Goal: Information Seeking & Learning: Learn about a topic

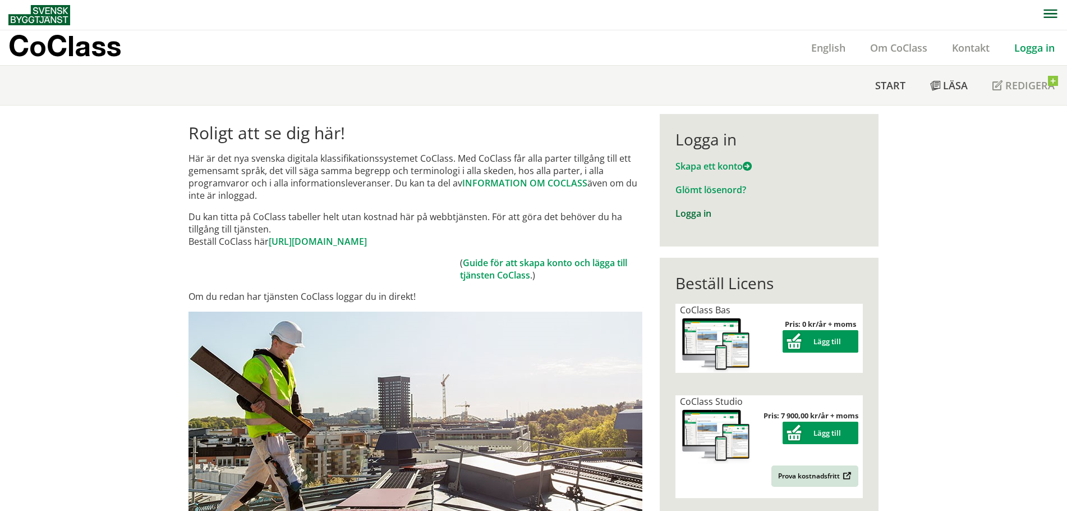
click at [690, 214] on link "Logga in" at bounding box center [694, 213] width 36 height 12
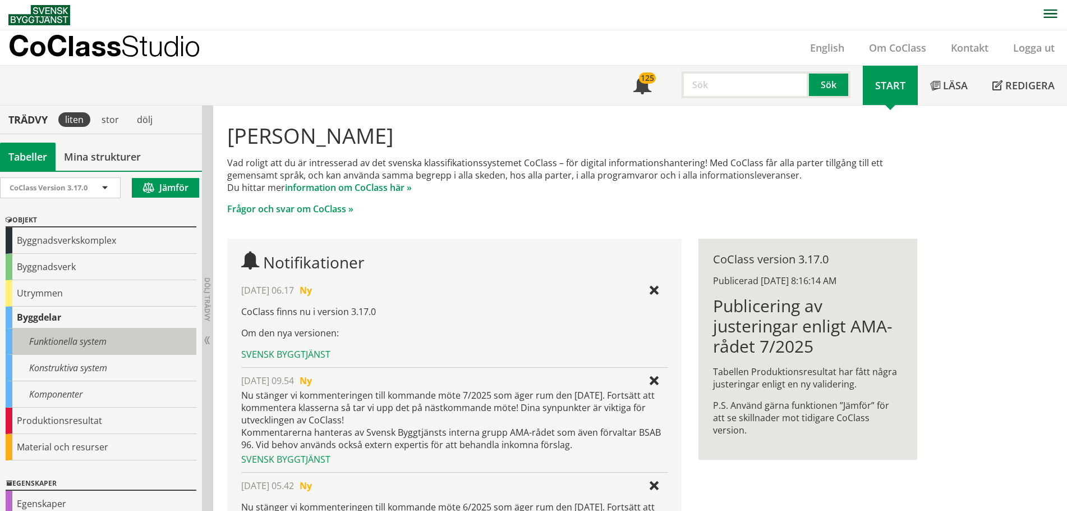
click at [56, 338] on div "Funktionella system" at bounding box center [101, 341] width 191 height 26
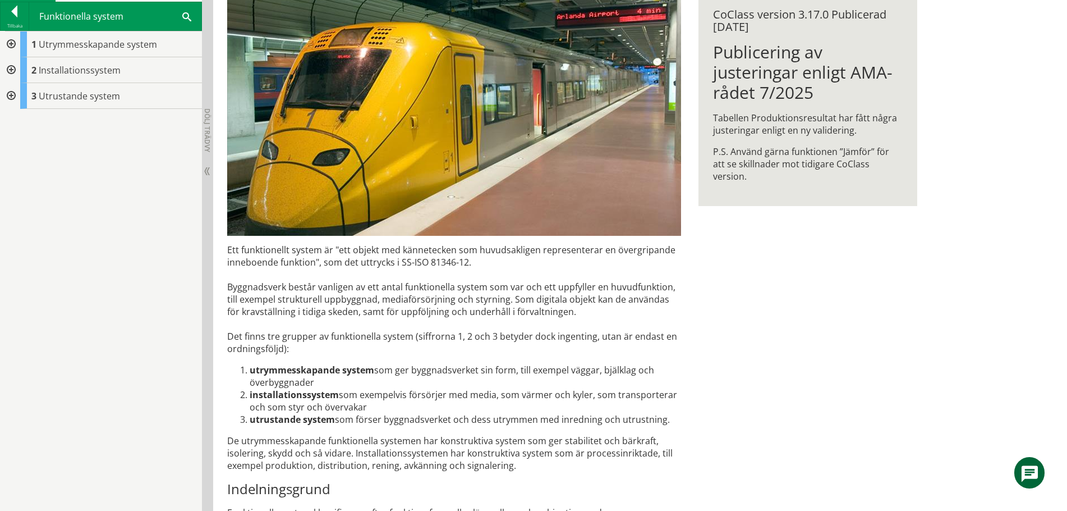
scroll to position [393, 0]
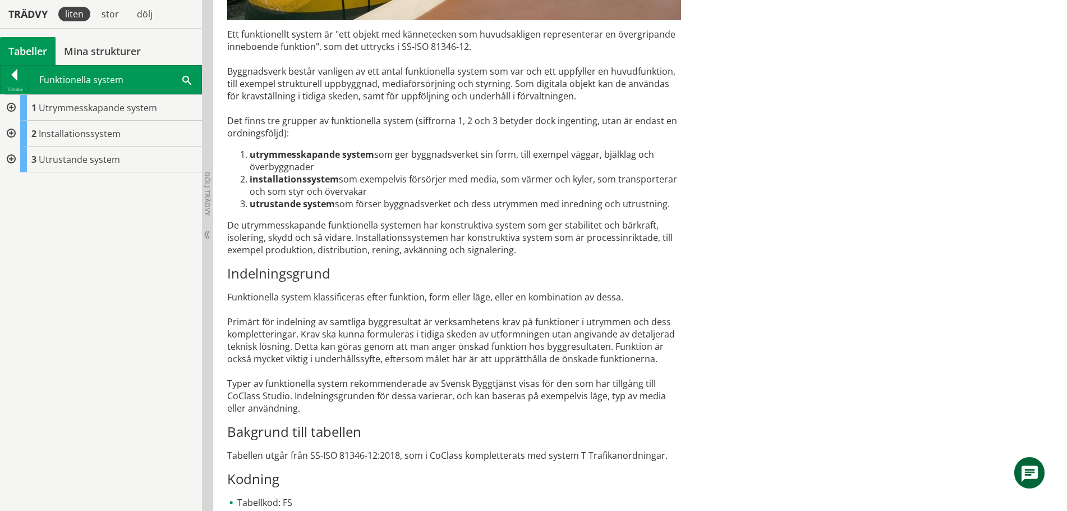
click at [11, 160] on div at bounding box center [10, 159] width 20 height 26
click at [8, 130] on div at bounding box center [10, 134] width 20 height 26
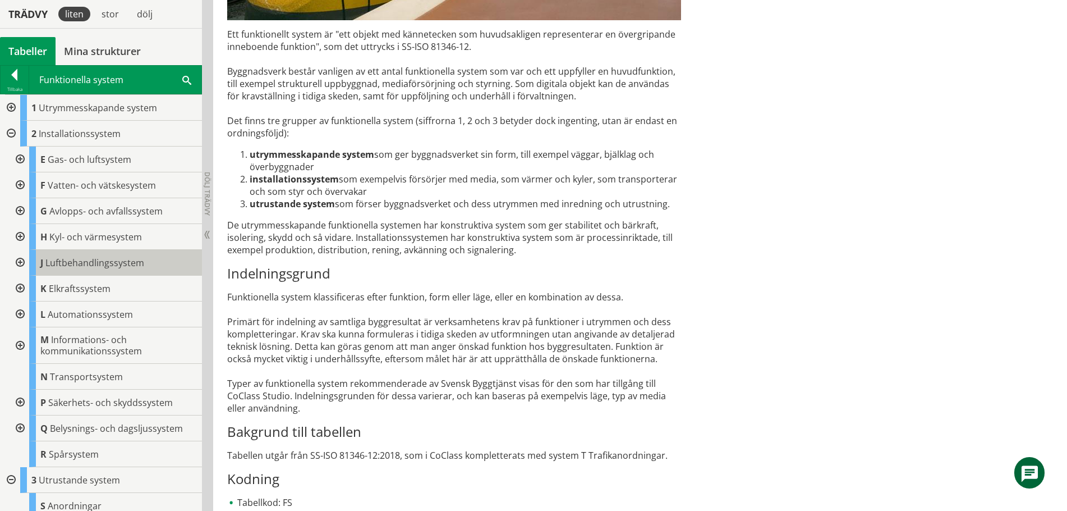
scroll to position [34, 0]
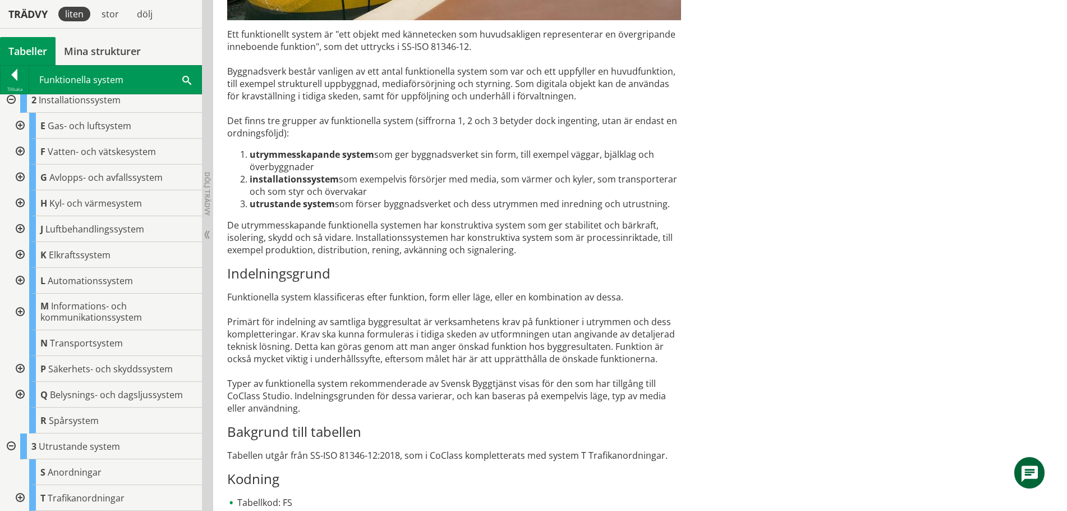
click at [20, 281] on div at bounding box center [19, 281] width 20 height 26
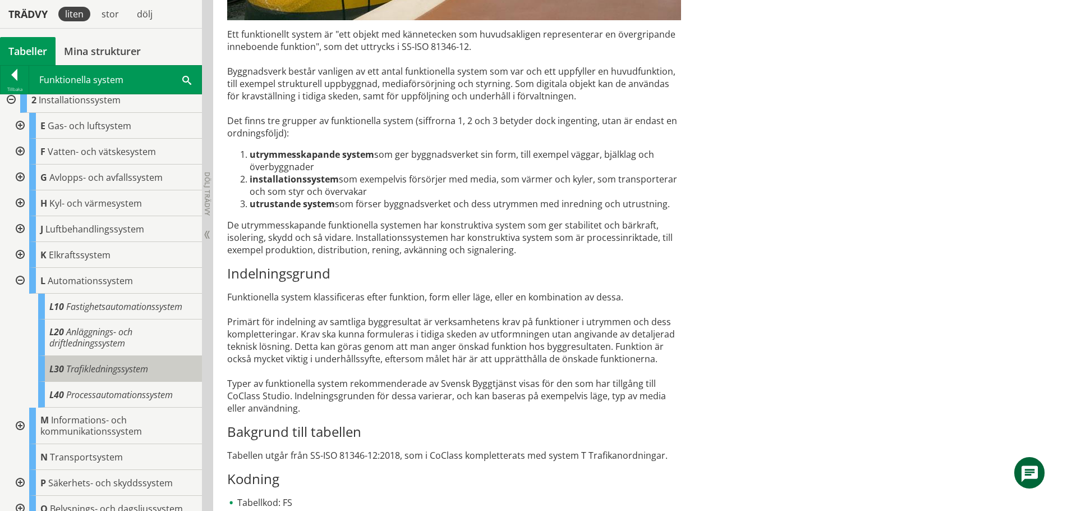
click at [98, 369] on span "Trafikledningssystem" at bounding box center [107, 368] width 82 height 12
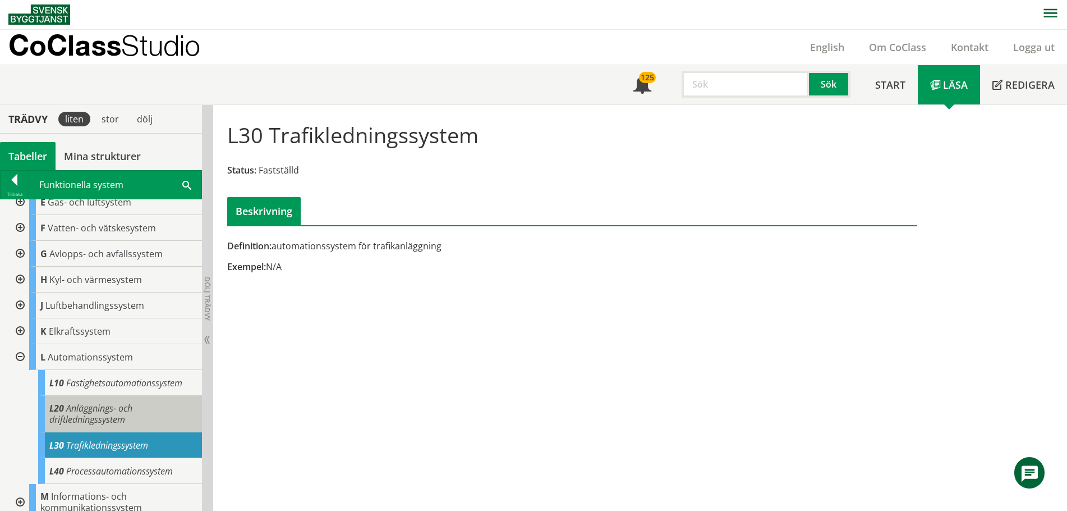
scroll to position [90, 0]
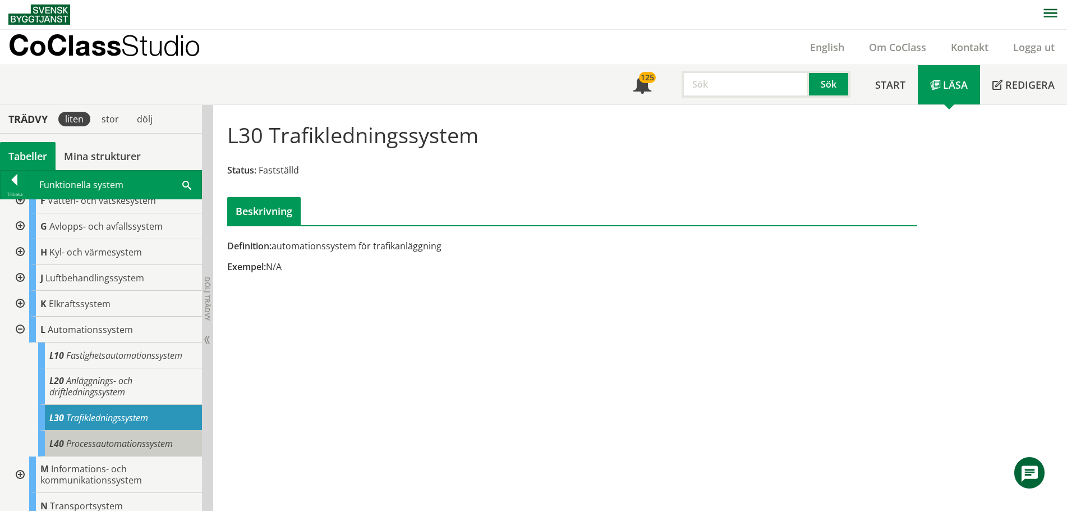
click at [100, 442] on span "Processautomationssystem" at bounding box center [119, 443] width 107 height 12
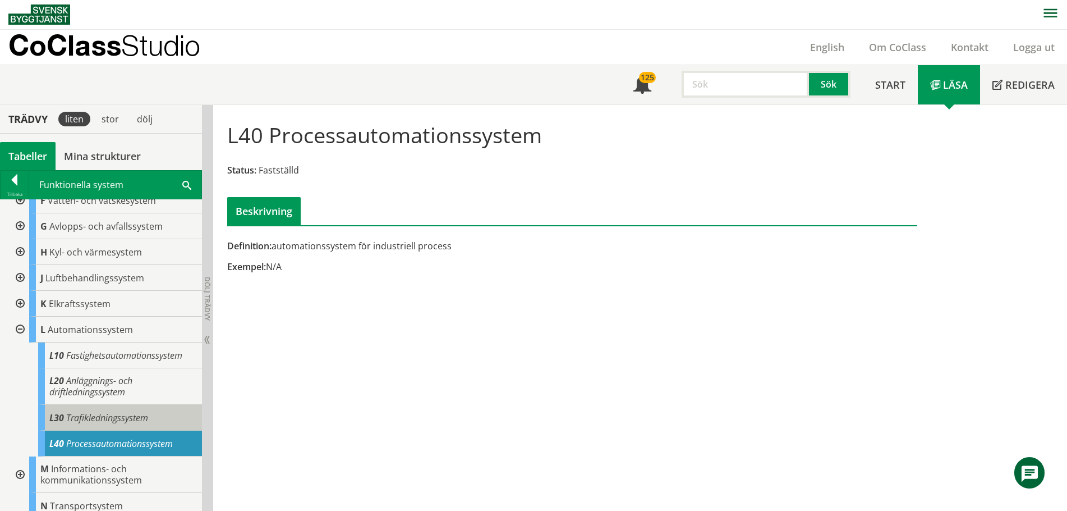
click at [130, 418] on span "Trafikledningssystem" at bounding box center [107, 417] width 82 height 12
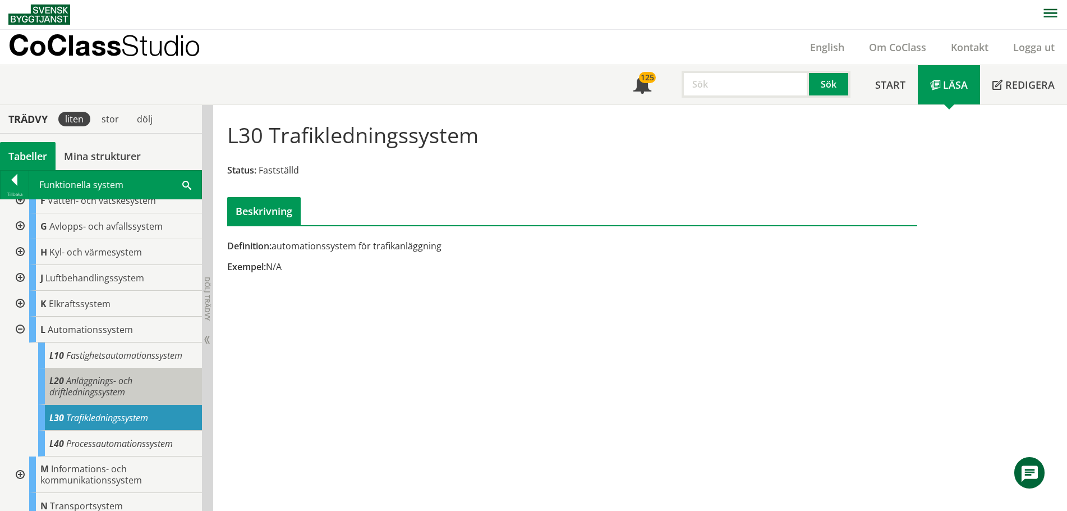
click at [109, 388] on span "Anläggnings- och driftledningssystem" at bounding box center [90, 386] width 83 height 24
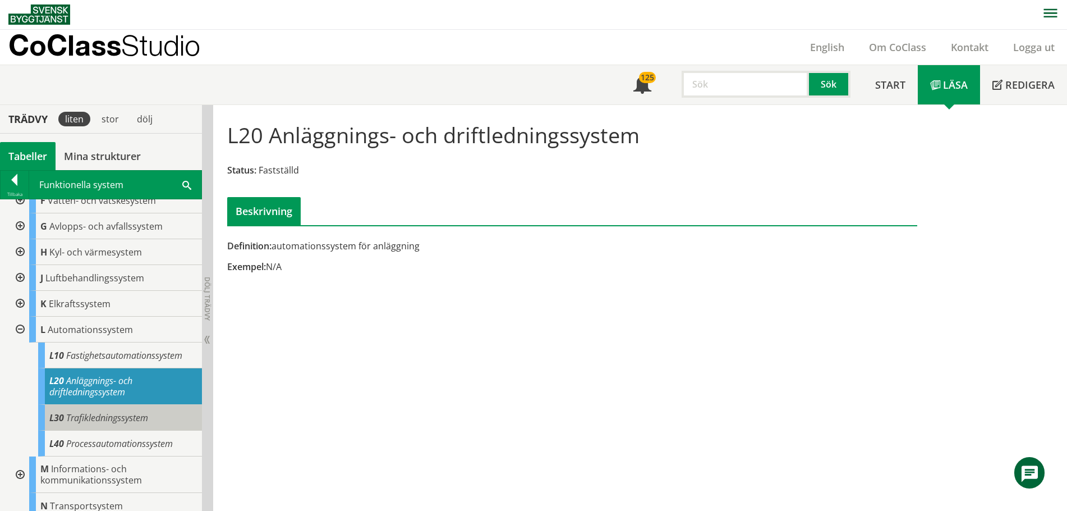
click at [116, 416] on span "Trafikledningssystem" at bounding box center [107, 417] width 82 height 12
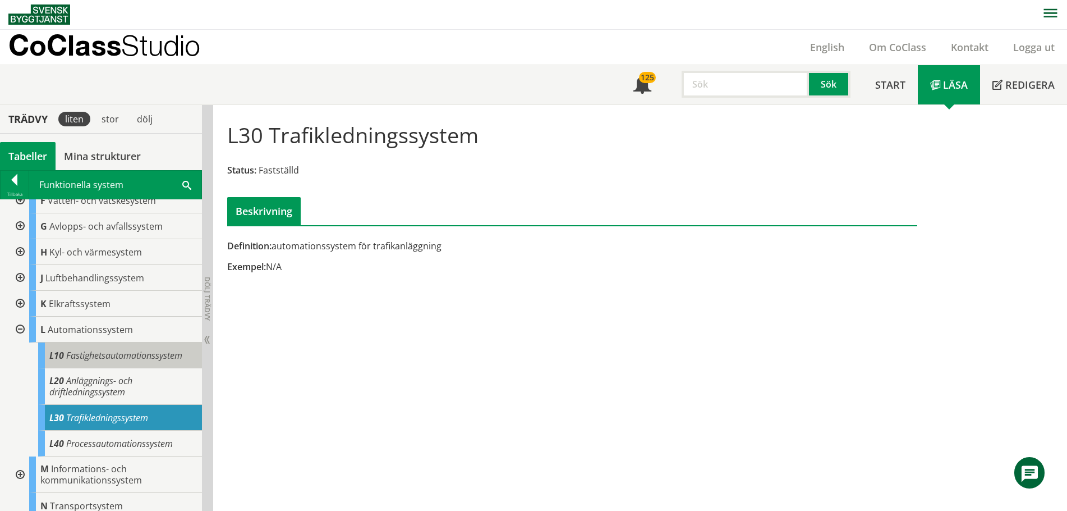
click at [119, 354] on span "Fastighetsautomationssystem" at bounding box center [124, 355] width 116 height 12
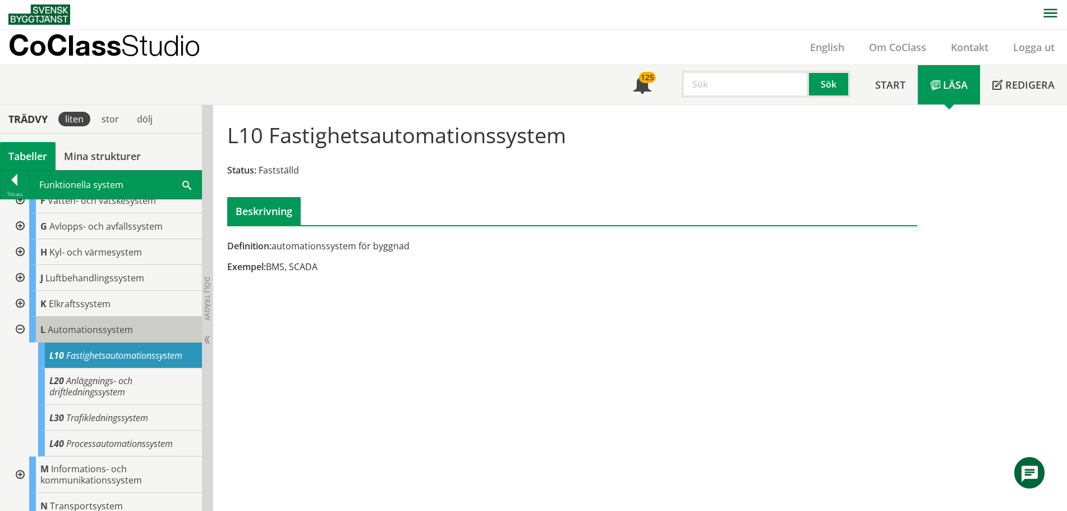
click at [93, 328] on span "Automationssystem" at bounding box center [90, 329] width 85 height 12
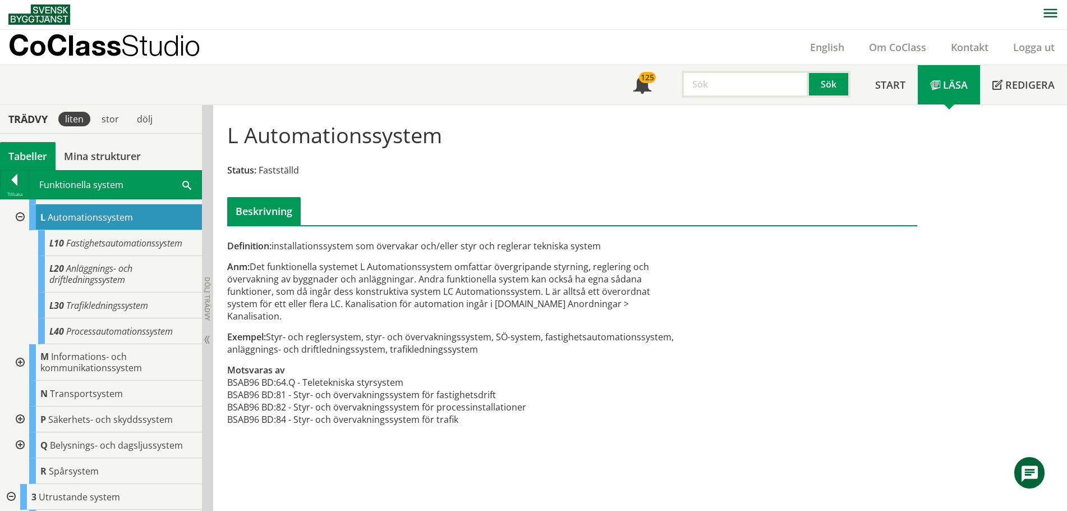
scroll to position [252, 0]
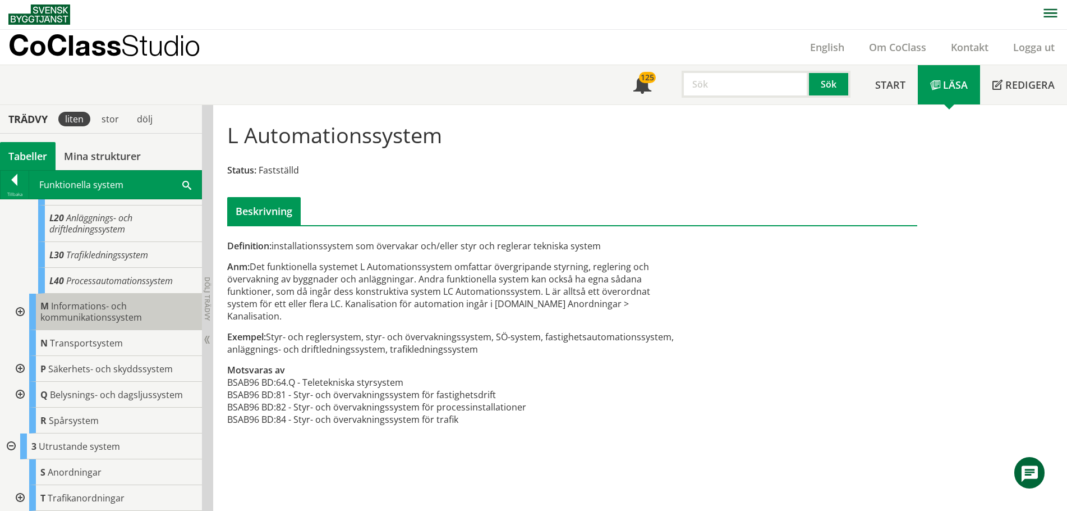
click at [95, 313] on span "Informations- och kommunikationssystem" at bounding box center [91, 312] width 102 height 24
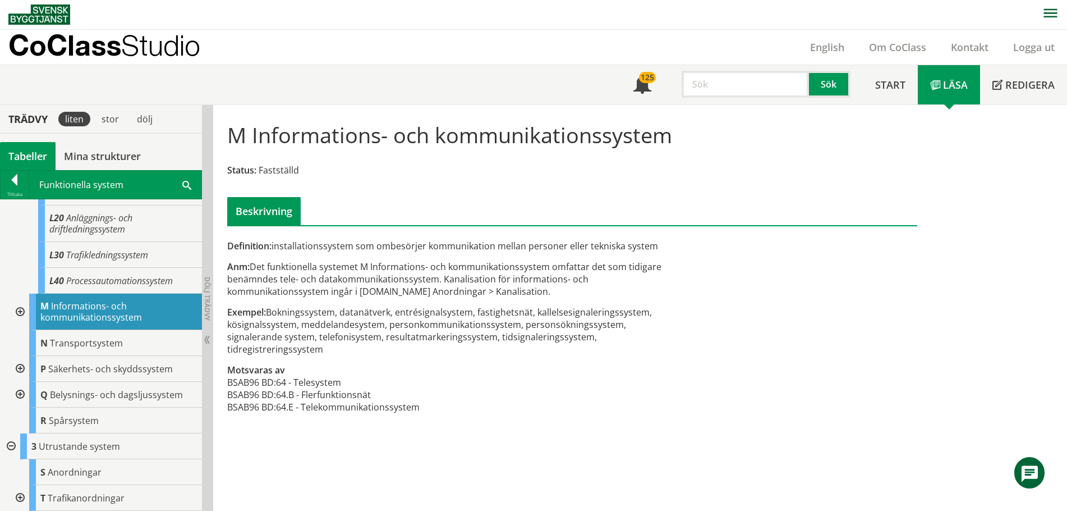
click at [18, 309] on div at bounding box center [19, 311] width 20 height 36
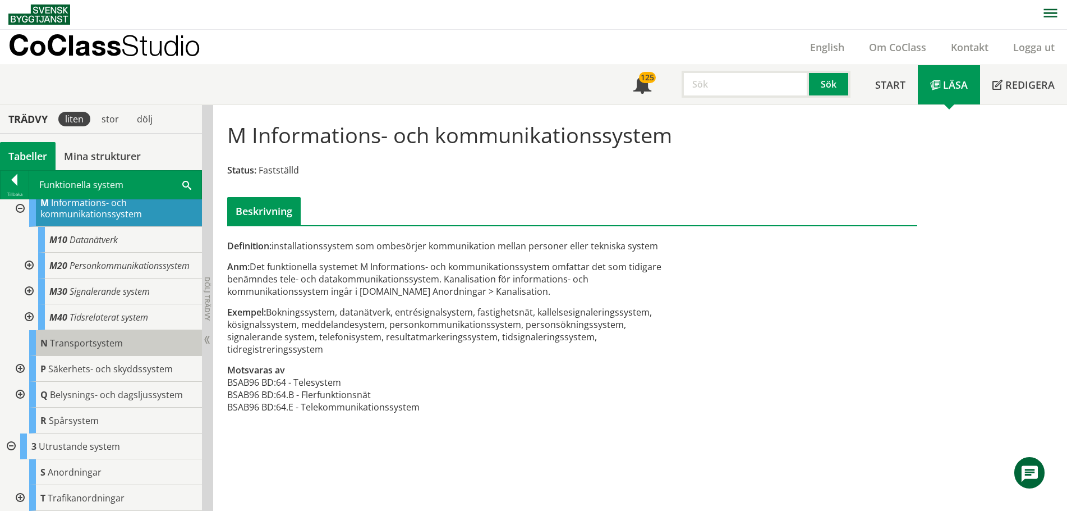
scroll to position [309, 0]
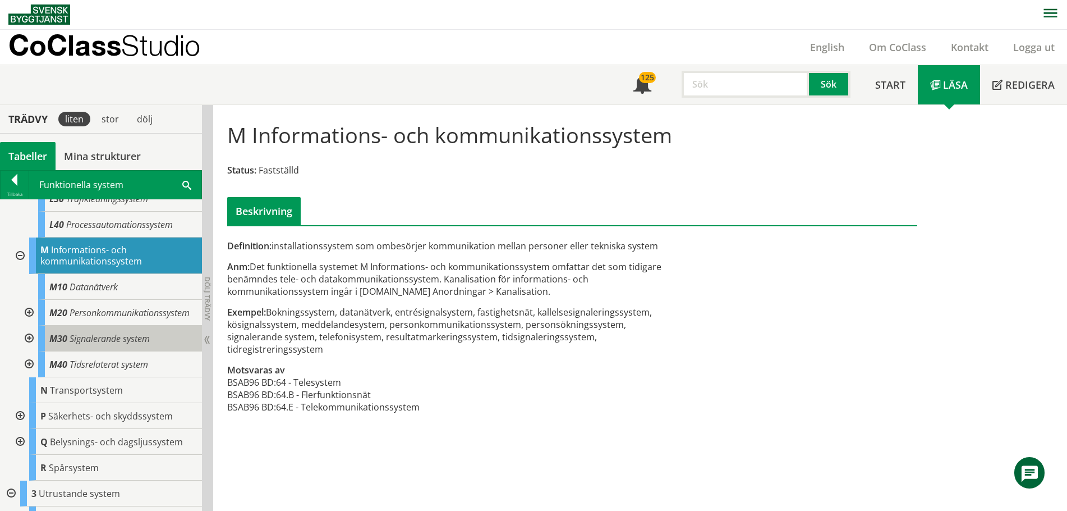
click at [99, 344] on span "Signalerande system" at bounding box center [110, 338] width 80 height 12
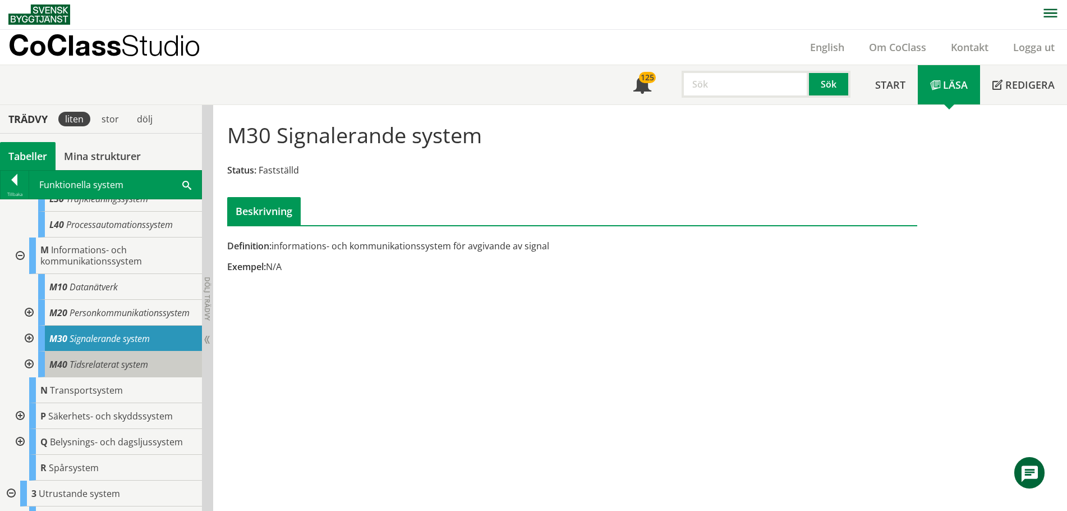
click at [83, 370] on span "Tidsrelaterat system" at bounding box center [109, 364] width 79 height 12
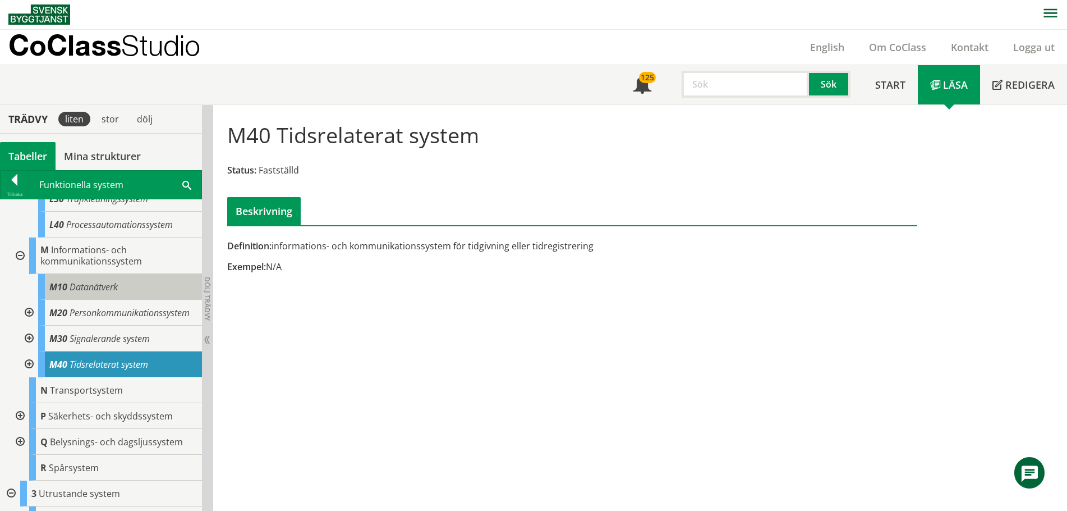
click at [108, 292] on span "Datanätverk" at bounding box center [94, 287] width 48 height 12
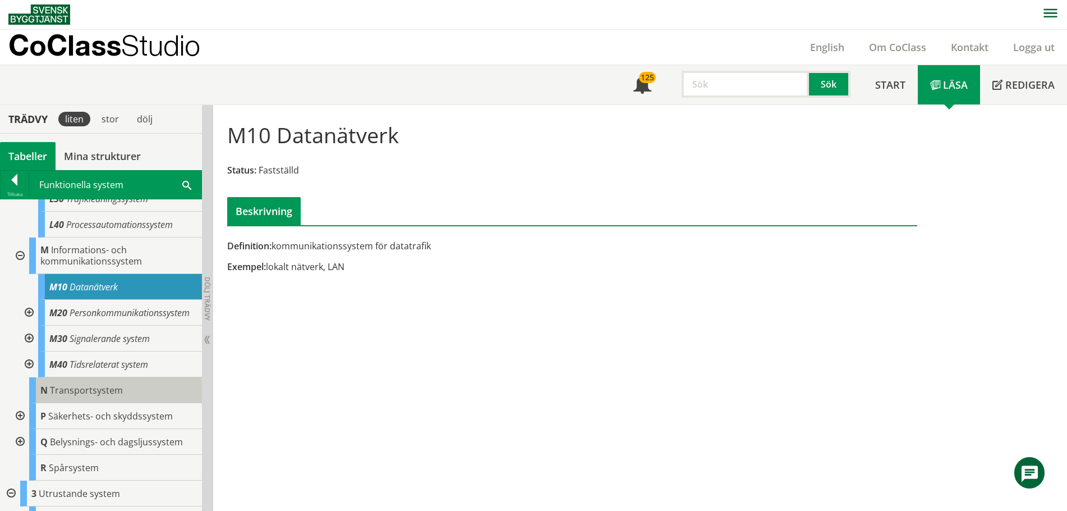
click at [96, 396] on span "Transportsystem" at bounding box center [86, 390] width 73 height 12
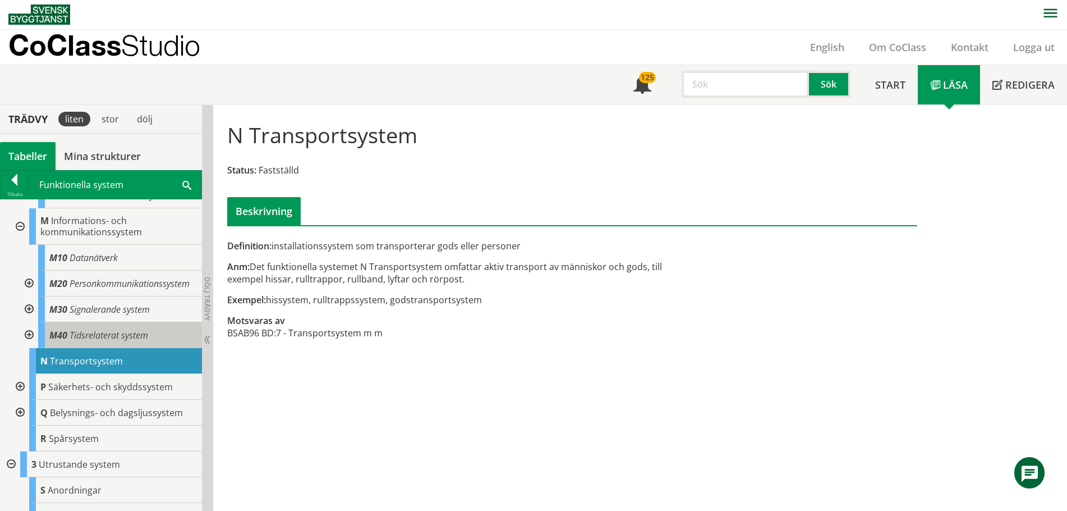
scroll to position [366, 0]
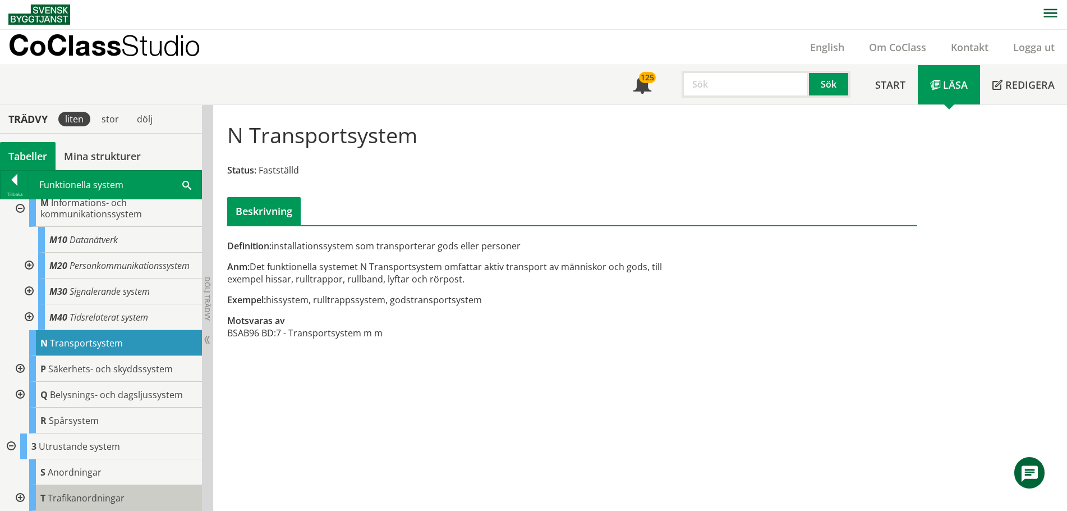
click at [90, 502] on span "Trafikanordningar" at bounding box center [86, 498] width 77 height 12
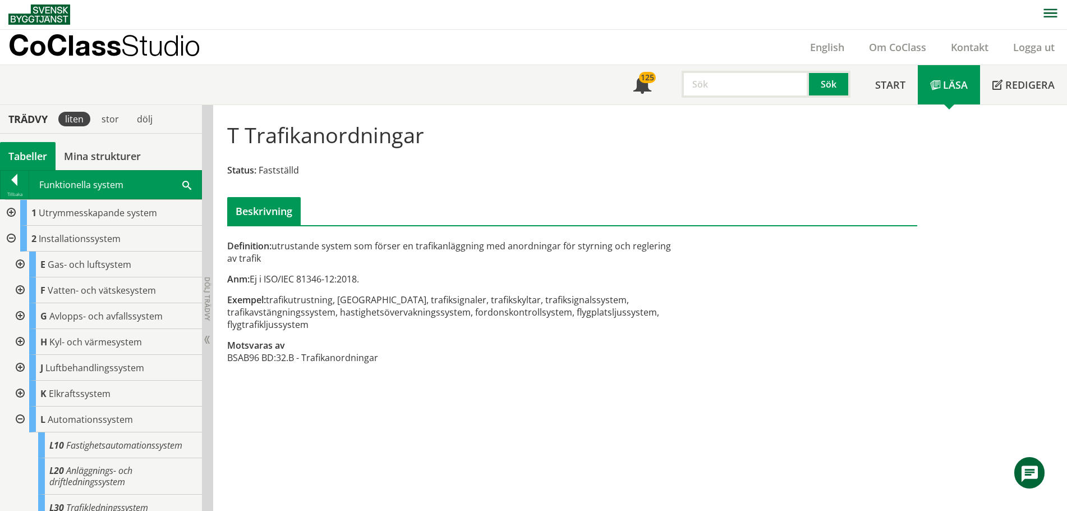
click at [7, 238] on div at bounding box center [10, 239] width 20 height 26
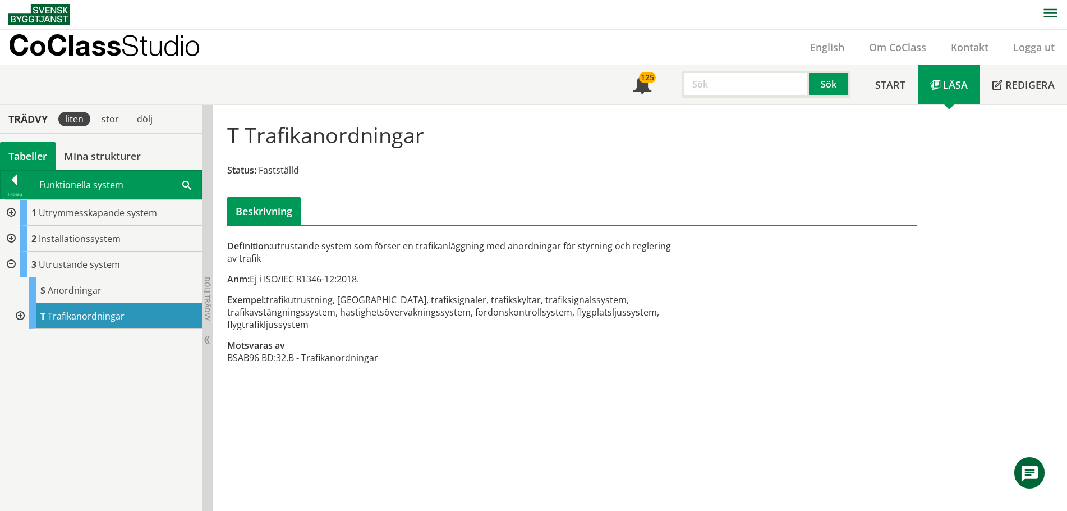
click at [12, 212] on div at bounding box center [10, 213] width 20 height 26
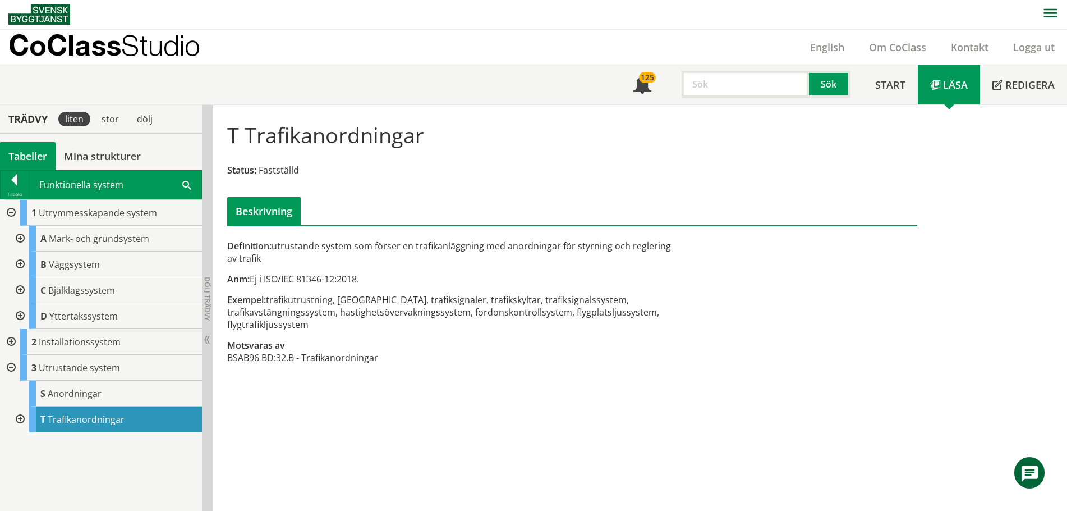
click at [12, 212] on div at bounding box center [10, 213] width 20 height 26
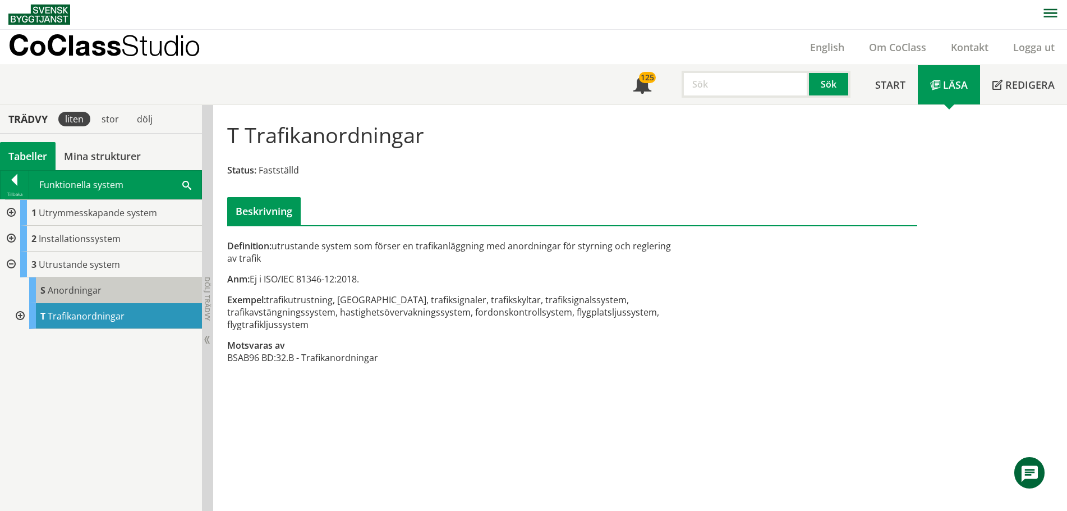
click at [50, 294] on span "Anordningar" at bounding box center [75, 290] width 54 height 12
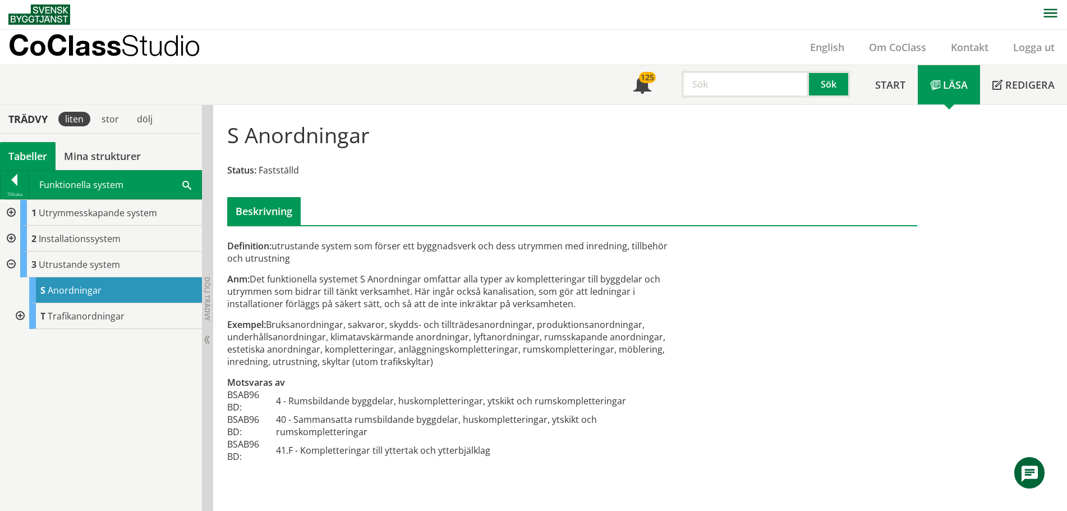
click at [13, 233] on div at bounding box center [10, 239] width 20 height 26
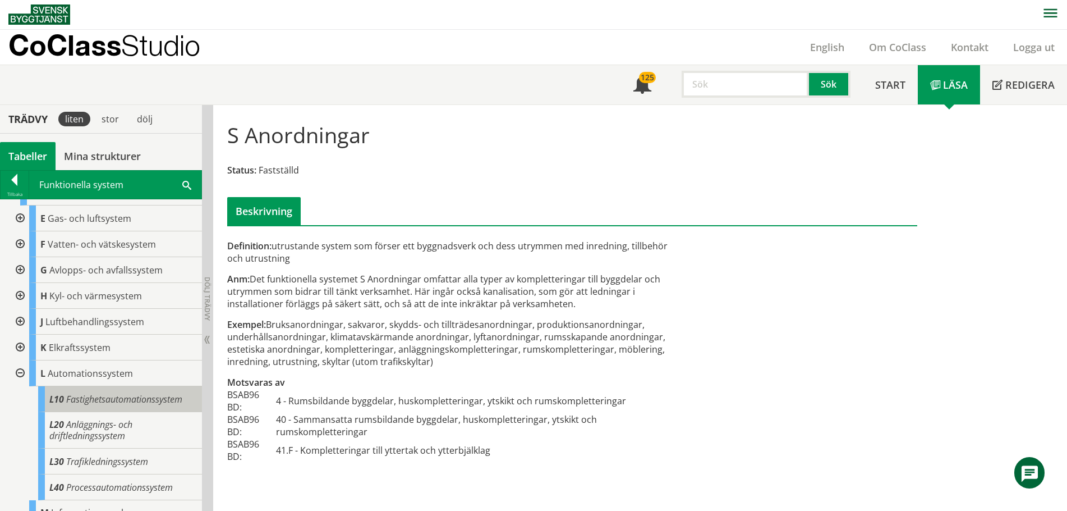
scroll to position [112, 0]
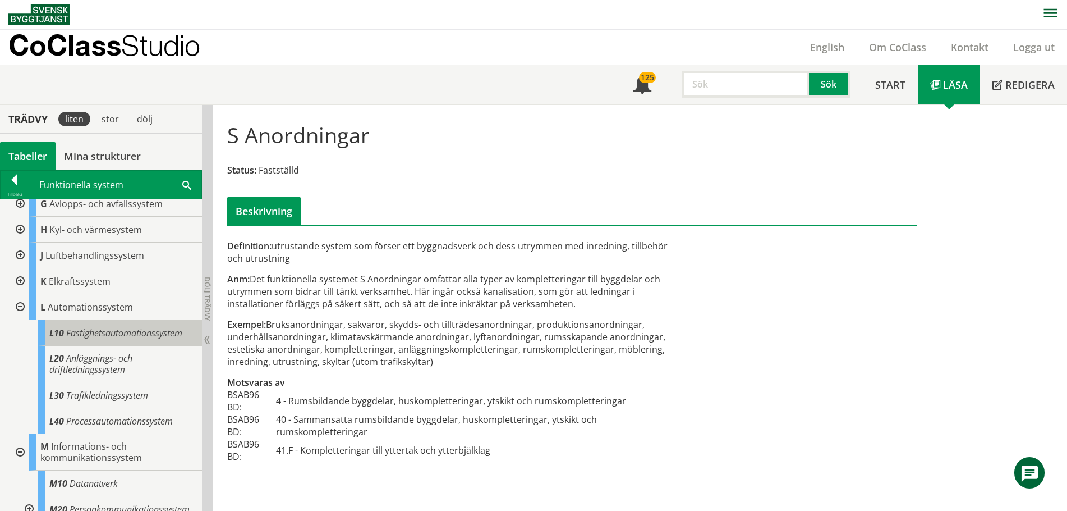
click at [91, 332] on span "Fastighetsautomationssystem" at bounding box center [124, 333] width 116 height 12
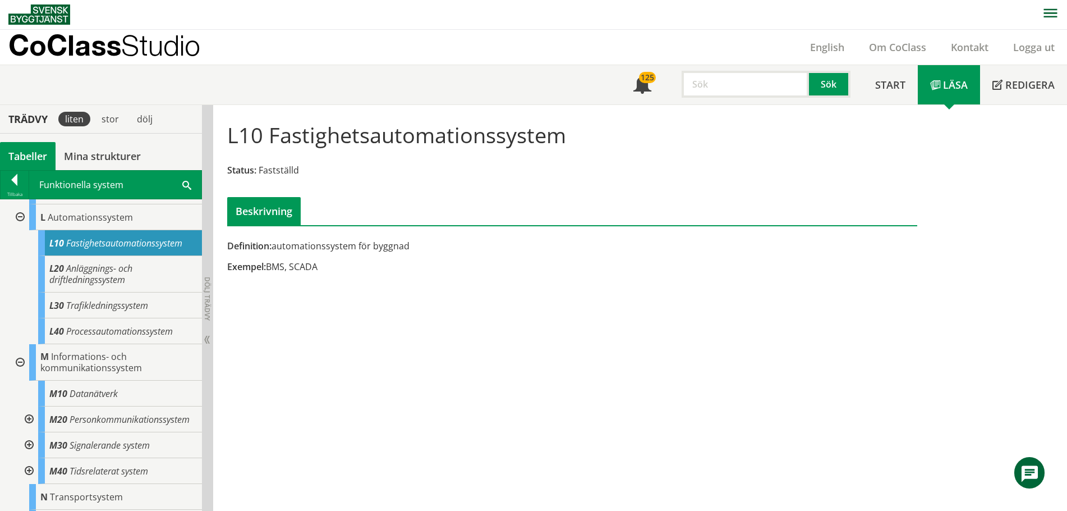
scroll to position [224, 0]
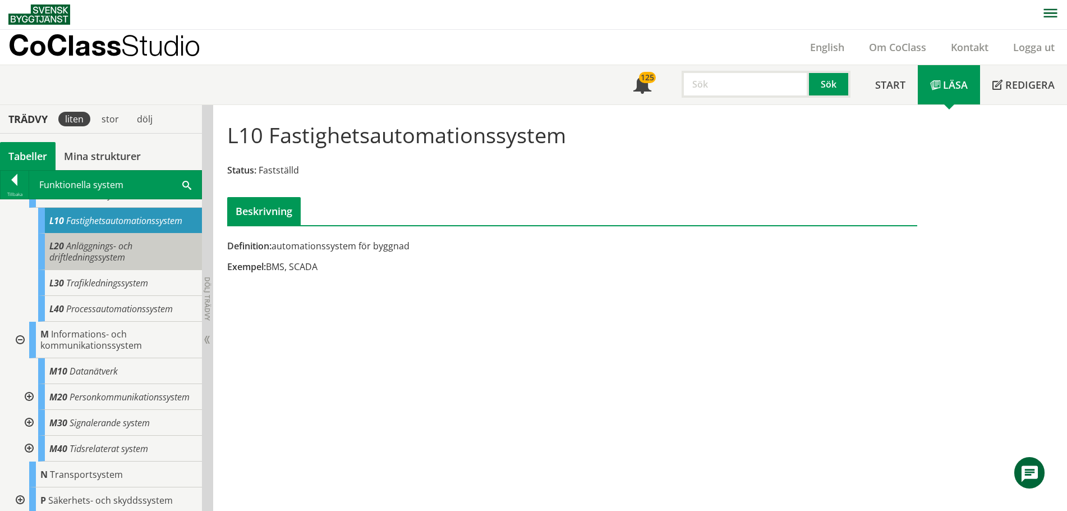
click at [80, 258] on span "Anläggnings- och driftledningssystem" at bounding box center [90, 252] width 83 height 24
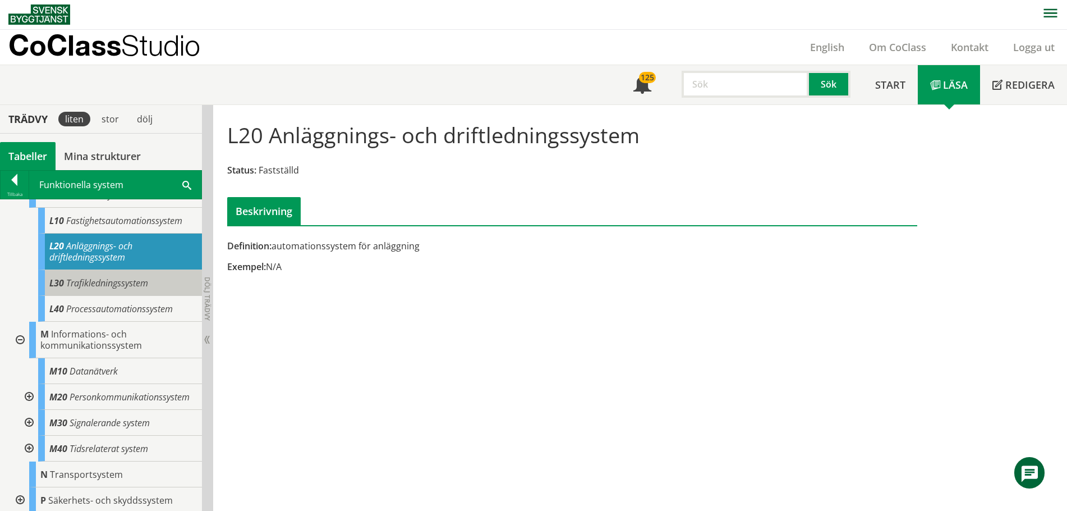
click at [103, 290] on div "L30 Trafikledningssystem" at bounding box center [120, 283] width 164 height 26
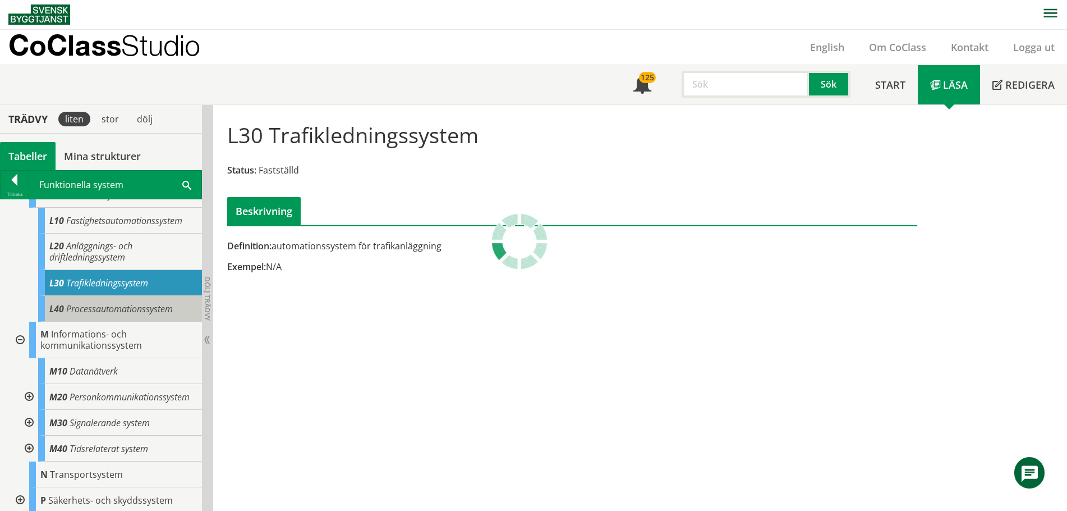
click at [102, 311] on span "Processautomationssystem" at bounding box center [119, 308] width 107 height 12
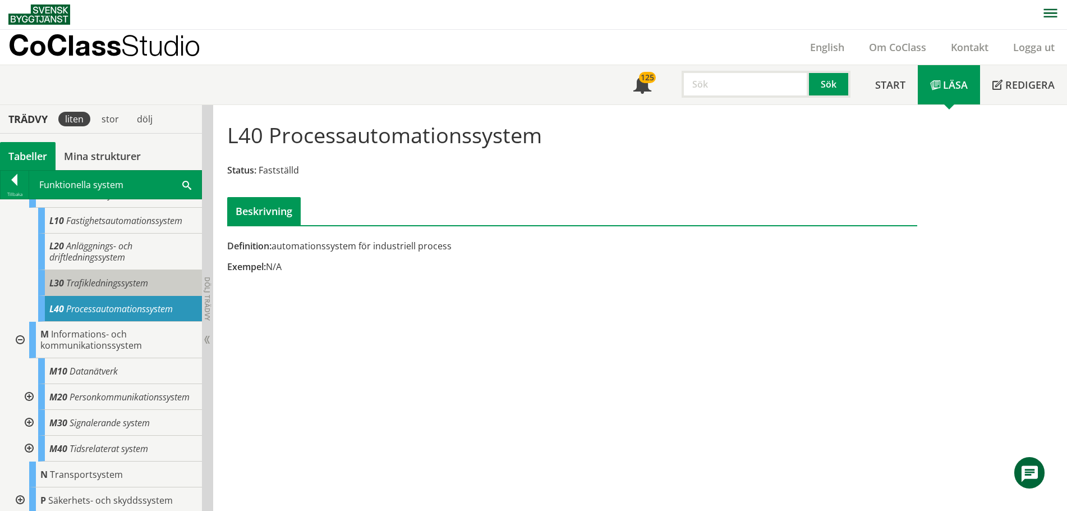
click at [99, 284] on span "Trafikledningssystem" at bounding box center [107, 283] width 82 height 12
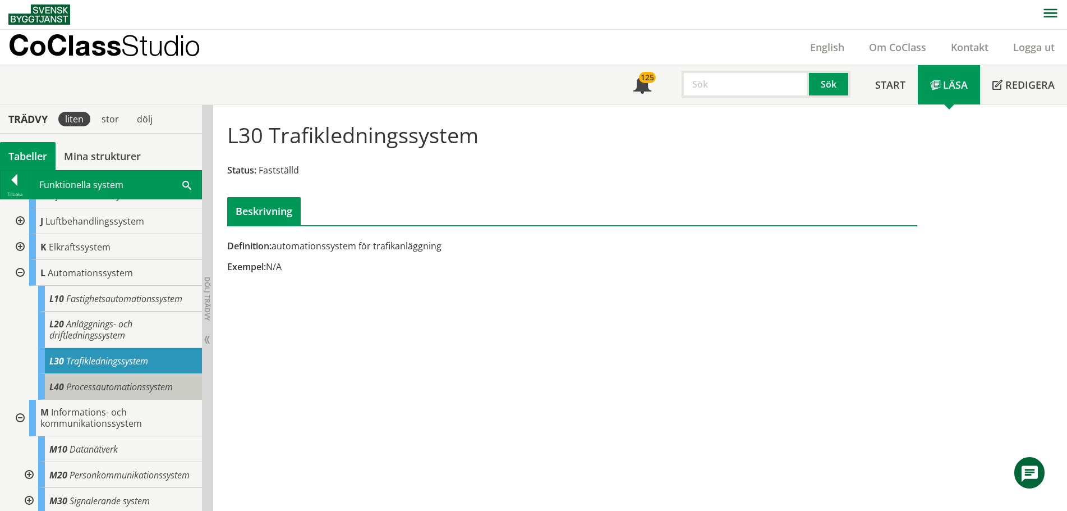
scroll to position [142, 0]
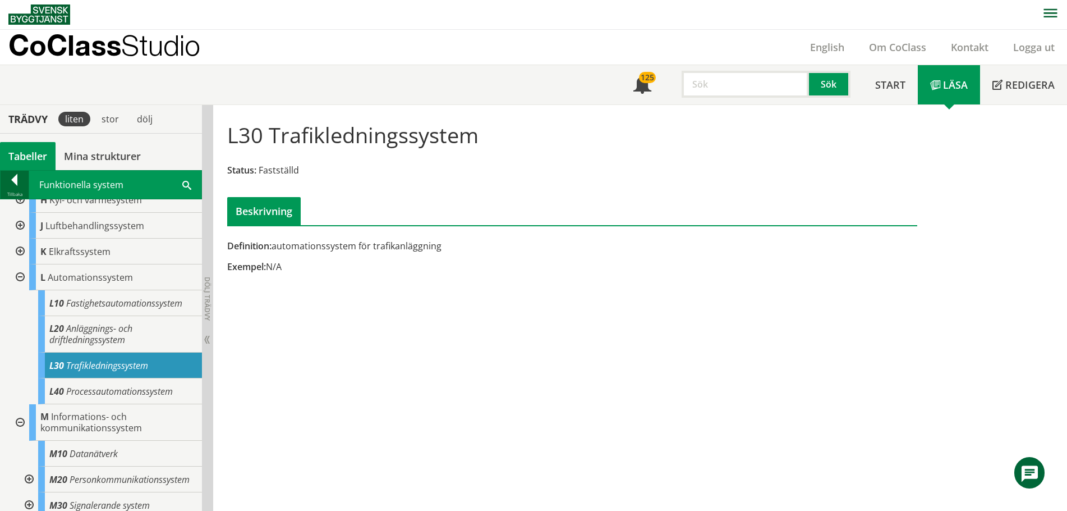
click at [19, 183] on div at bounding box center [15, 182] width 28 height 16
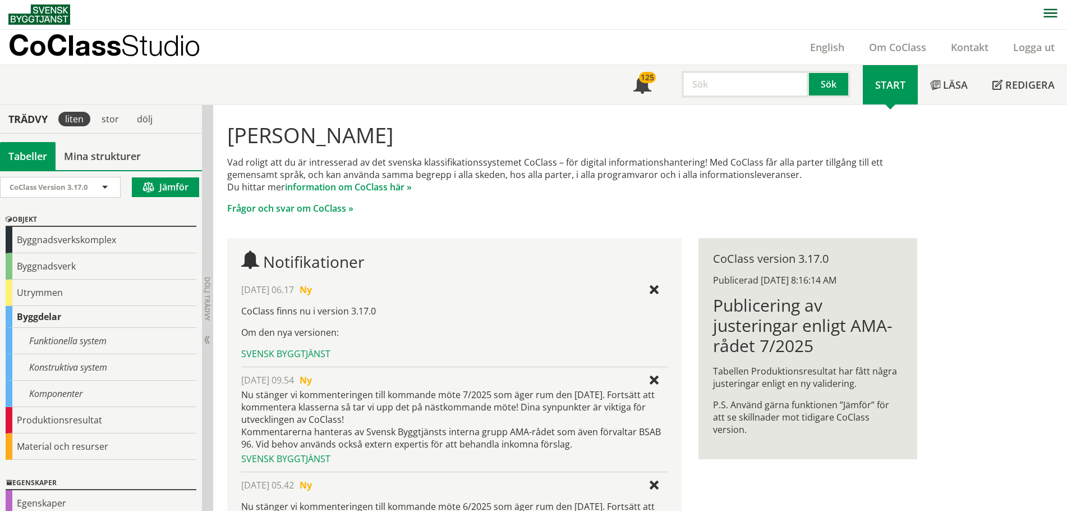
click at [734, 87] on input "text" at bounding box center [745, 84] width 127 height 27
click at [841, 83] on button "Sök" at bounding box center [830, 84] width 42 height 27
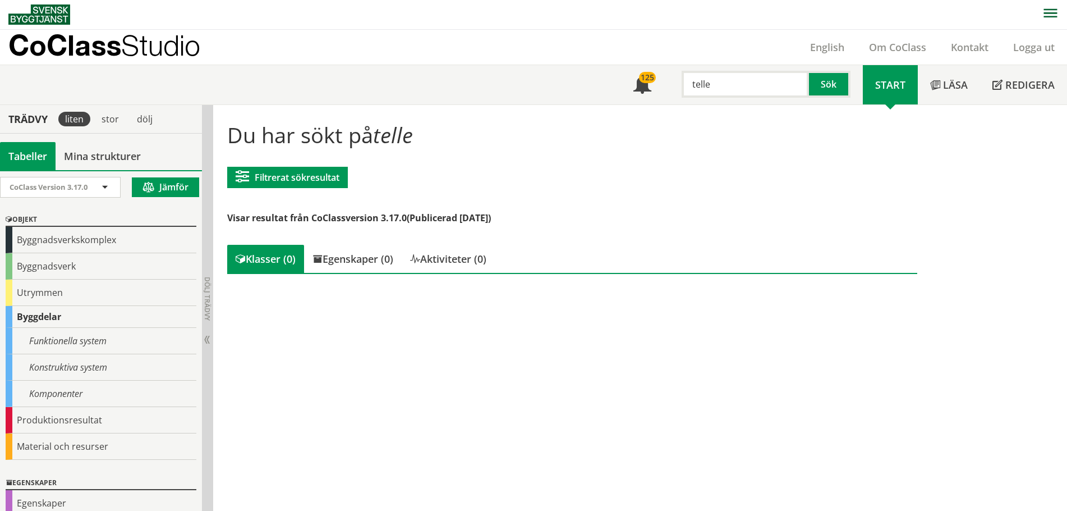
click at [742, 84] on input "telle" at bounding box center [745, 84] width 127 height 27
click at [742, 84] on input "trafik tel" at bounding box center [745, 84] width 127 height 27
type input "t"
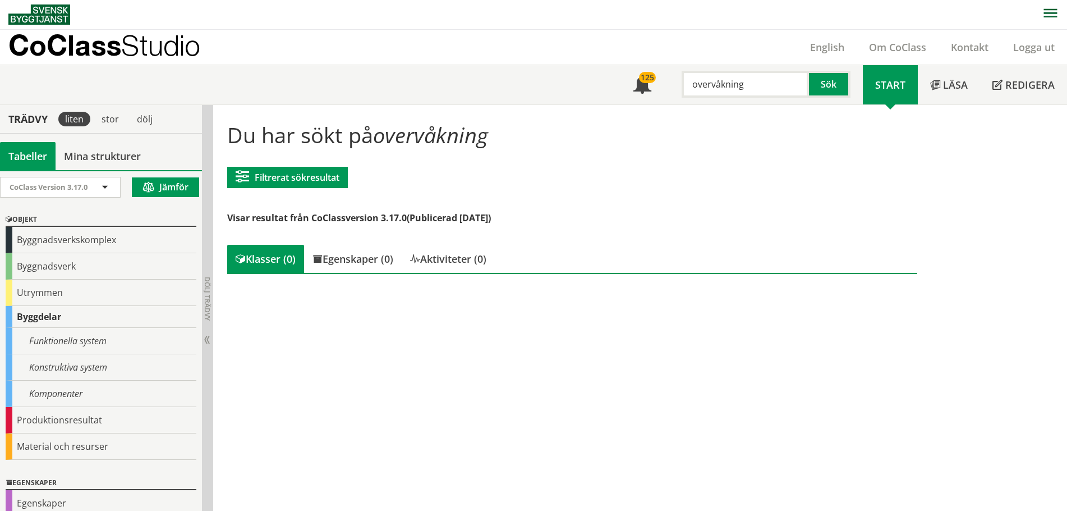
click at [744, 89] on input "overvåkning" at bounding box center [745, 84] width 127 height 27
type input "o"
click at [747, 88] on input "observere" at bounding box center [745, 84] width 127 height 27
type input "observation"
click at [50, 392] on div "Komponenter" at bounding box center [101, 393] width 191 height 26
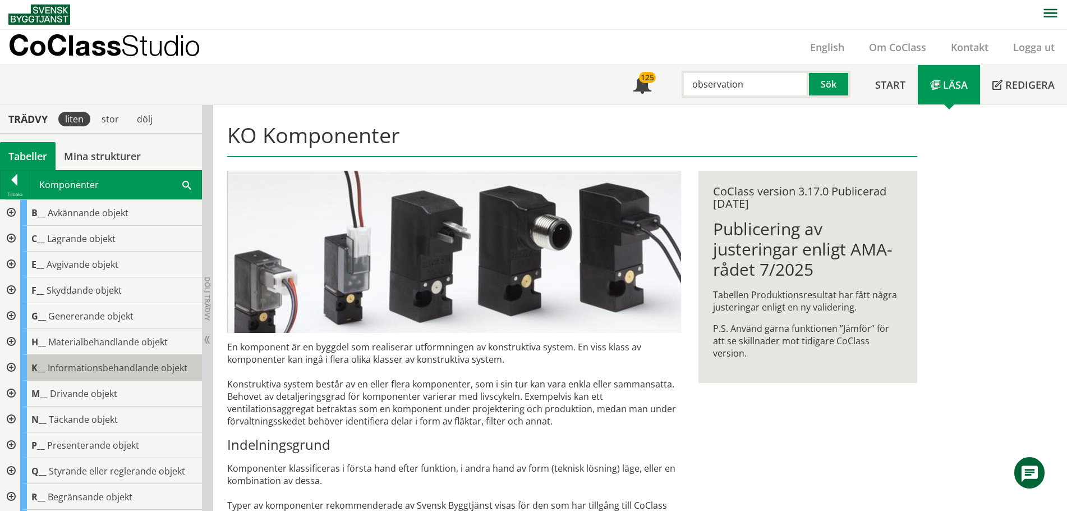
click at [74, 366] on span "Informationsbehandlande objekt" at bounding box center [118, 367] width 140 height 12
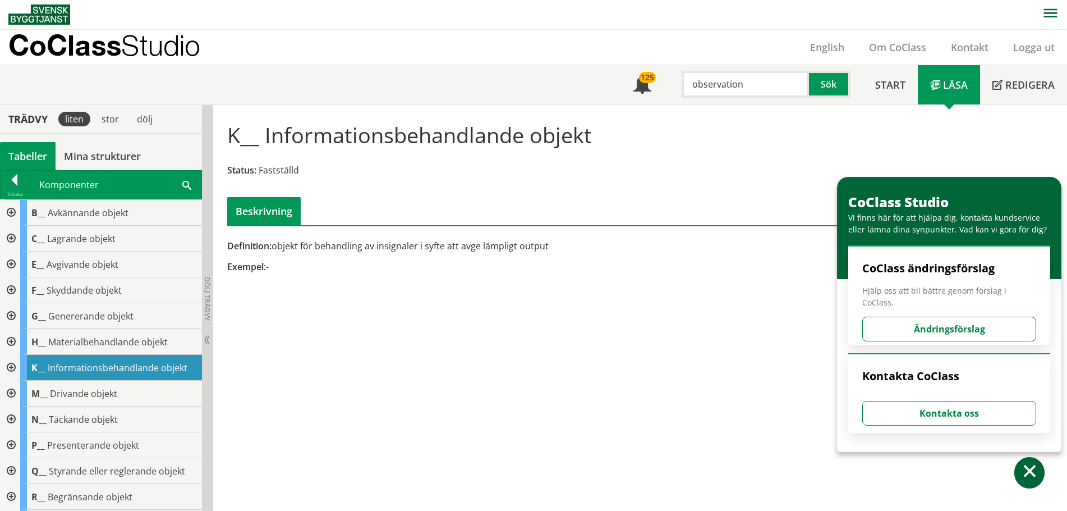
click at [12, 364] on div at bounding box center [10, 368] width 20 height 26
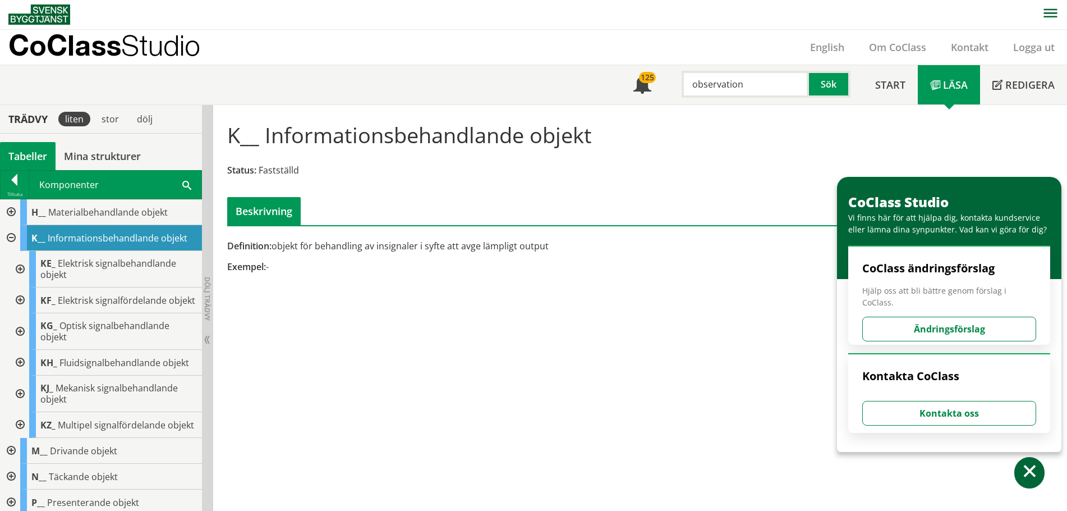
scroll to position [112, 0]
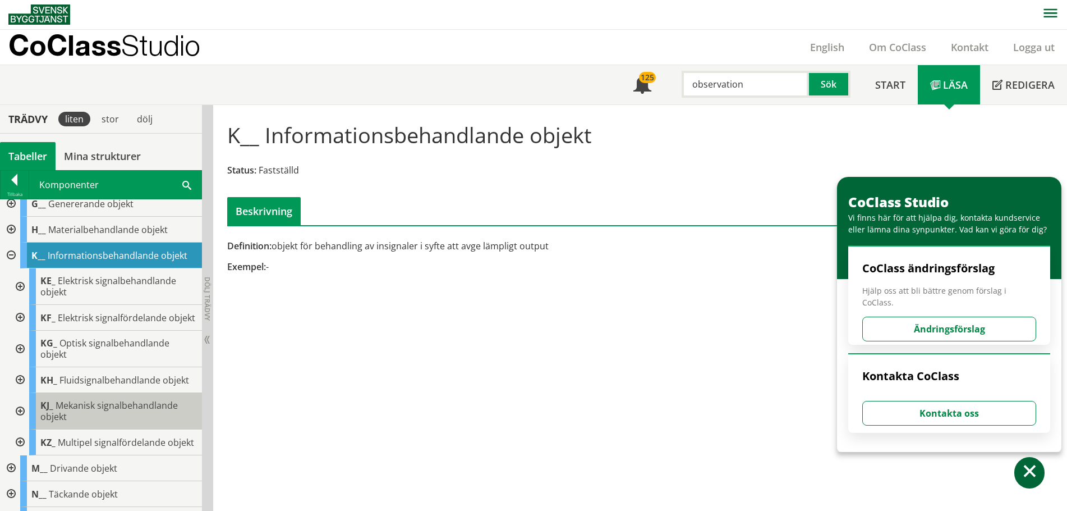
click at [123, 418] on span "Mekanisk signalbehandlande objekt" at bounding box center [108, 411] width 137 height 24
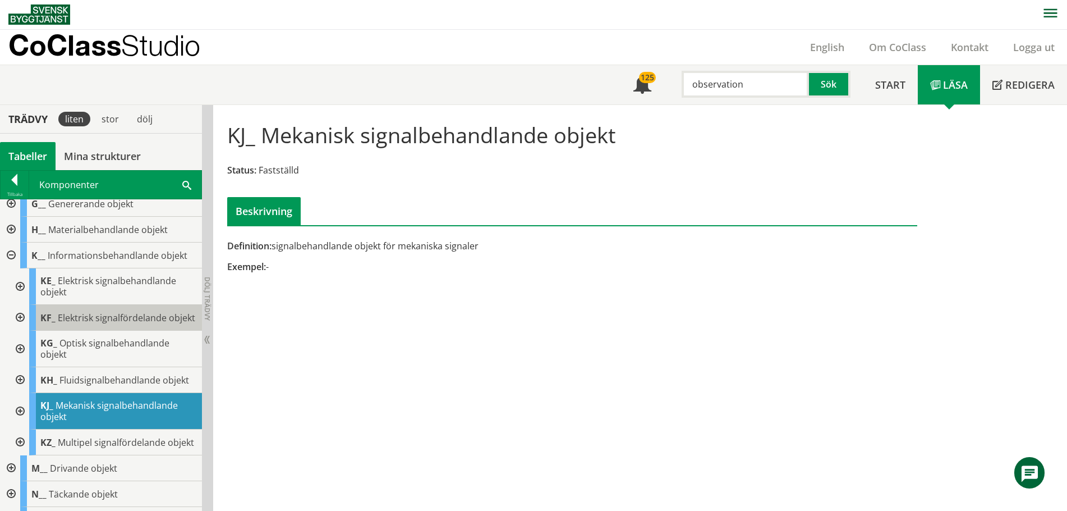
click at [98, 321] on span "Elektrisk signalfördelande objekt" at bounding box center [126, 317] width 137 height 12
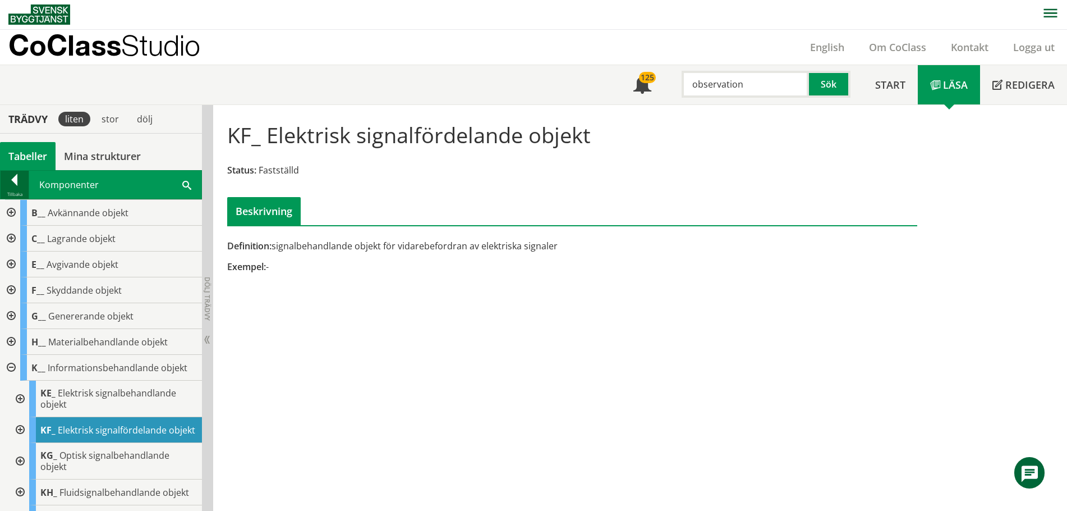
click at [16, 183] on div at bounding box center [15, 182] width 28 height 16
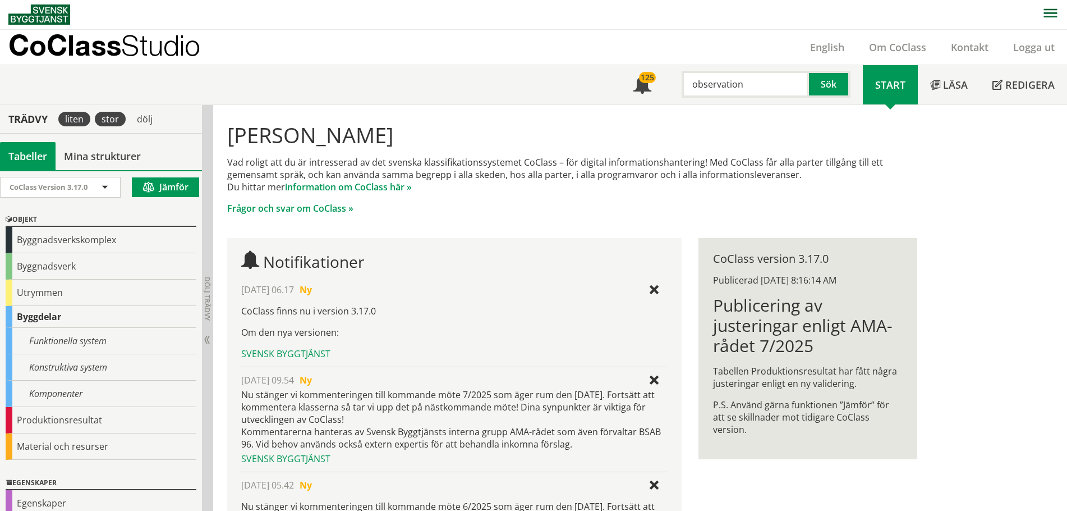
click at [116, 117] on div "stor" at bounding box center [110, 119] width 31 height 15
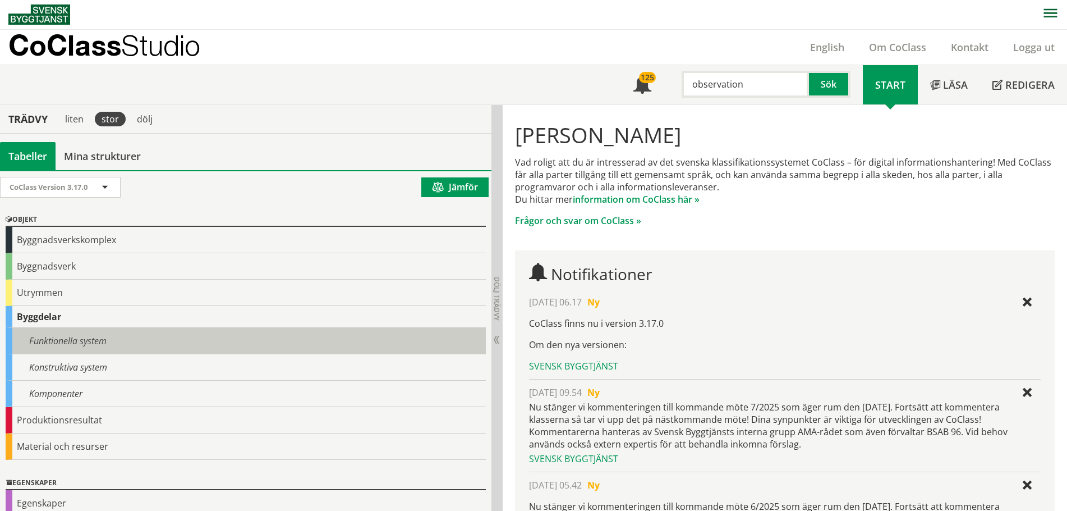
click at [63, 343] on div "Funktionella system" at bounding box center [246, 341] width 480 height 26
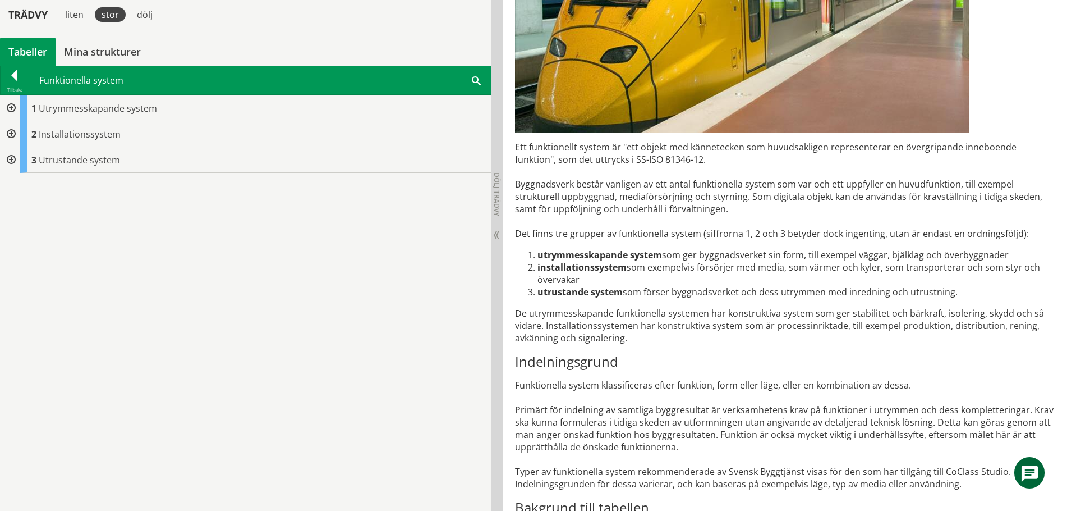
scroll to position [281, 0]
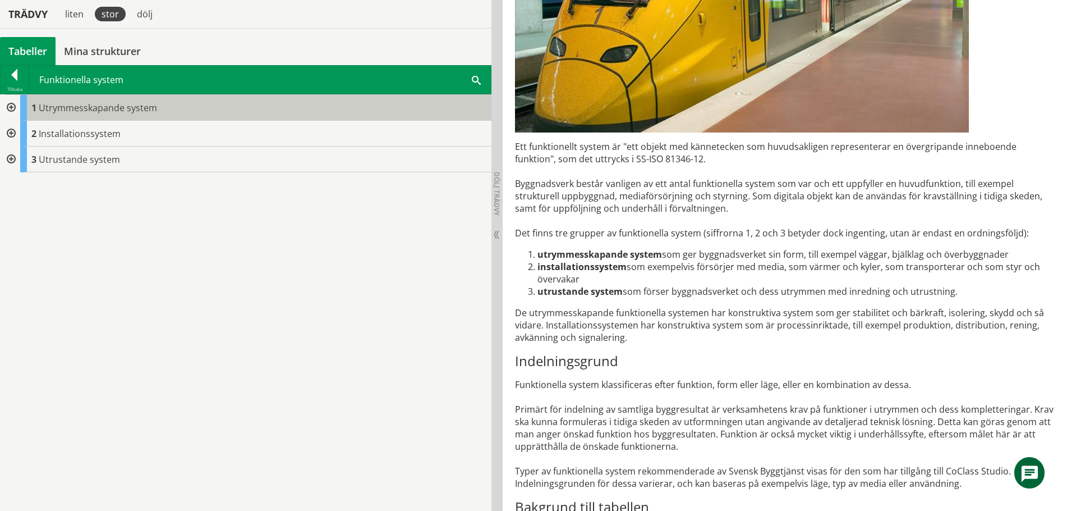
click at [105, 109] on span "Utrymmesskapande system" at bounding box center [98, 108] width 118 height 12
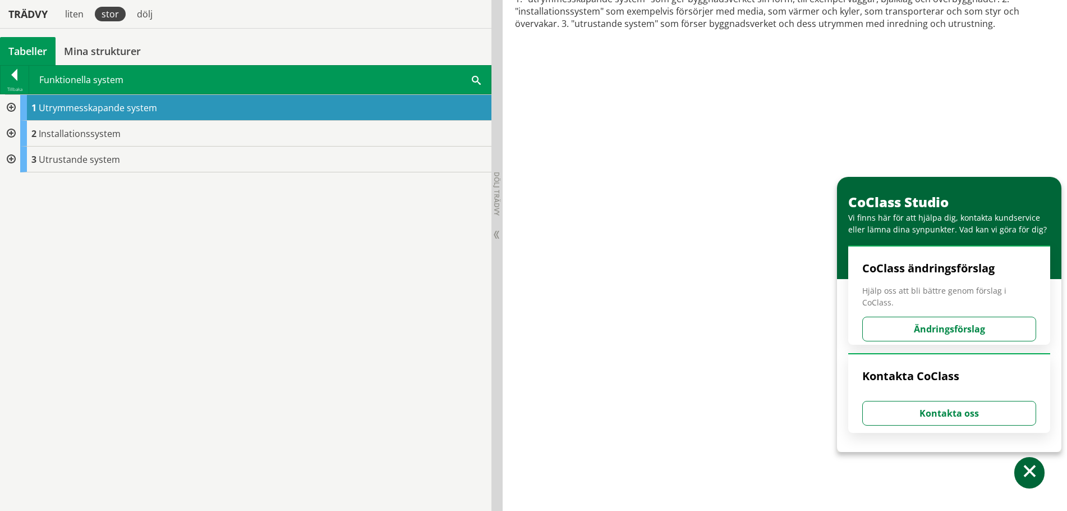
click at [12, 104] on div at bounding box center [10, 108] width 20 height 26
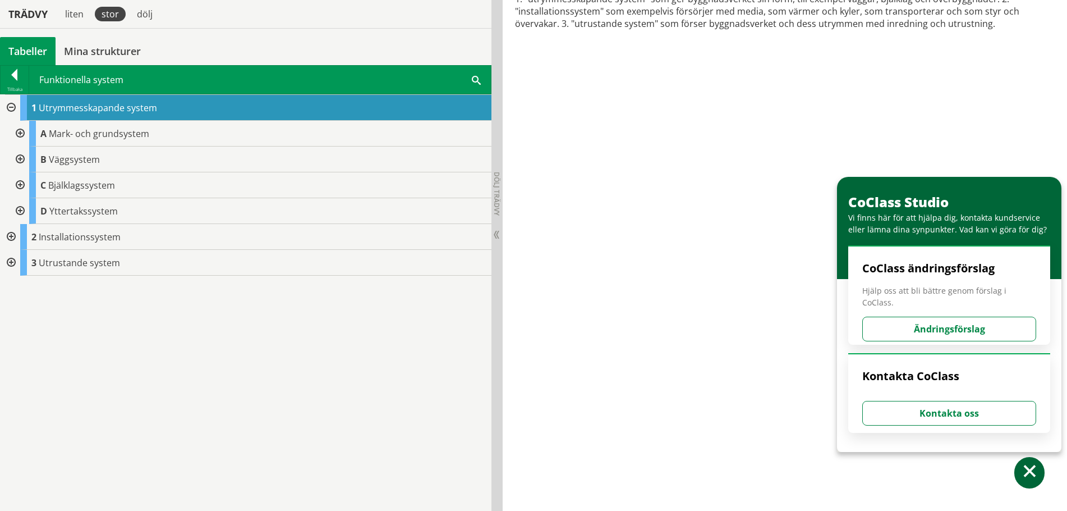
click at [14, 105] on div at bounding box center [10, 108] width 20 height 26
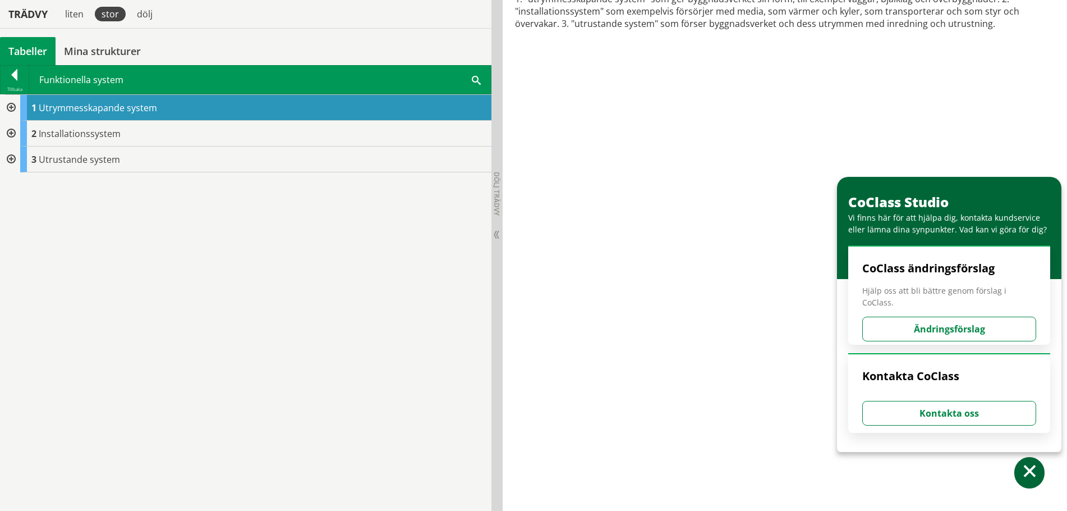
click at [13, 133] on div at bounding box center [10, 134] width 20 height 26
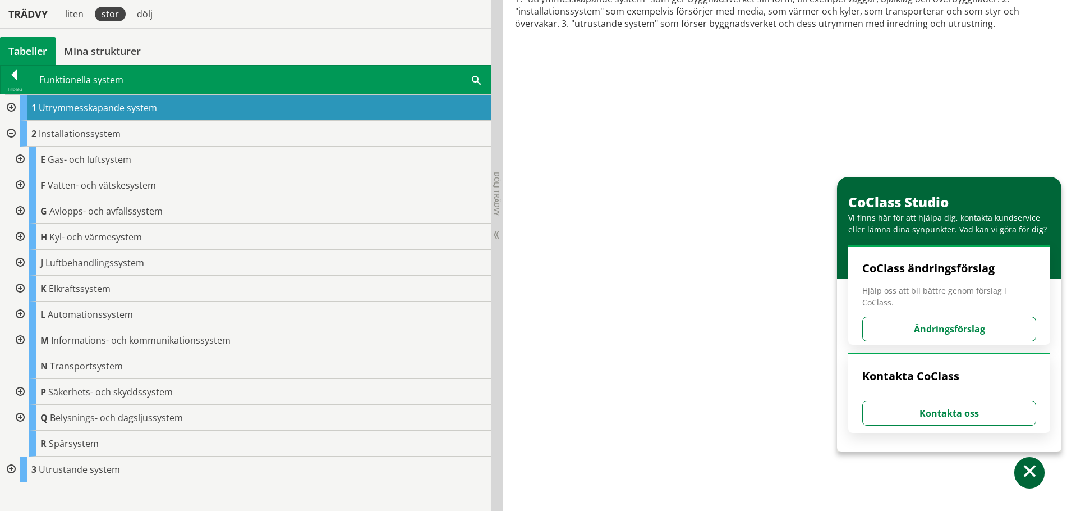
click at [12, 467] on div at bounding box center [10, 469] width 20 height 26
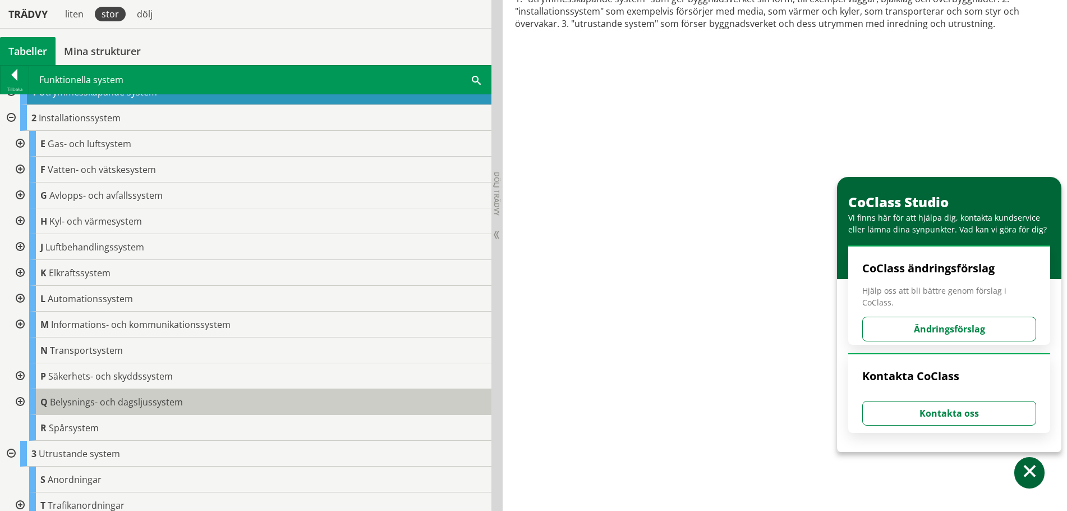
scroll to position [23, 0]
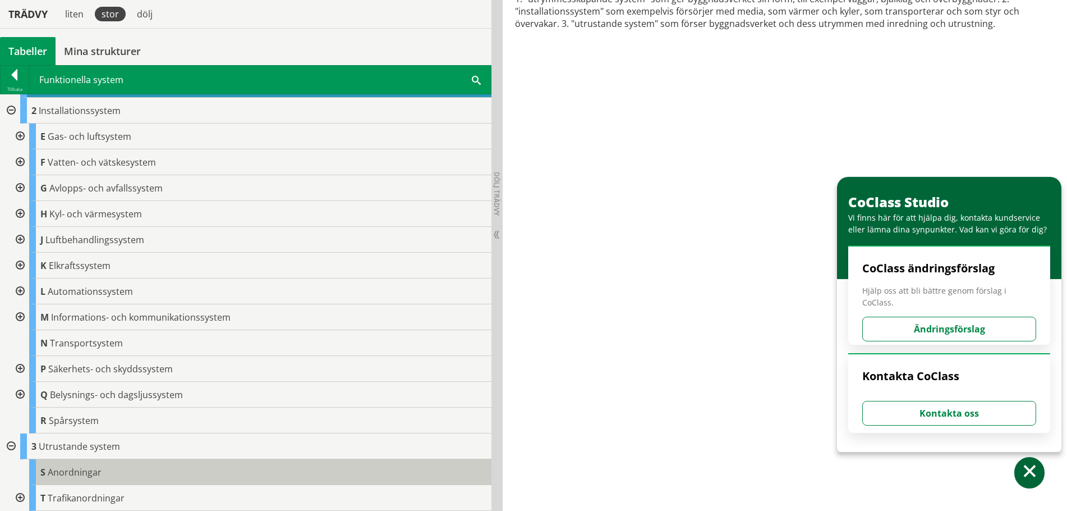
click at [79, 477] on span "Anordningar" at bounding box center [75, 472] width 54 height 12
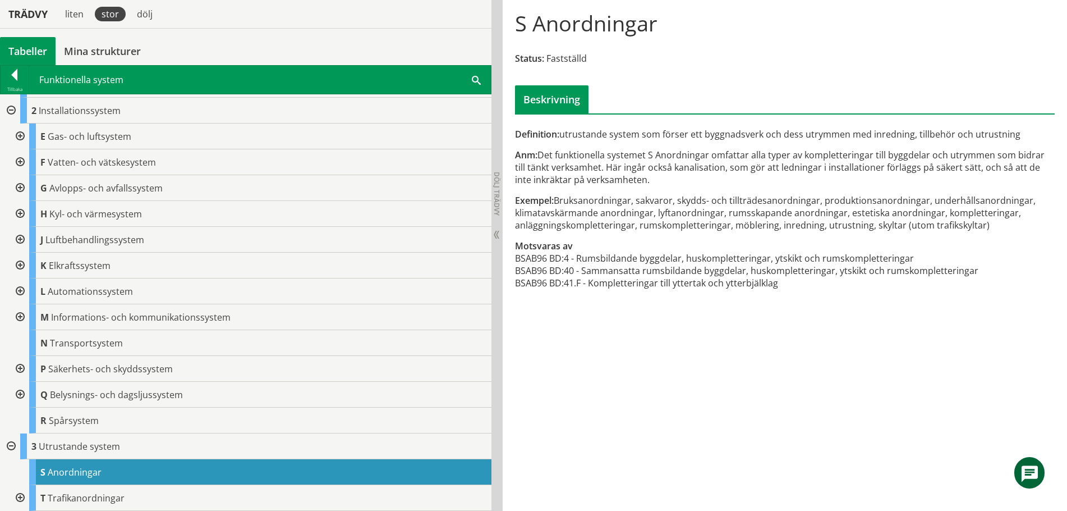
scroll to position [112, 0]
click at [14, 443] on div at bounding box center [10, 446] width 20 height 26
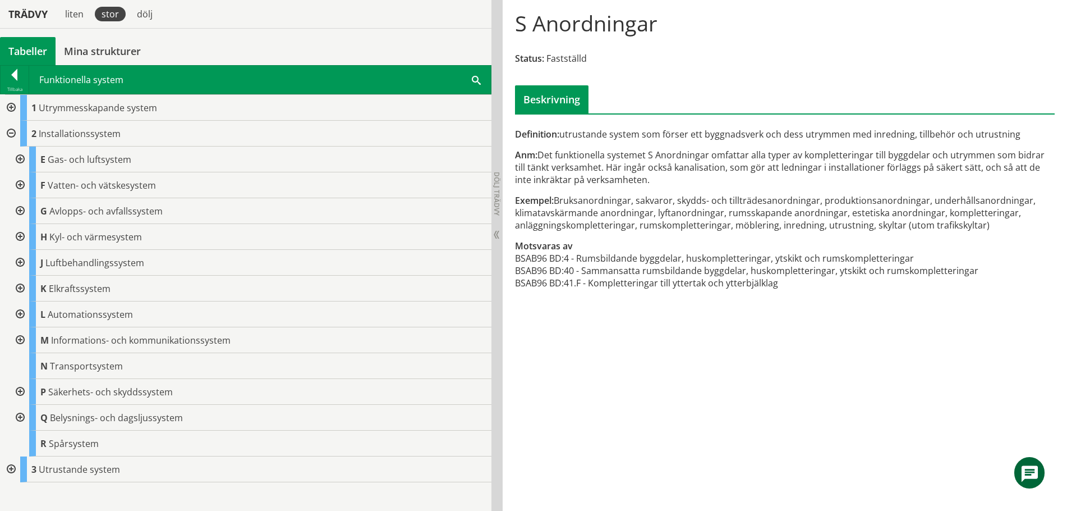
click at [12, 466] on div at bounding box center [10, 469] width 20 height 26
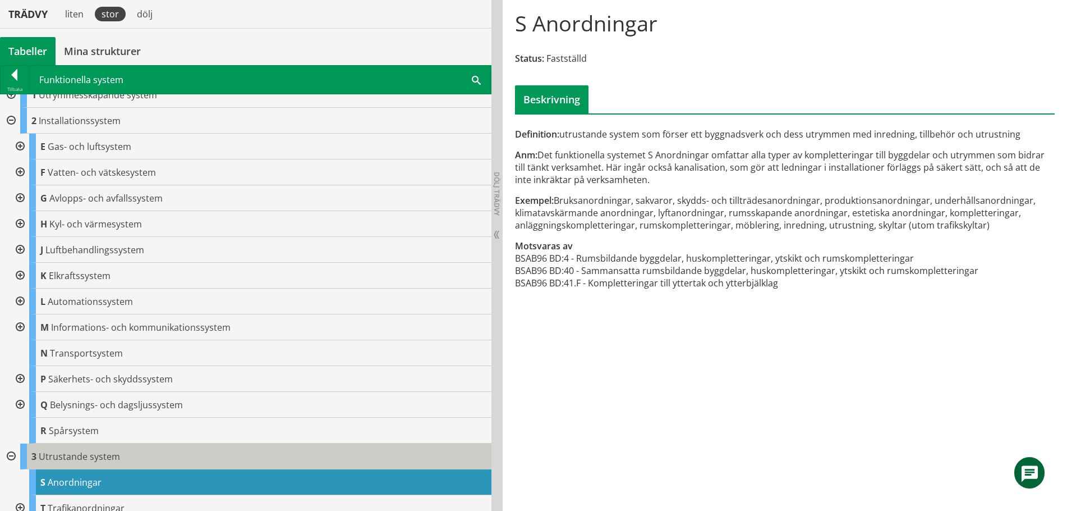
scroll to position [23, 0]
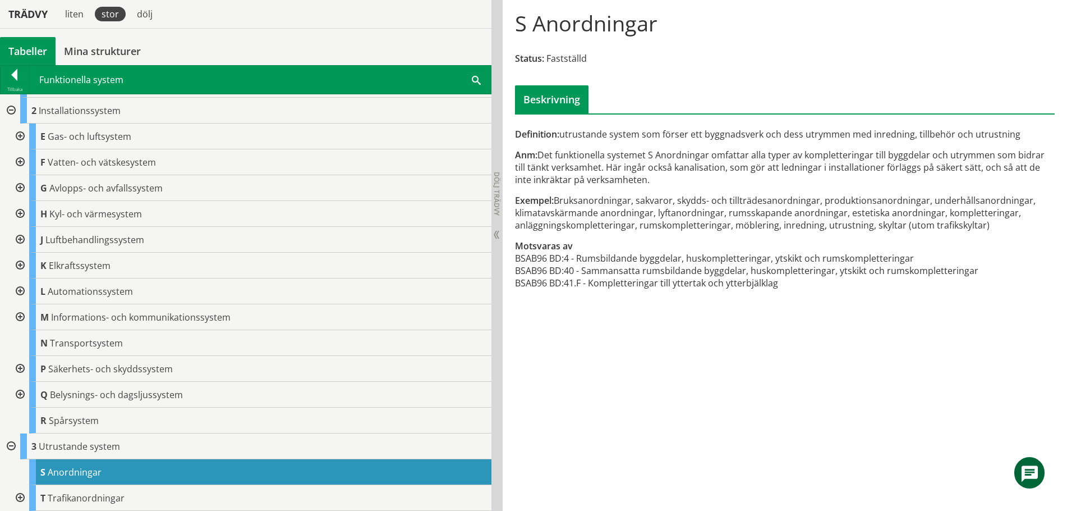
click at [20, 497] on div at bounding box center [19, 498] width 20 height 26
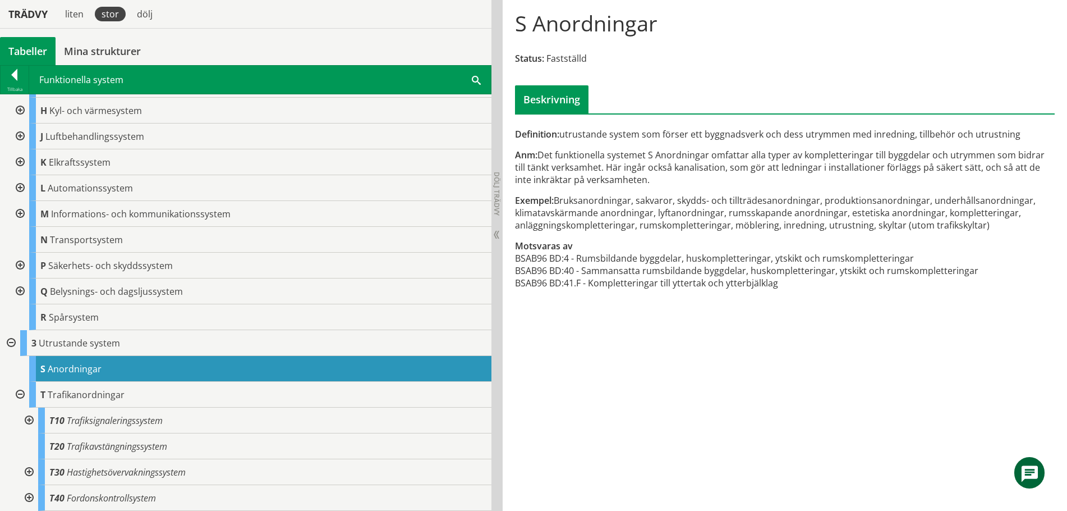
click at [31, 497] on div at bounding box center [28, 498] width 20 height 26
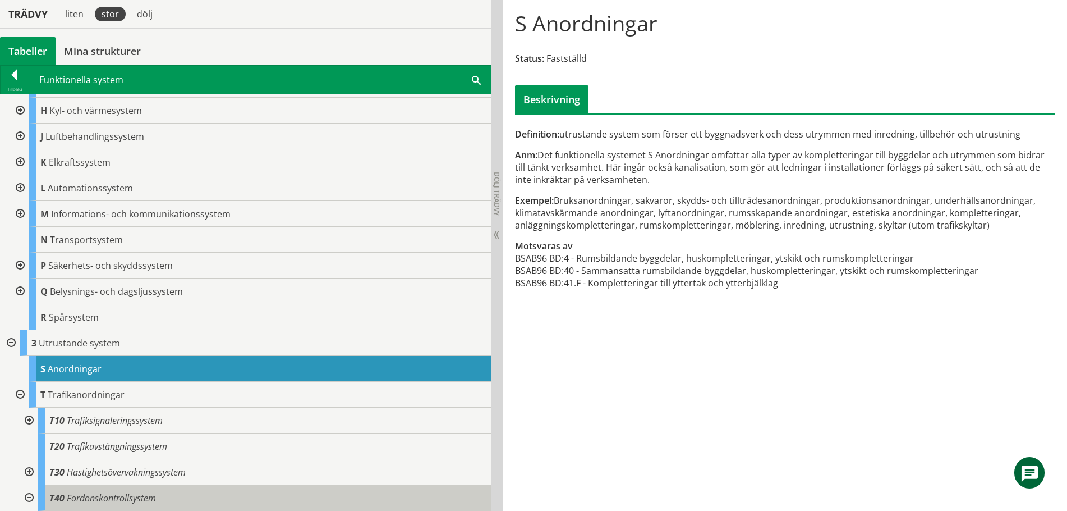
click at [121, 498] on span "Fordonskontrollsystem" at bounding box center [111, 498] width 89 height 12
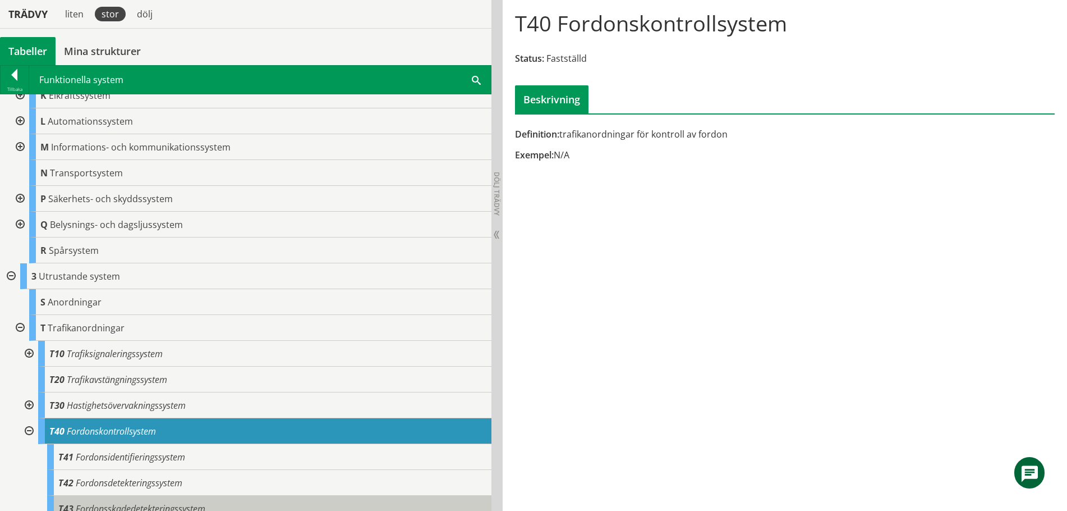
scroll to position [255, 0]
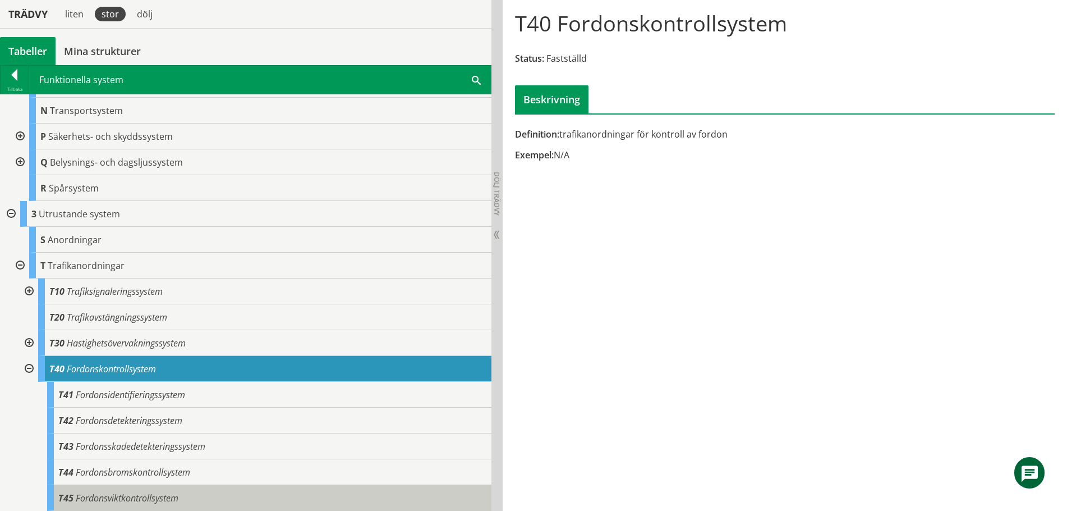
click at [100, 502] on span "Fordonsviktkontrollsystem" at bounding box center [127, 498] width 103 height 12
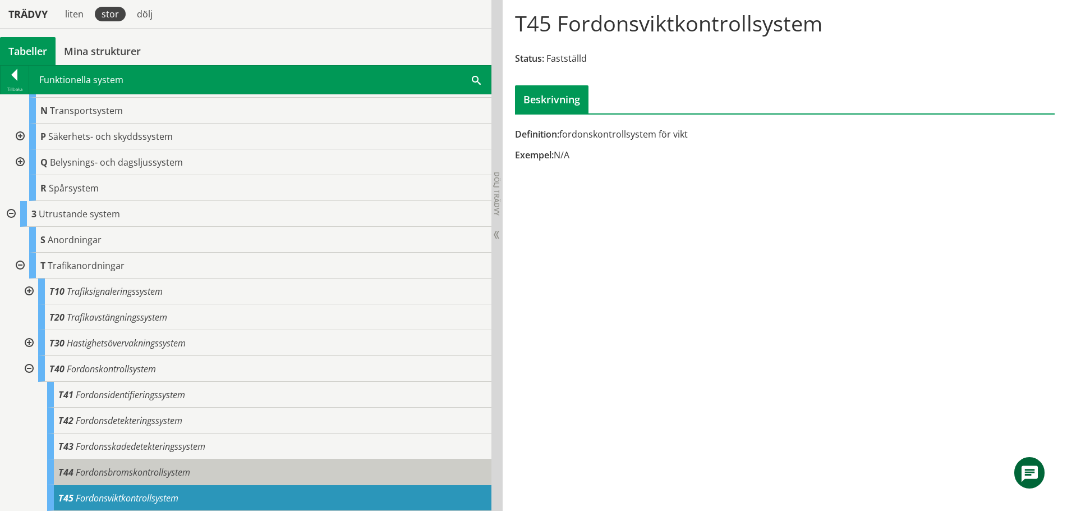
click at [121, 476] on span "Fordonsbromskontrollsystem" at bounding box center [133, 472] width 114 height 12
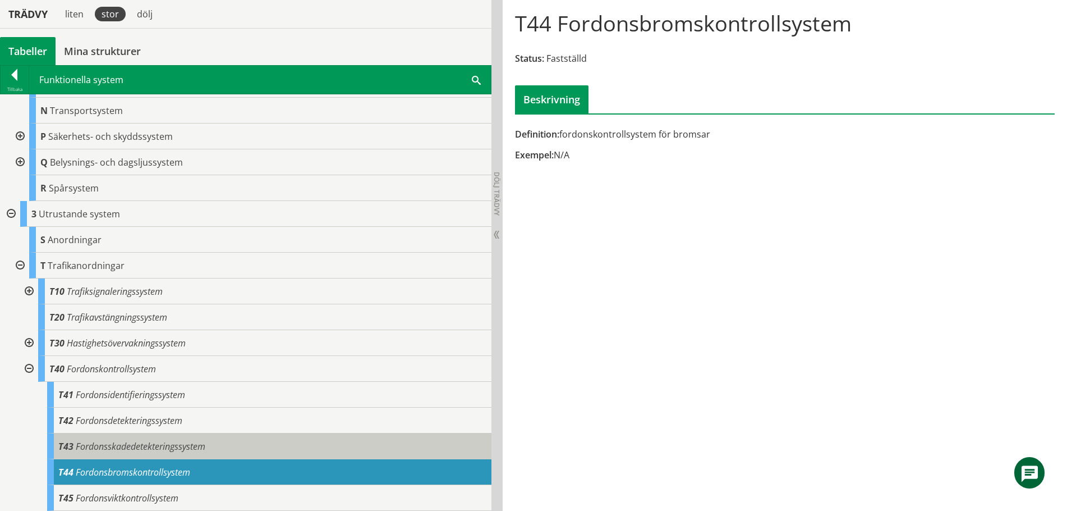
click at [128, 452] on span "Fordonsskadedetekteringssystem" at bounding box center [141, 446] width 130 height 12
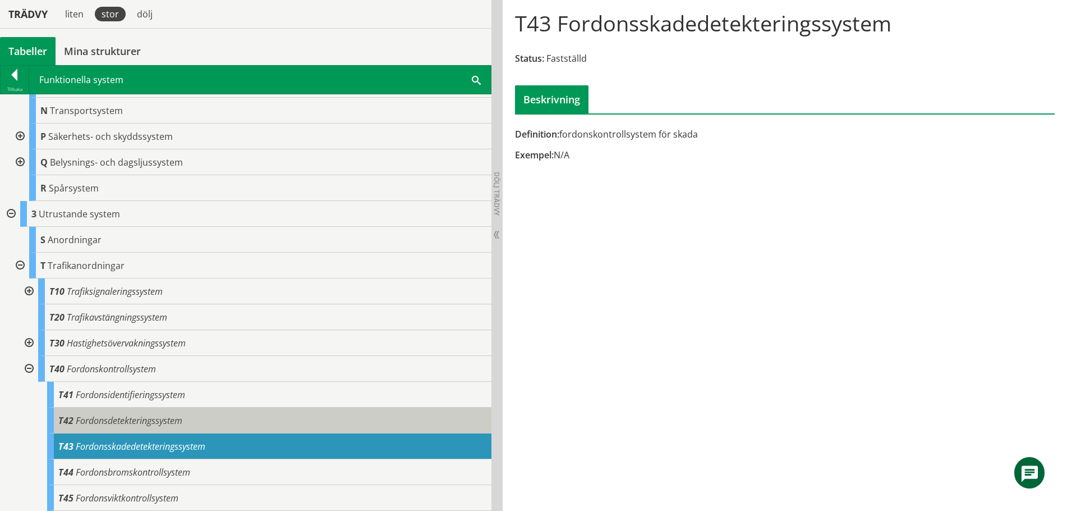
click at [134, 426] on span "Fordonsdetekteringssystem" at bounding box center [129, 420] width 107 height 12
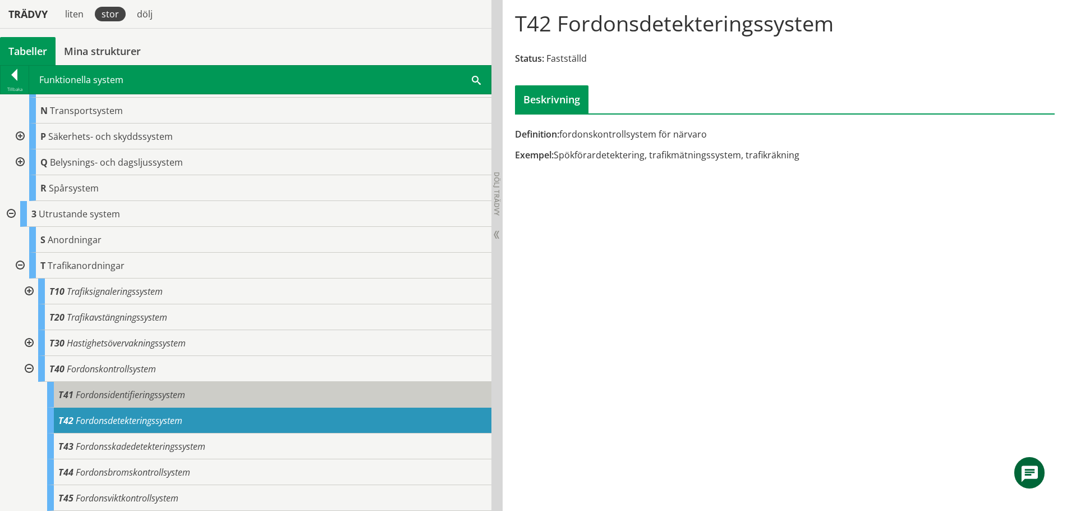
click at [139, 392] on span "Fordonsidentifieringssystem" at bounding box center [130, 394] width 109 height 12
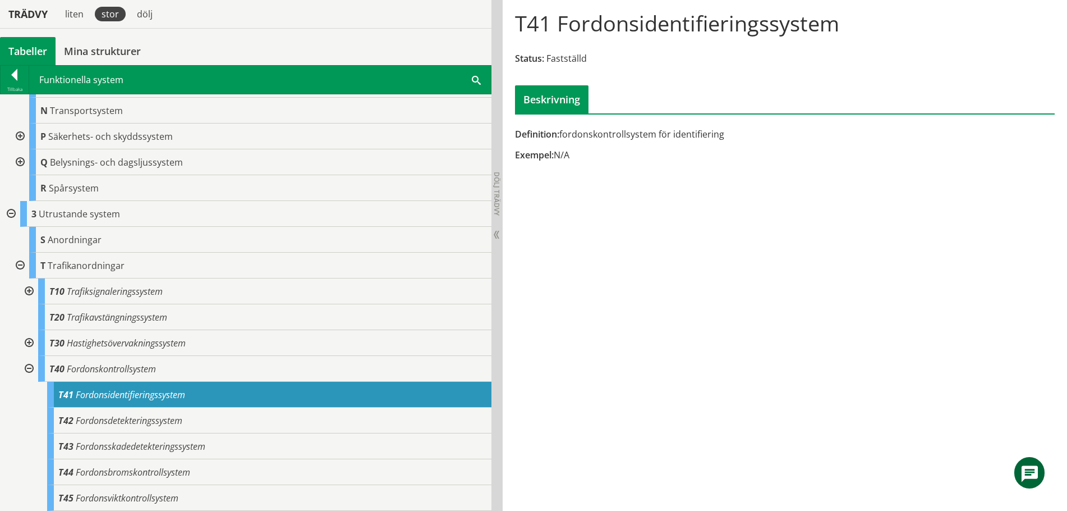
click at [27, 368] on div at bounding box center [28, 369] width 20 height 26
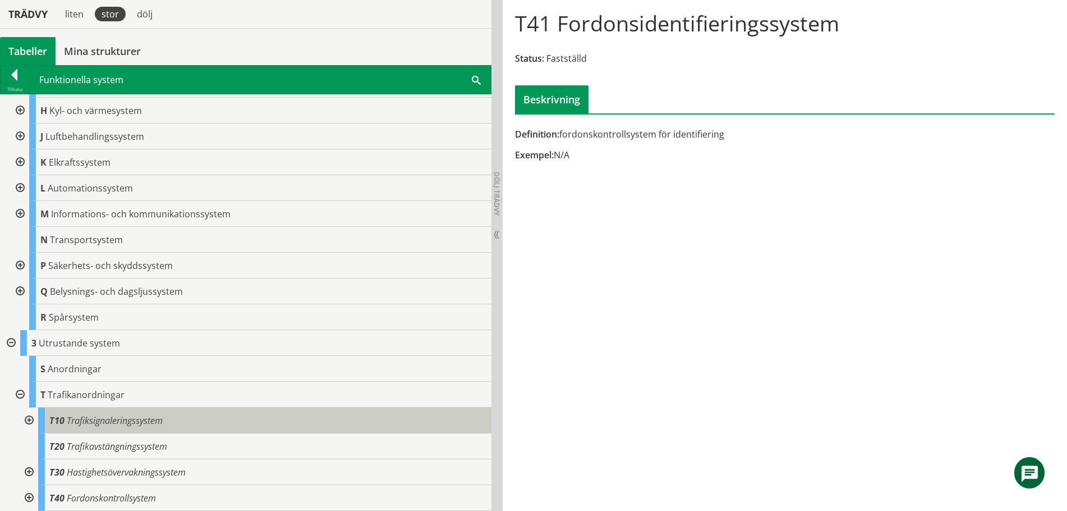
click at [82, 424] on span "Trafiksignaleringssystem" at bounding box center [115, 420] width 96 height 12
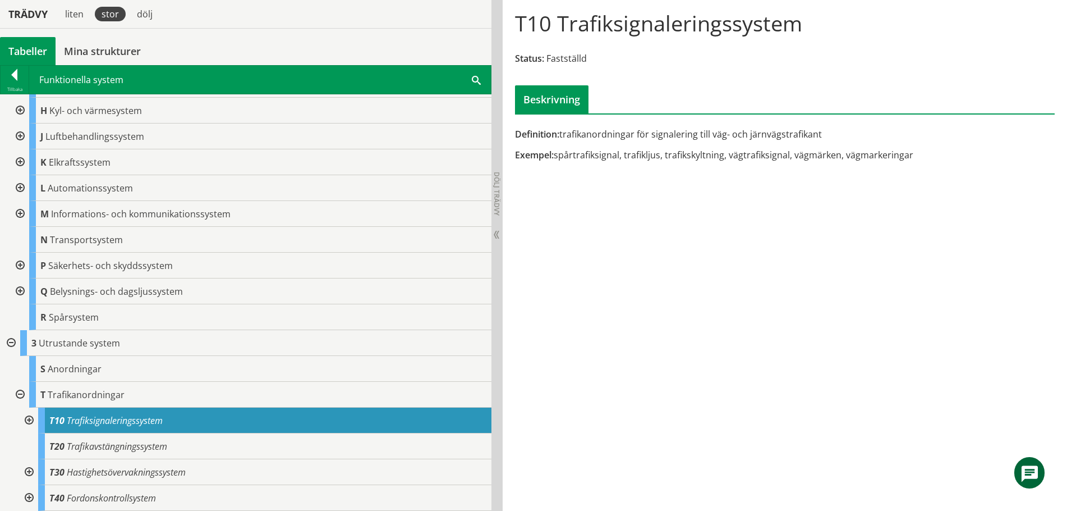
click at [30, 419] on div at bounding box center [28, 420] width 20 height 26
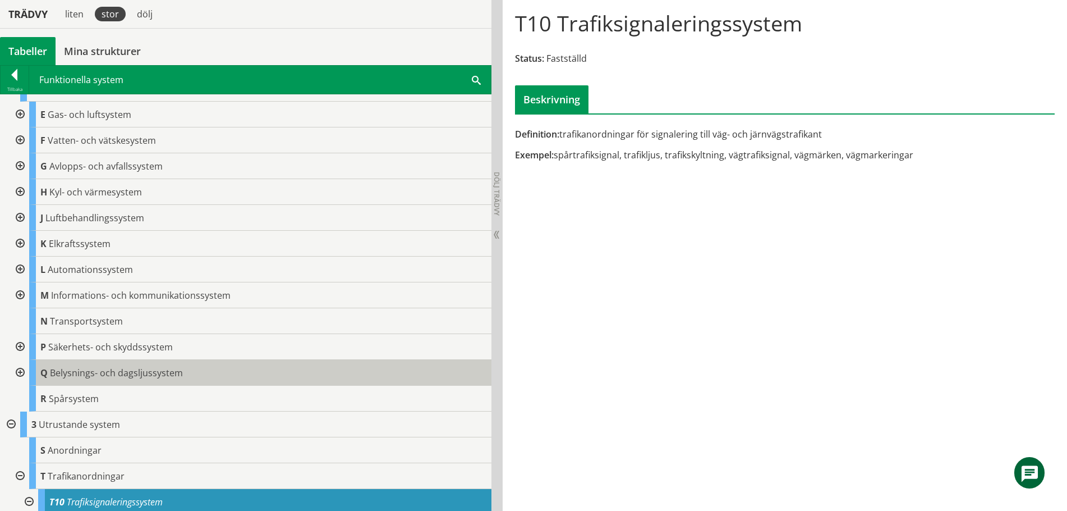
scroll to position [26, 0]
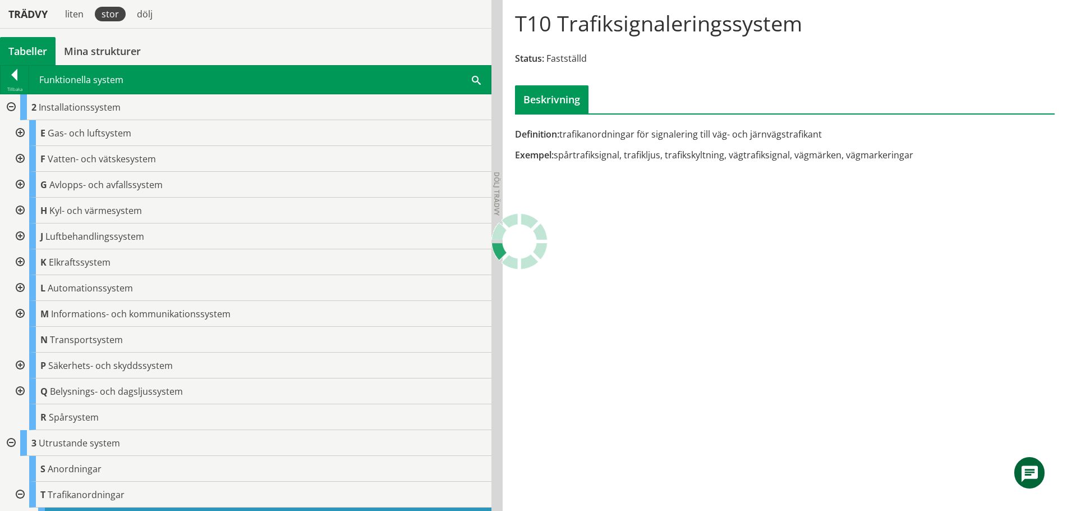
click at [20, 287] on div at bounding box center [19, 288] width 20 height 26
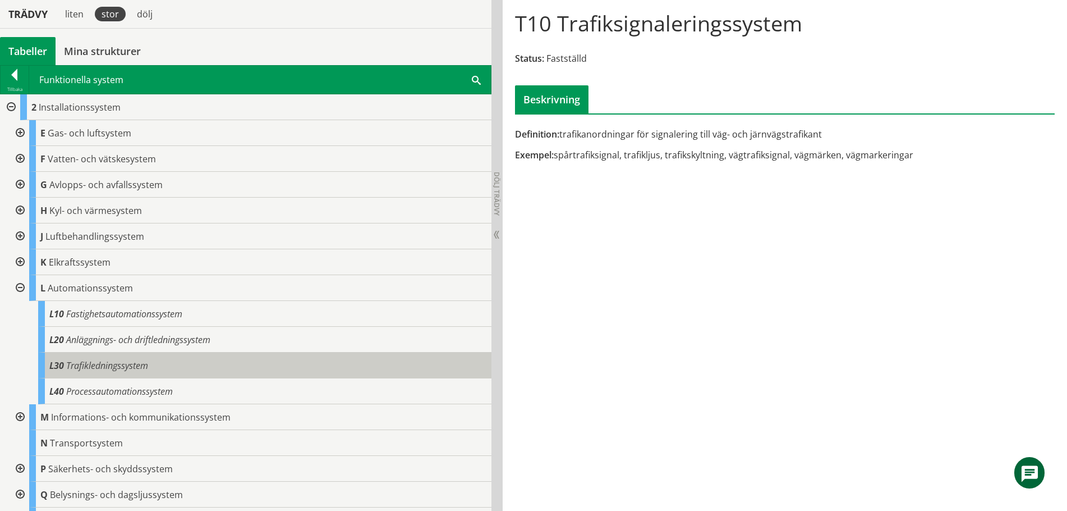
click at [80, 367] on span "Trafikledningssystem" at bounding box center [107, 365] width 82 height 12
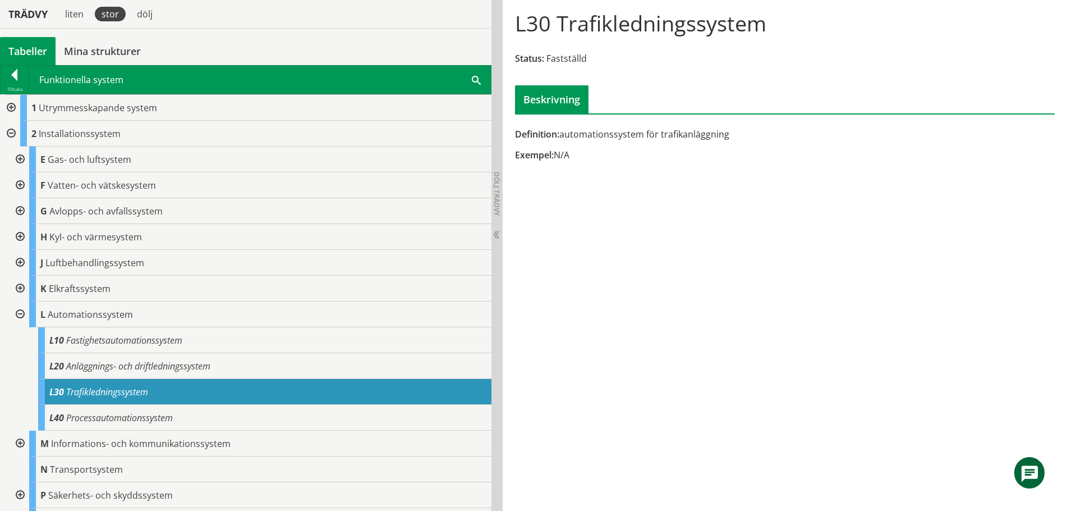
click at [9, 133] on div at bounding box center [10, 134] width 20 height 26
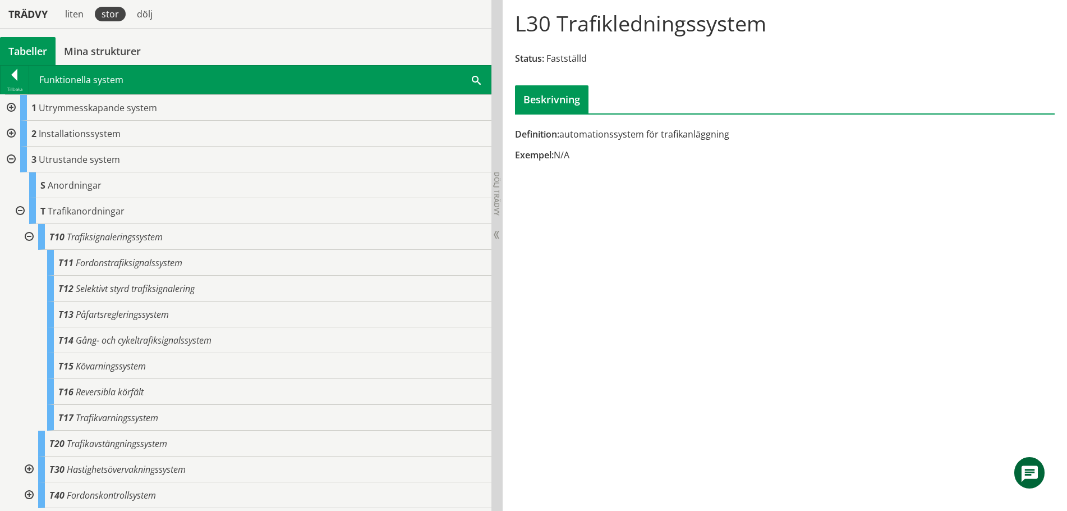
click at [8, 159] on div at bounding box center [10, 159] width 20 height 26
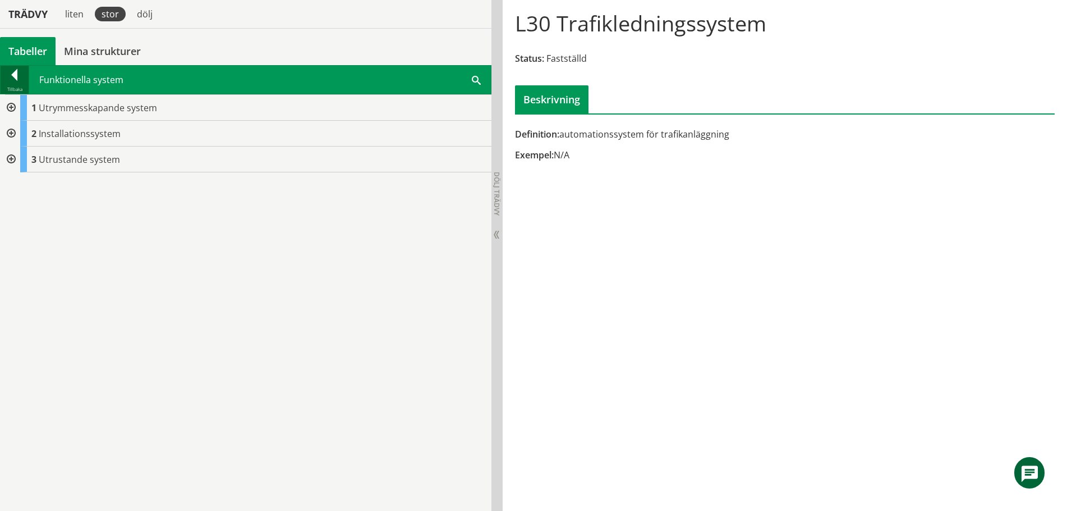
click at [11, 72] on div at bounding box center [15, 77] width 28 height 16
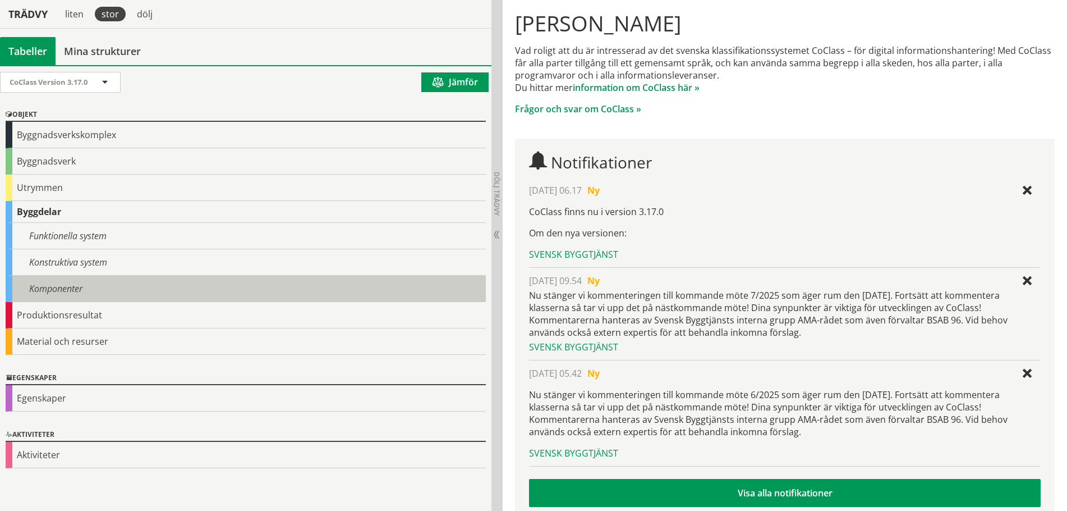
click at [50, 287] on div "Komponenter" at bounding box center [246, 288] width 480 height 26
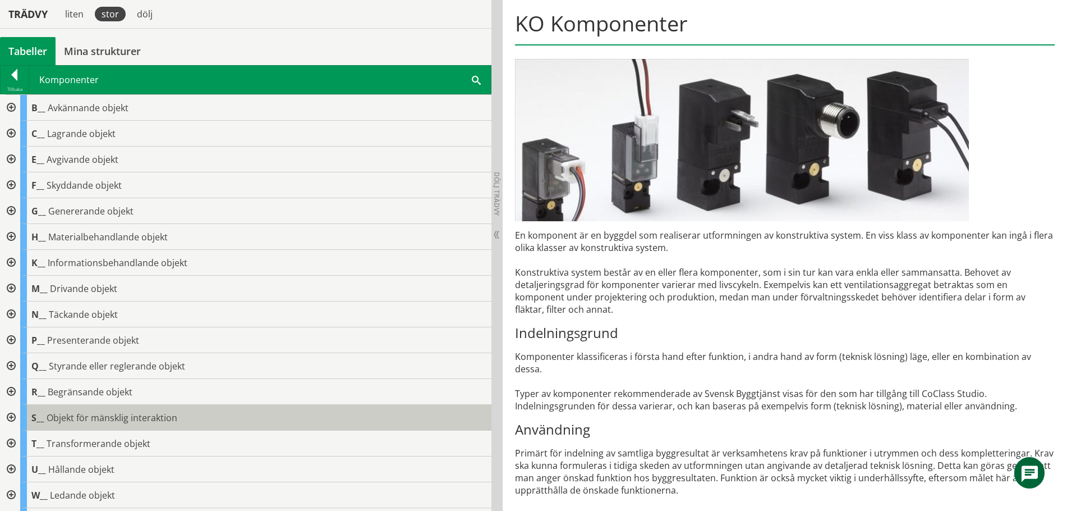
scroll to position [75, 0]
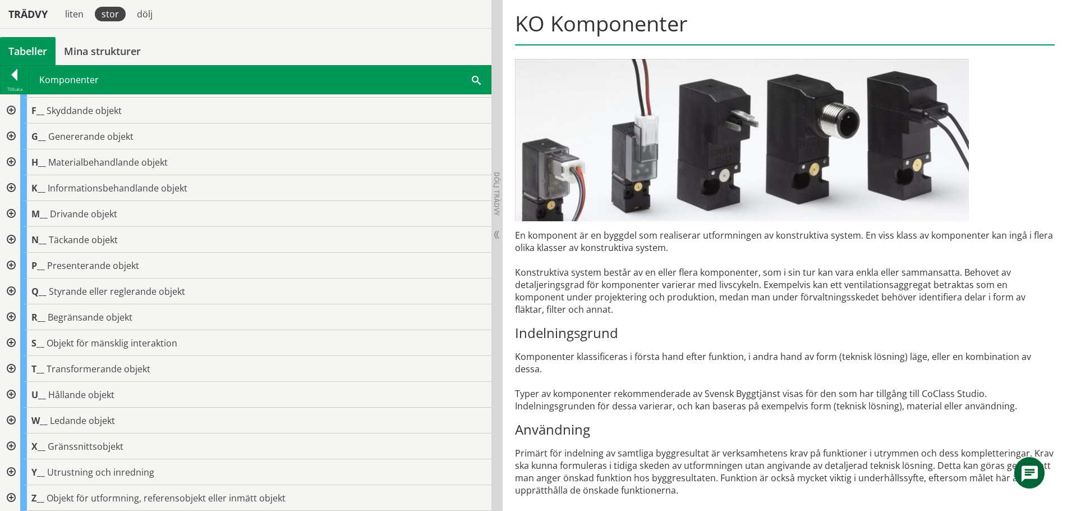
click at [13, 497] on div at bounding box center [10, 498] width 20 height 26
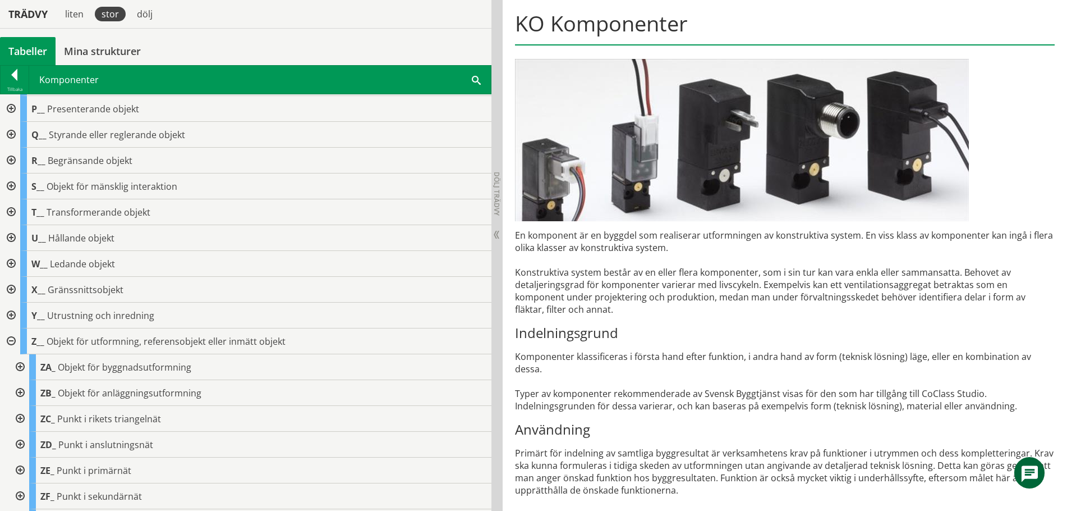
scroll to position [333, 0]
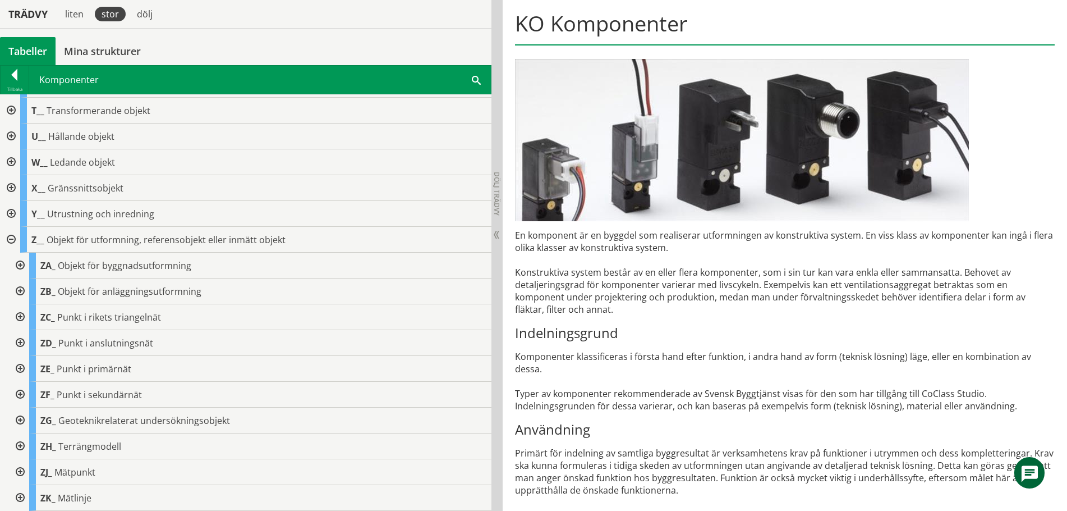
click at [9, 239] on div at bounding box center [10, 240] width 20 height 26
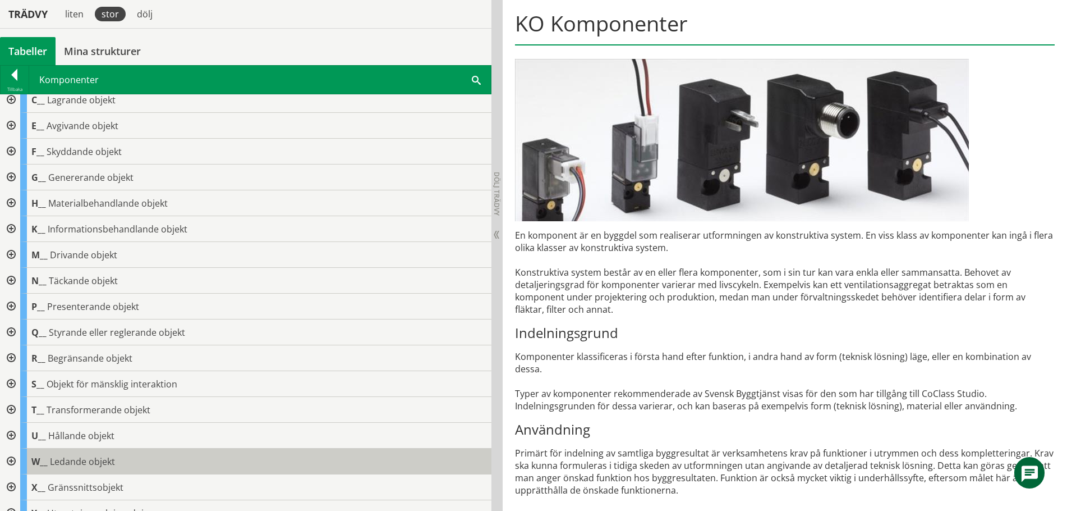
scroll to position [19, 0]
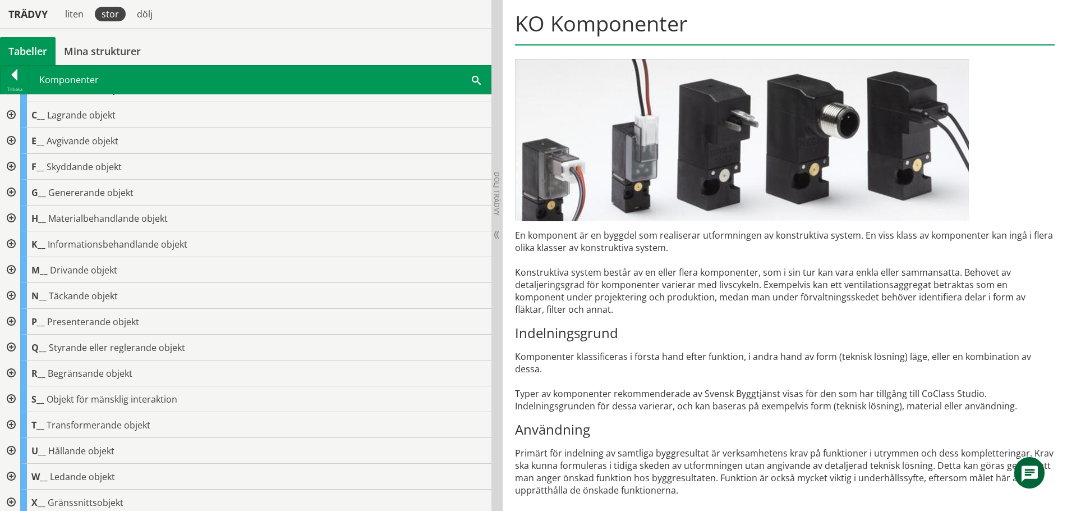
click at [8, 296] on div at bounding box center [10, 296] width 20 height 26
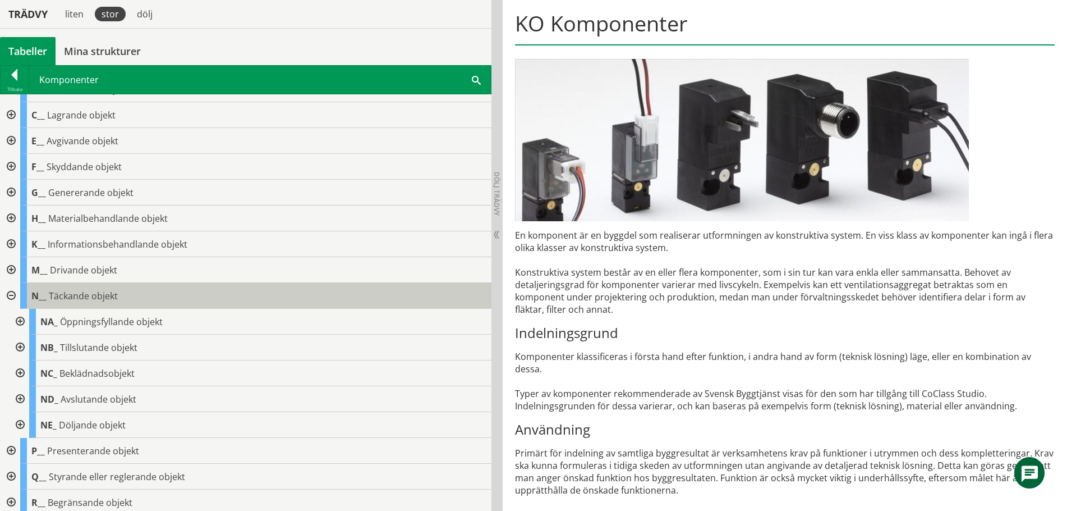
click at [82, 300] on span "Täckande objekt" at bounding box center [83, 296] width 69 height 12
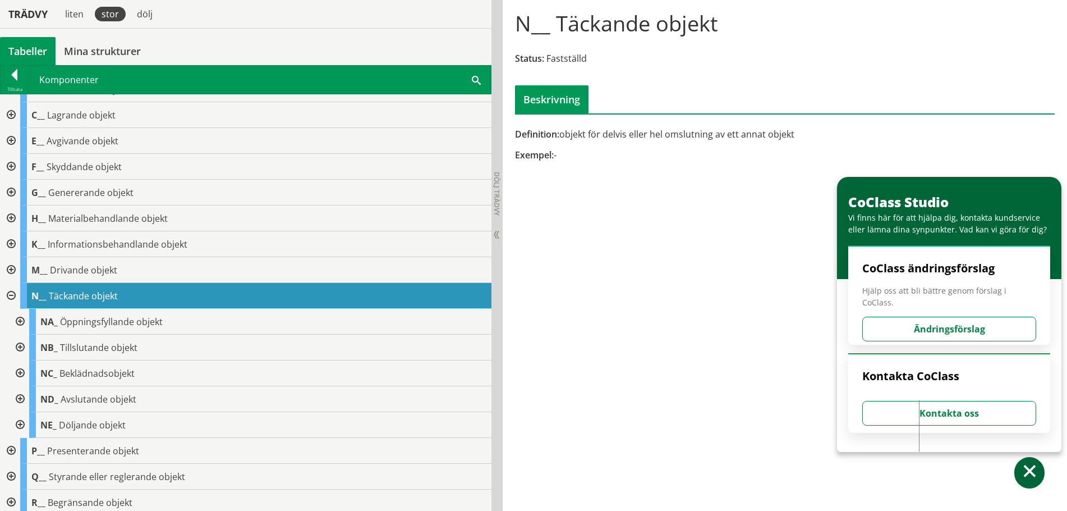
click at [1030, 472] on span at bounding box center [1030, 473] width 16 height 16
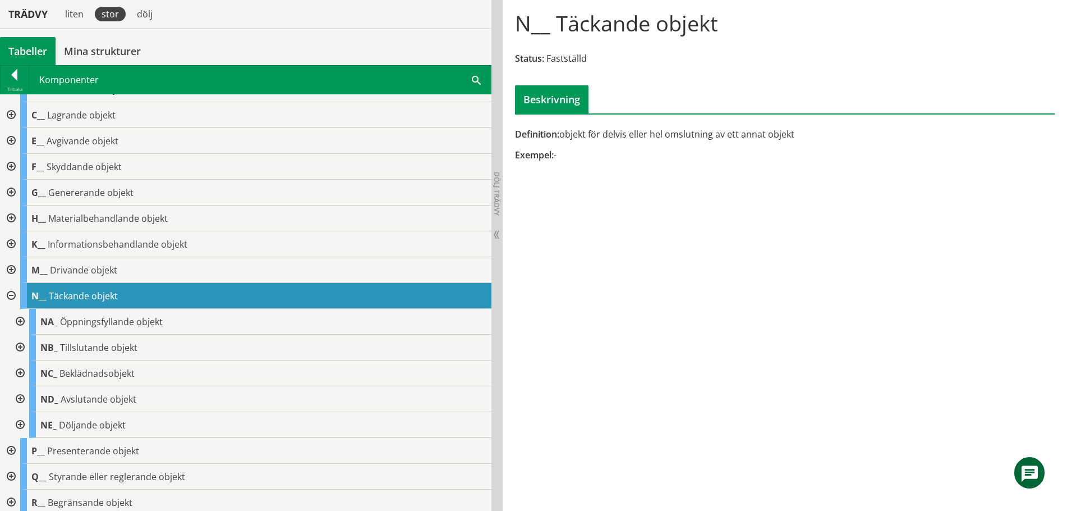
click at [7, 295] on div at bounding box center [10, 296] width 20 height 26
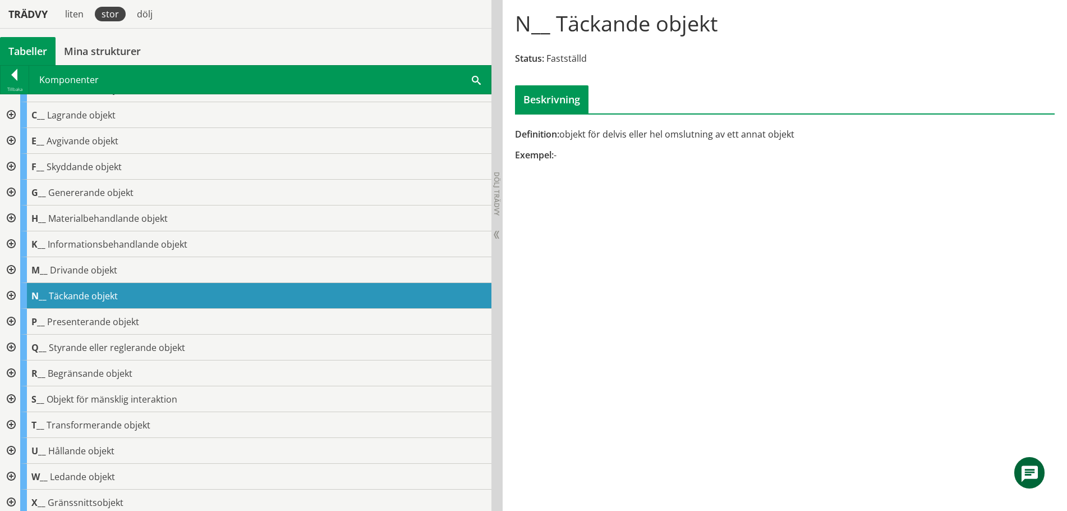
click at [10, 241] on div at bounding box center [10, 244] width 20 height 26
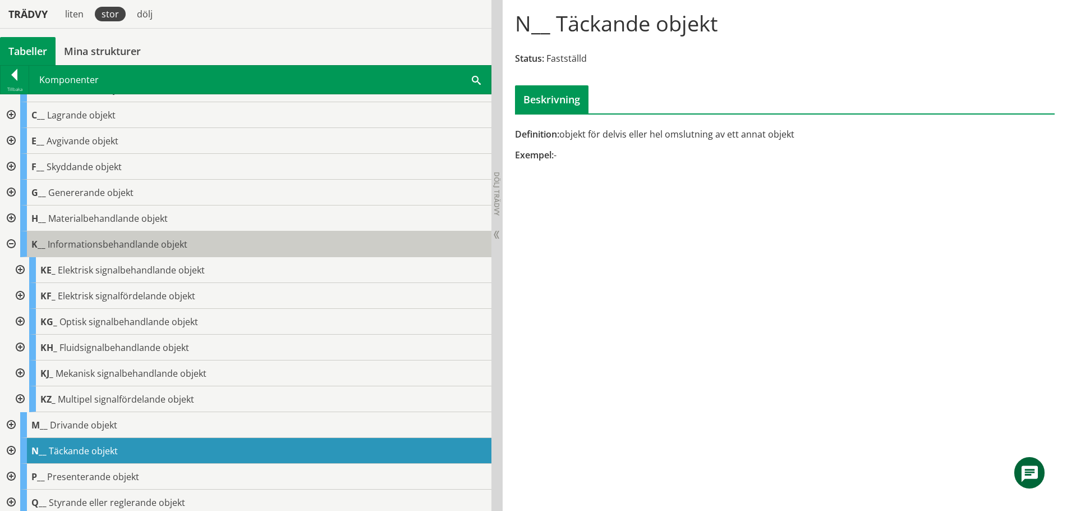
click at [121, 248] on span "Informationsbehandlande objekt" at bounding box center [118, 244] width 140 height 12
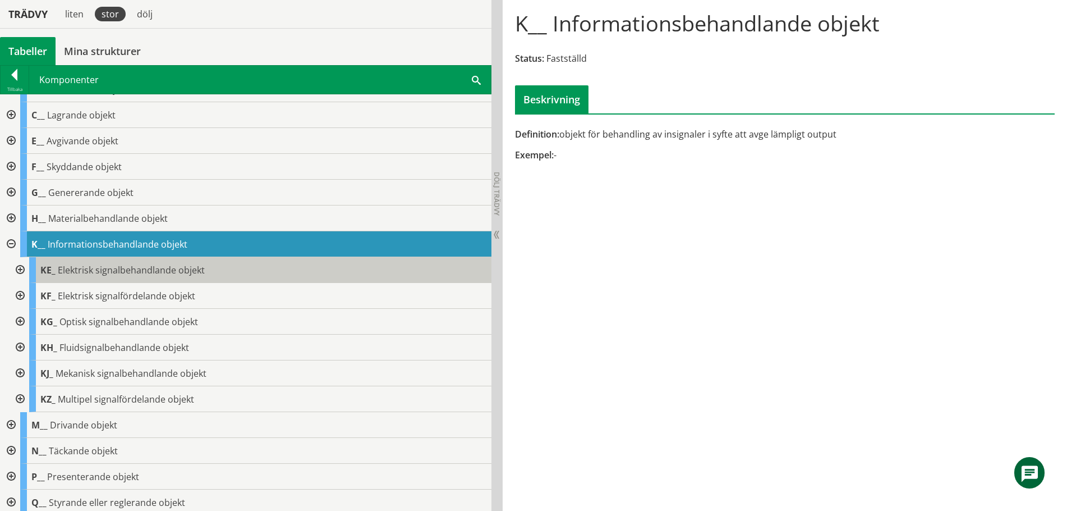
click at [113, 270] on span "Elektrisk signalbehandlande objekt" at bounding box center [131, 270] width 147 height 12
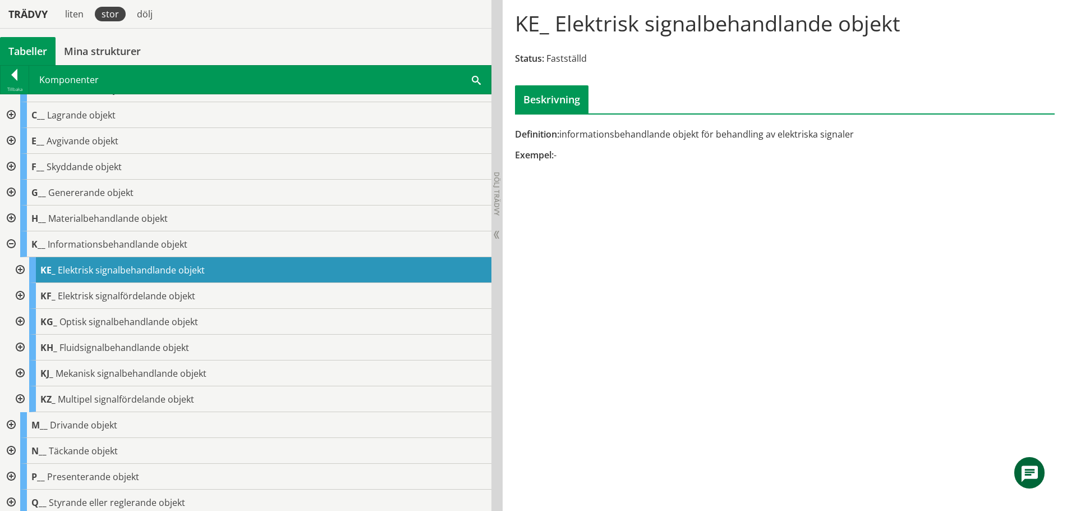
click at [20, 268] on div at bounding box center [19, 270] width 20 height 26
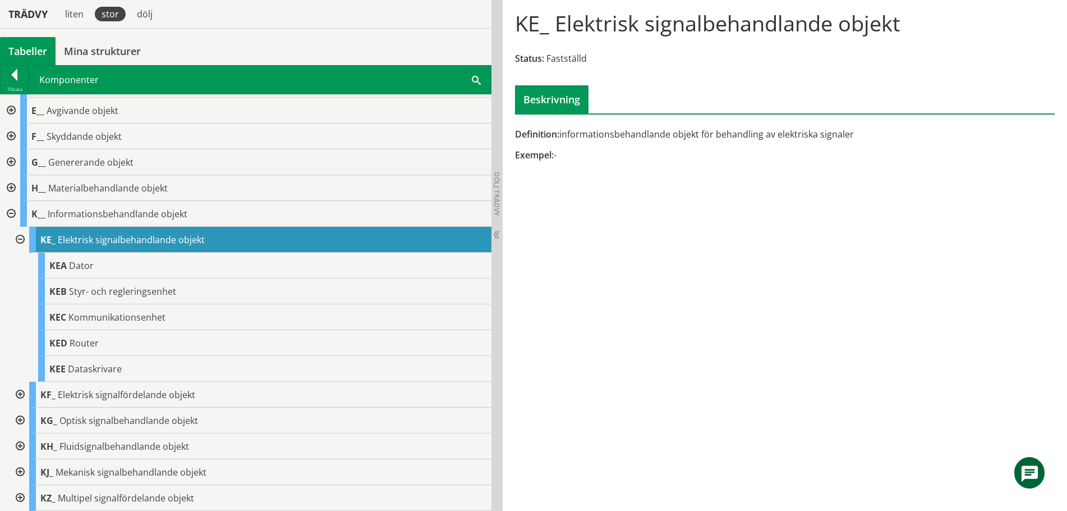
scroll to position [75, 0]
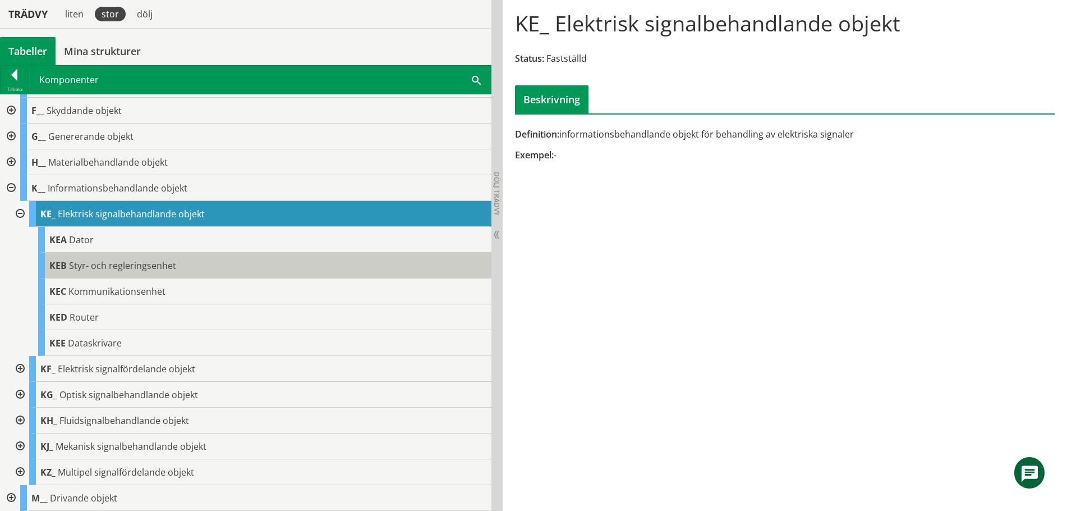
click at [94, 267] on span "Styr- och regleringsenhet" at bounding box center [122, 265] width 107 height 12
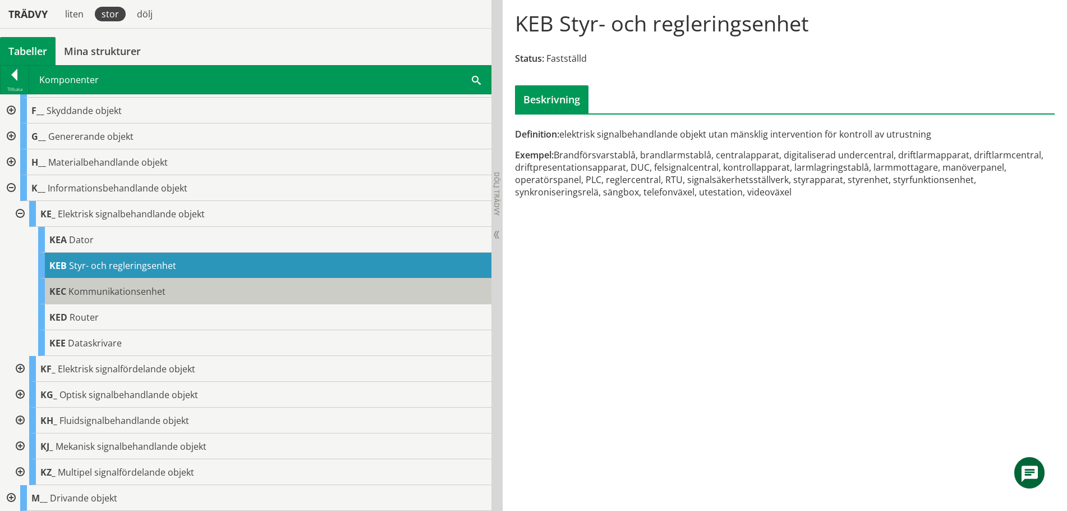
click at [103, 293] on span "Kommunikationsenhet" at bounding box center [116, 291] width 97 height 12
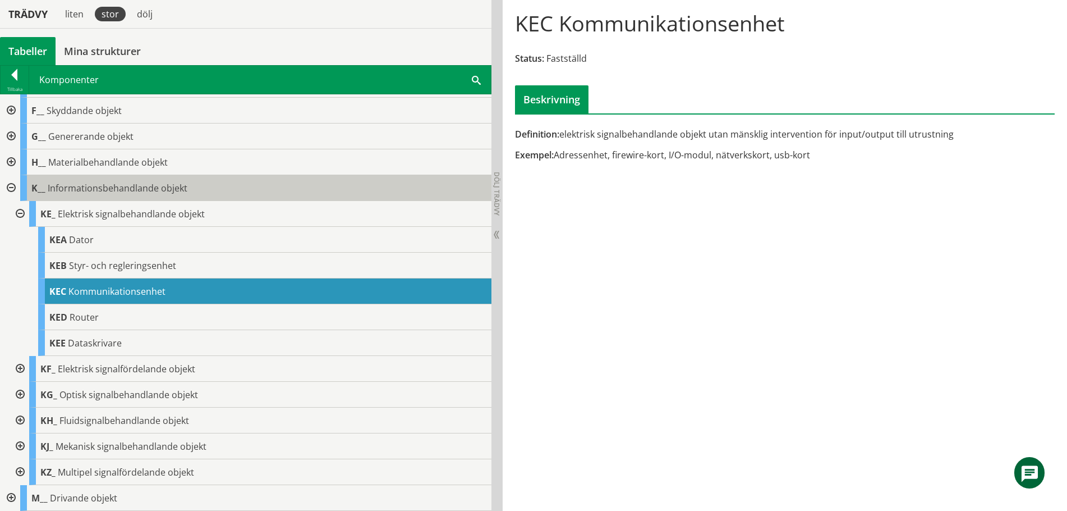
click at [59, 189] on span "Informationsbehandlande objekt" at bounding box center [118, 188] width 140 height 12
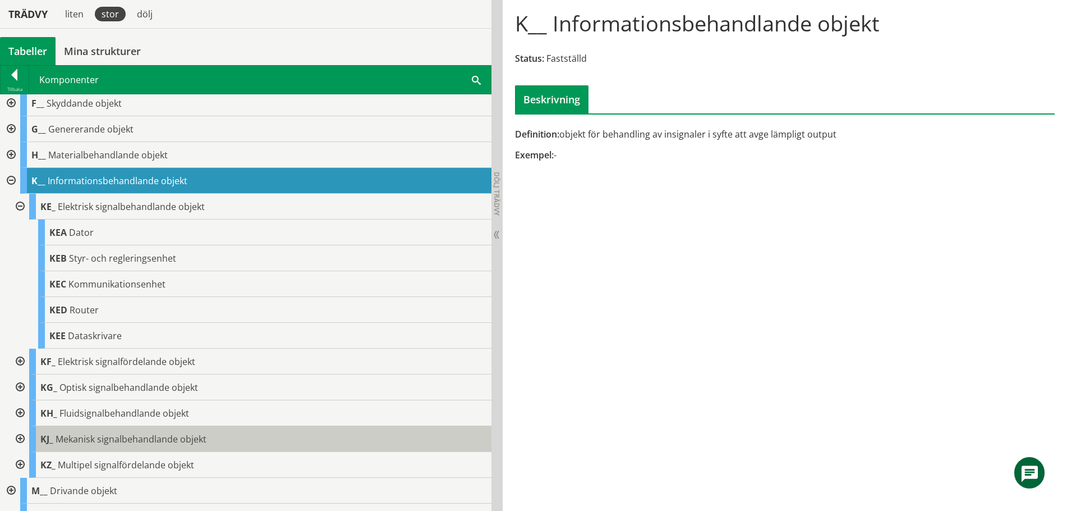
scroll to position [75, 0]
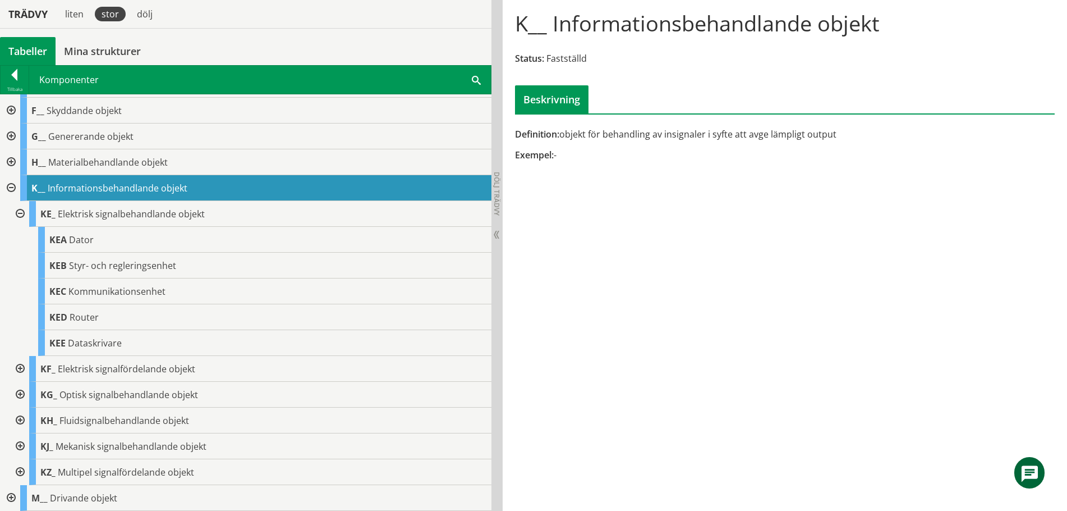
click at [21, 211] on div at bounding box center [19, 214] width 20 height 26
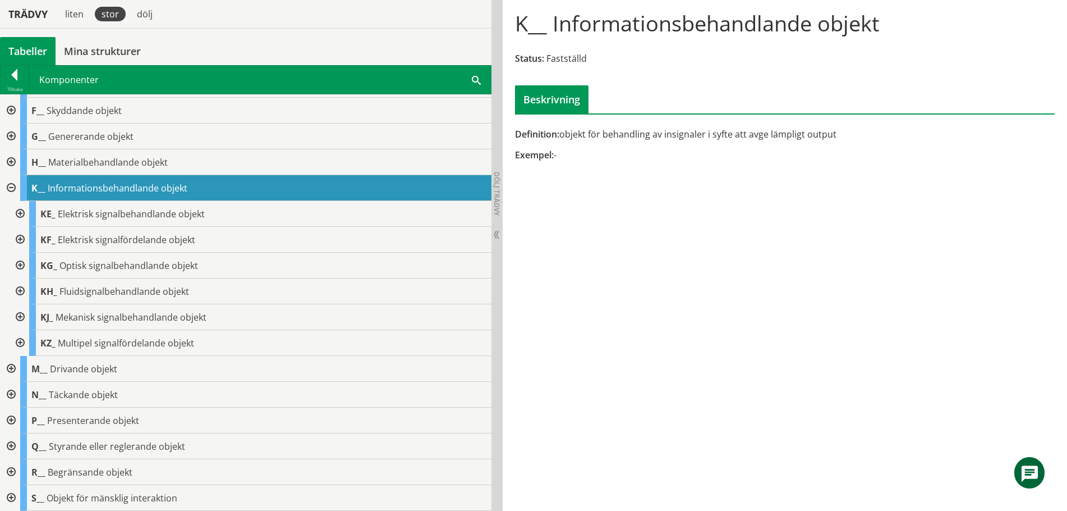
click at [12, 186] on div at bounding box center [10, 188] width 20 height 26
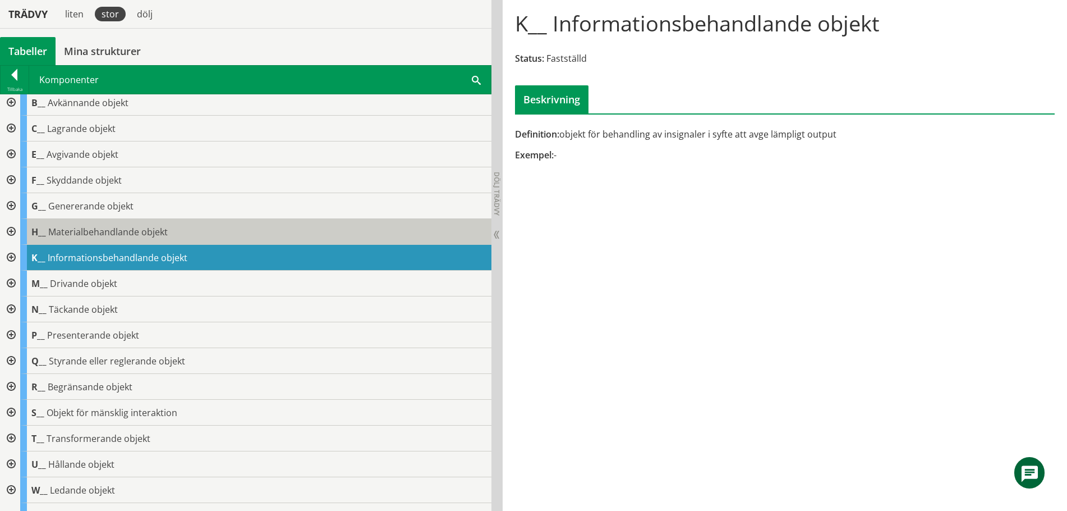
scroll to position [0, 0]
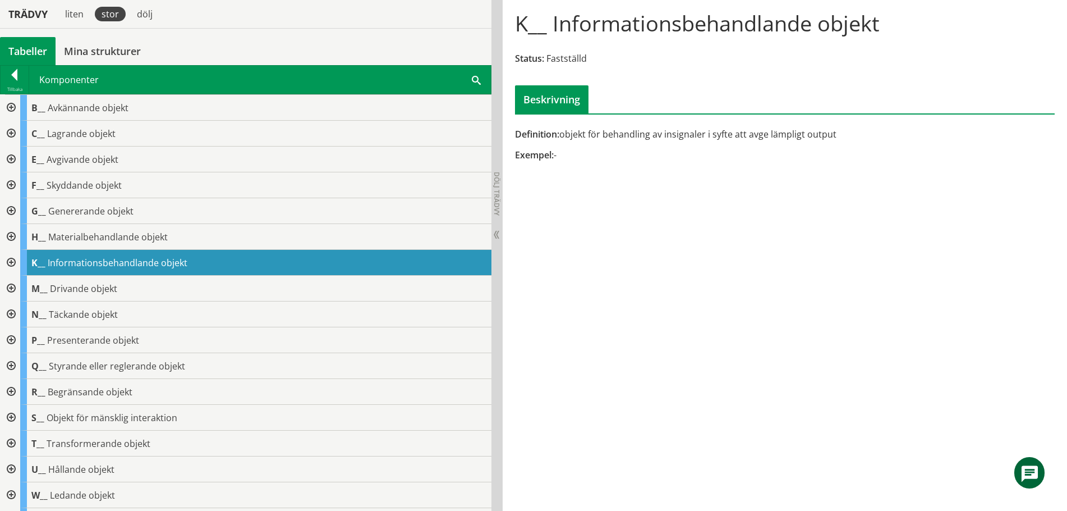
click at [11, 236] on div at bounding box center [10, 237] width 20 height 26
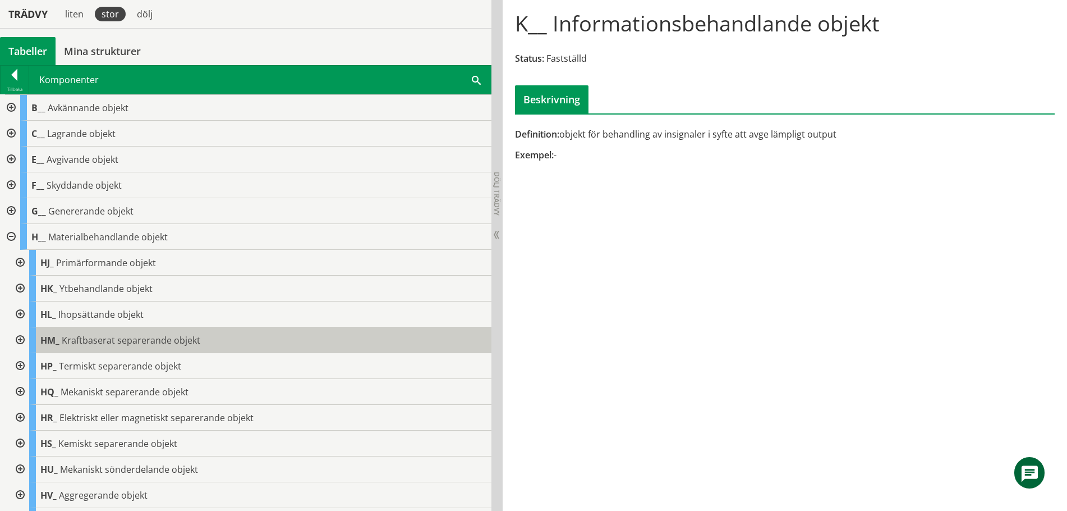
click at [112, 342] on span "Kraftbaserat separerande objekt" at bounding box center [131, 340] width 139 height 12
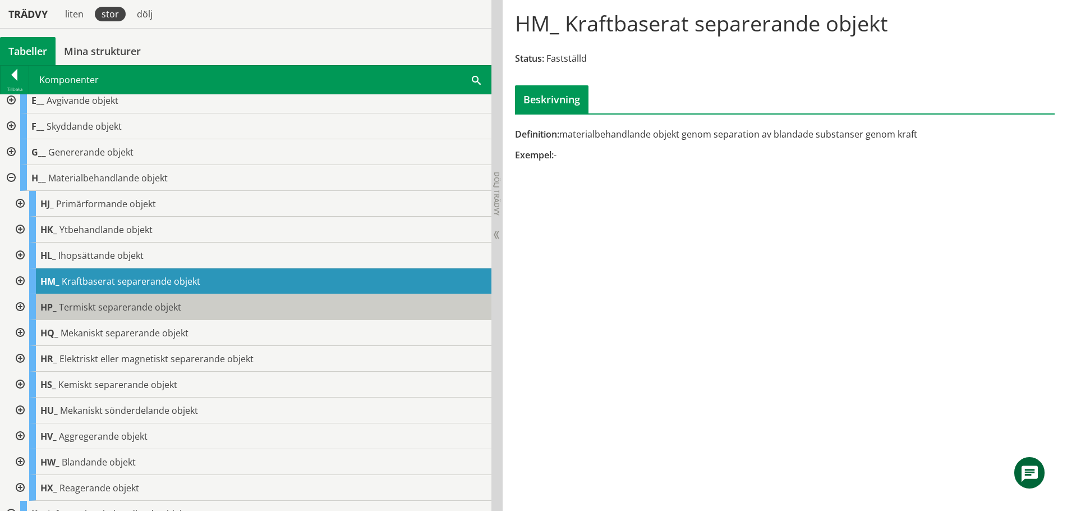
scroll to position [168, 0]
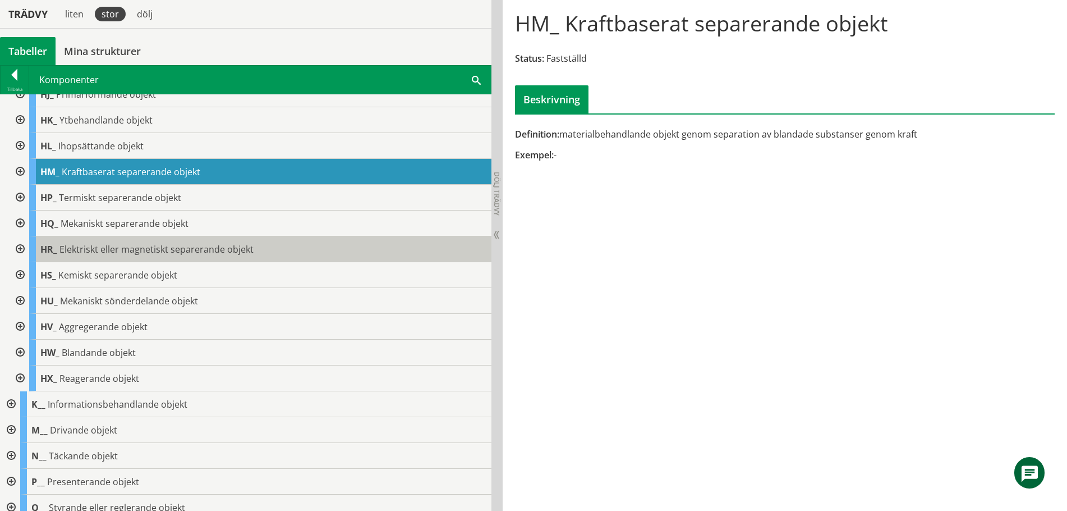
click at [122, 253] on span "Elektriskt eller magnetiskt separerande objekt" at bounding box center [156, 249] width 194 height 12
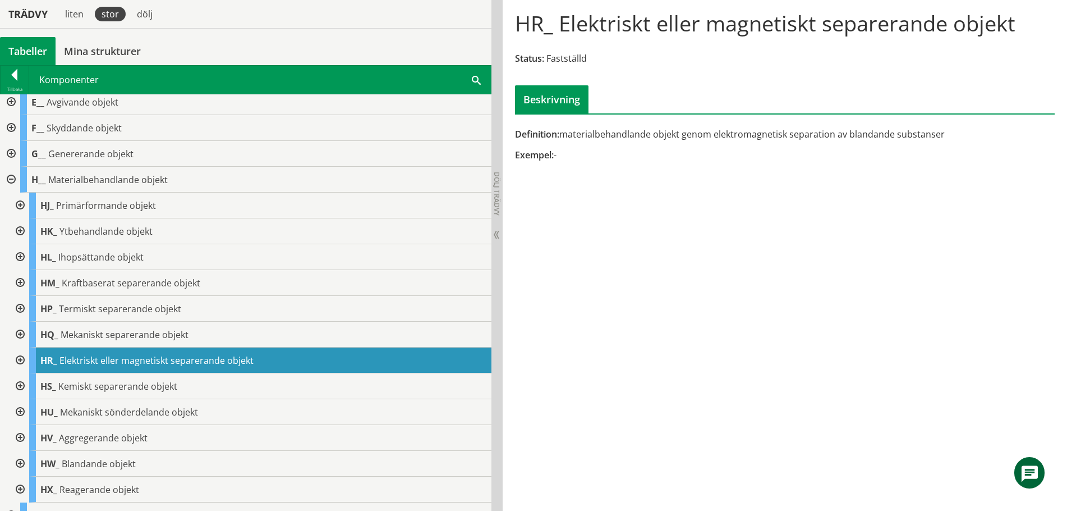
scroll to position [56, 0]
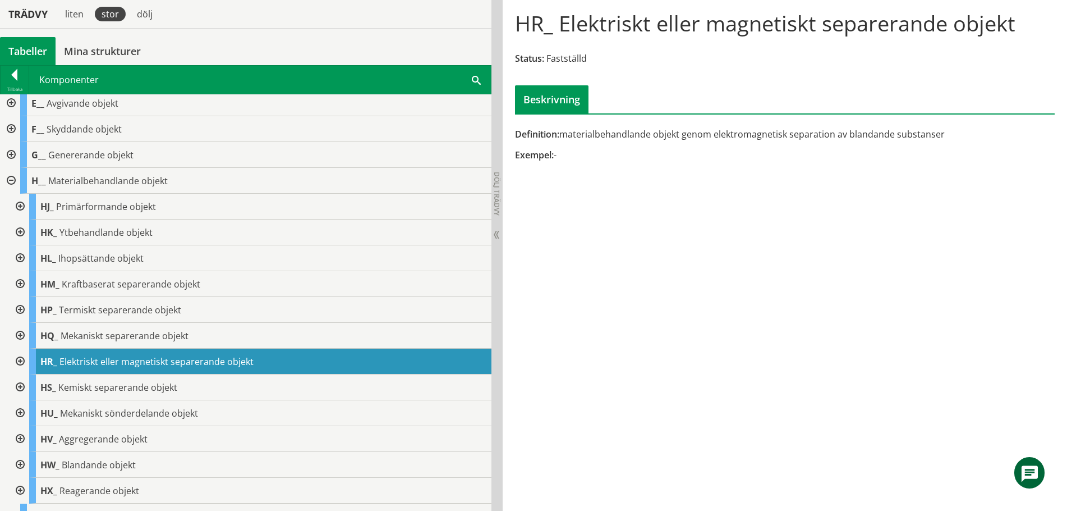
click at [9, 184] on div at bounding box center [10, 181] width 20 height 26
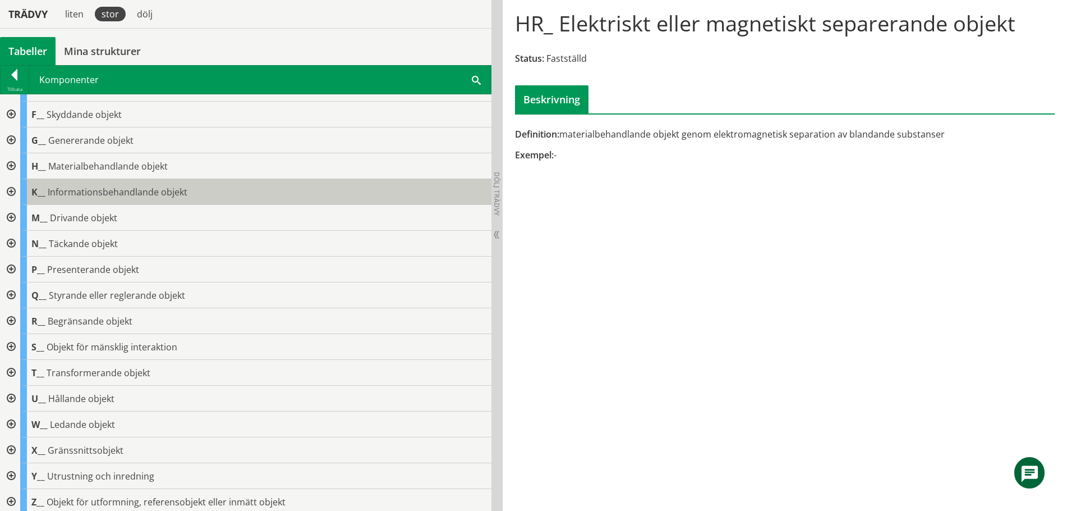
scroll to position [75, 0]
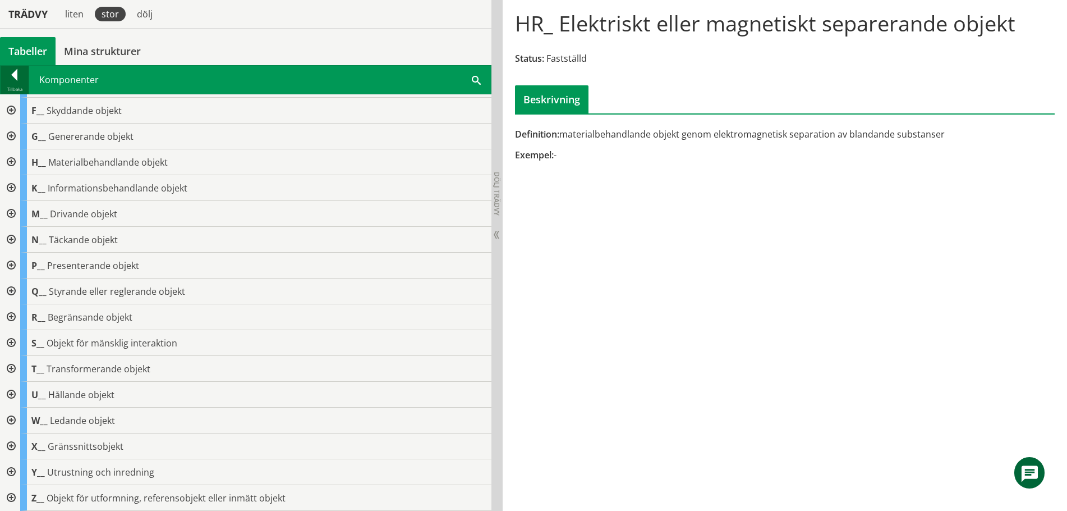
click at [13, 77] on div at bounding box center [15, 77] width 28 height 16
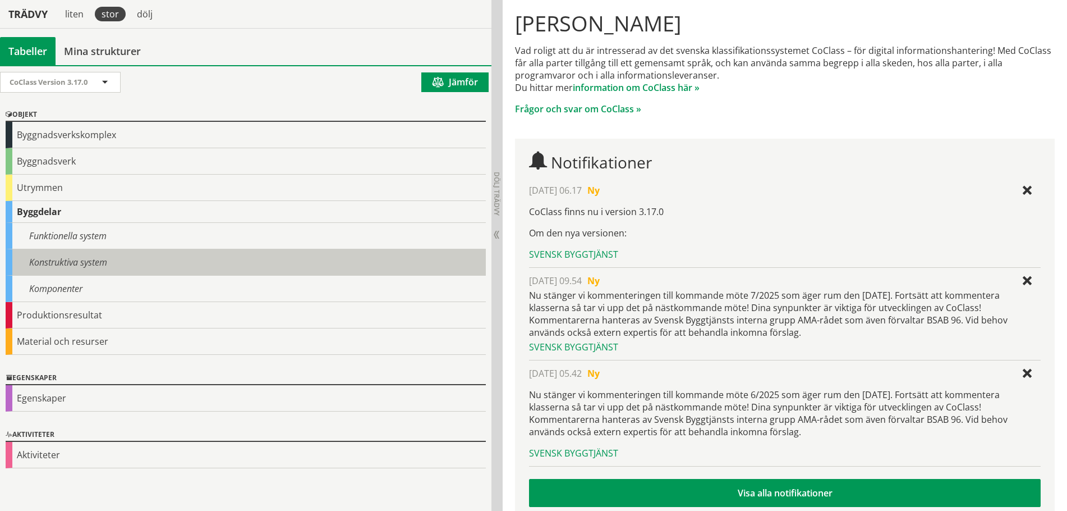
click at [50, 257] on div "Konstruktiva system" at bounding box center [246, 262] width 480 height 26
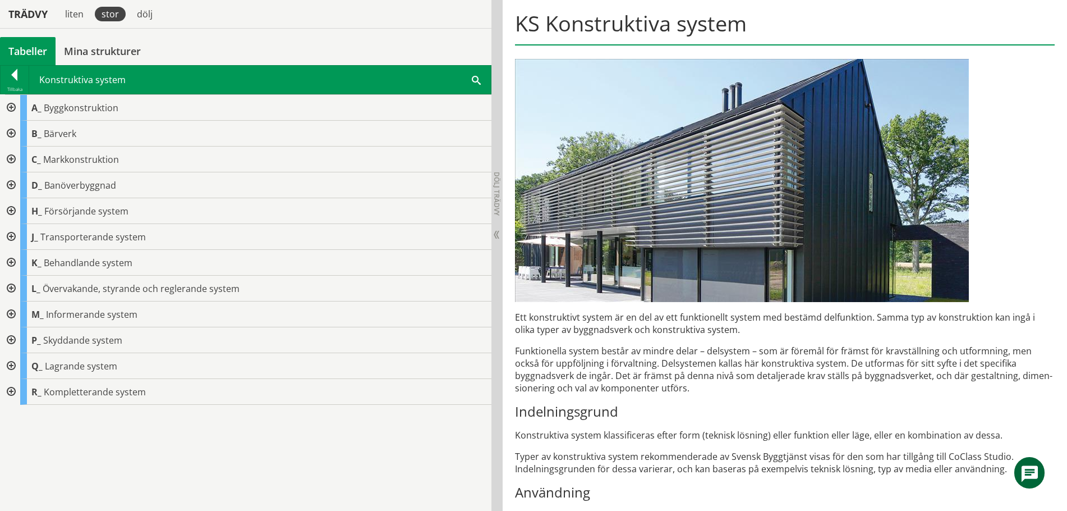
click at [12, 259] on div at bounding box center [10, 263] width 20 height 26
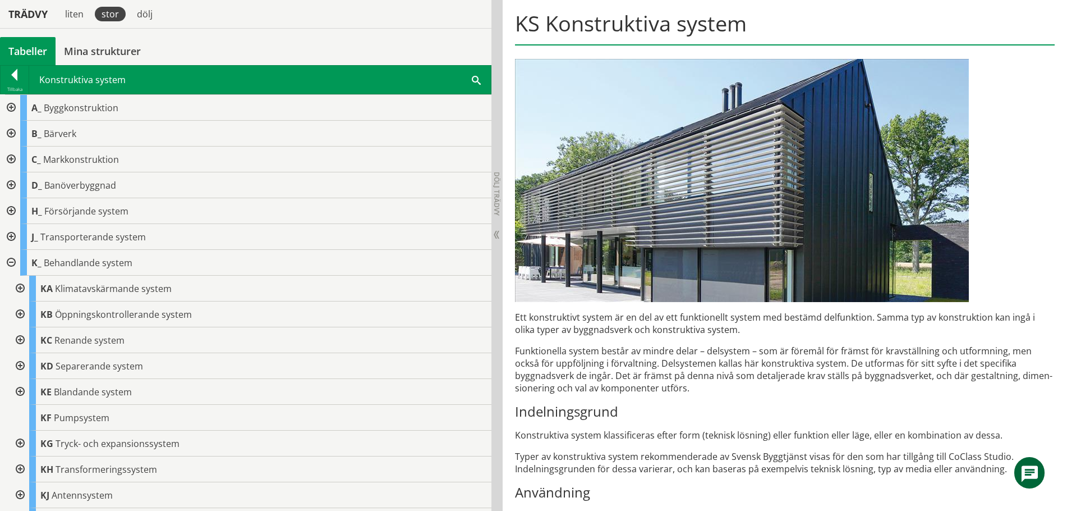
click at [12, 259] on div at bounding box center [10, 263] width 20 height 26
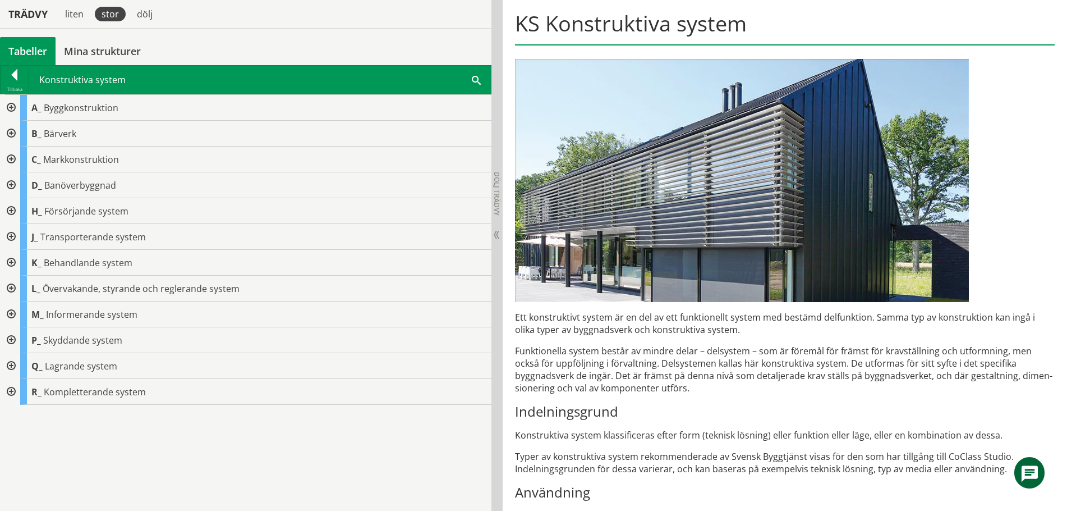
click at [10, 314] on div at bounding box center [10, 314] width 20 height 26
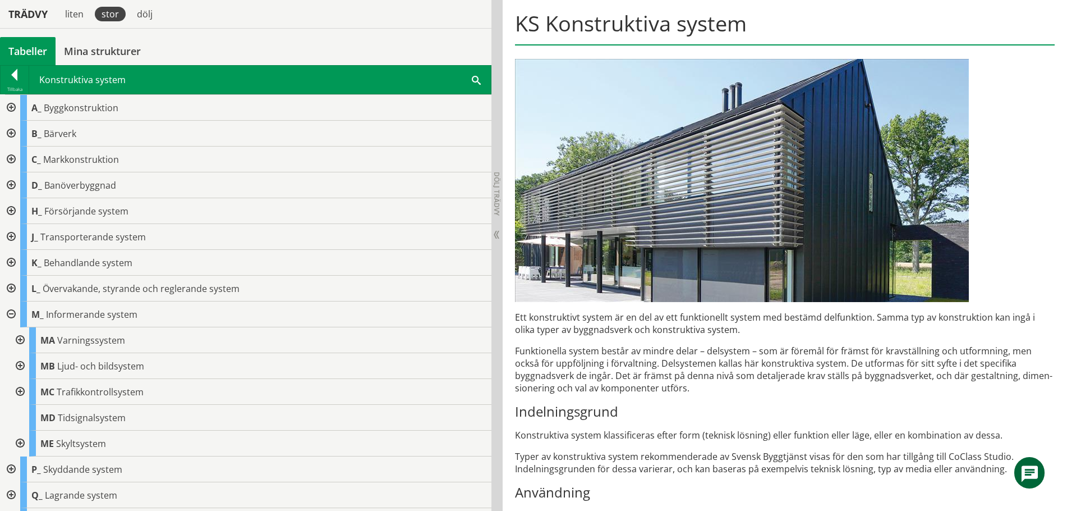
click at [22, 390] on div at bounding box center [19, 392] width 20 height 26
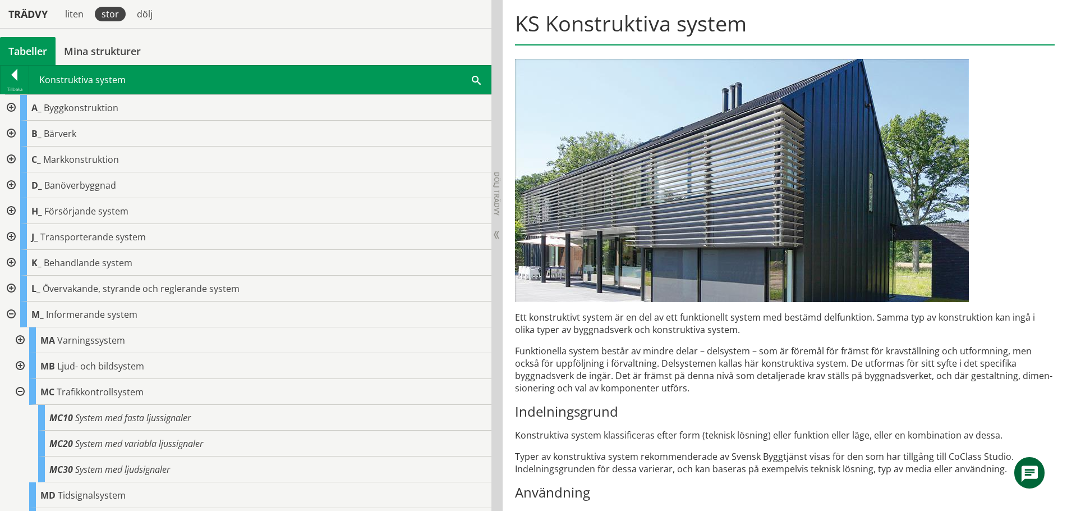
click at [12, 314] on div at bounding box center [10, 314] width 20 height 26
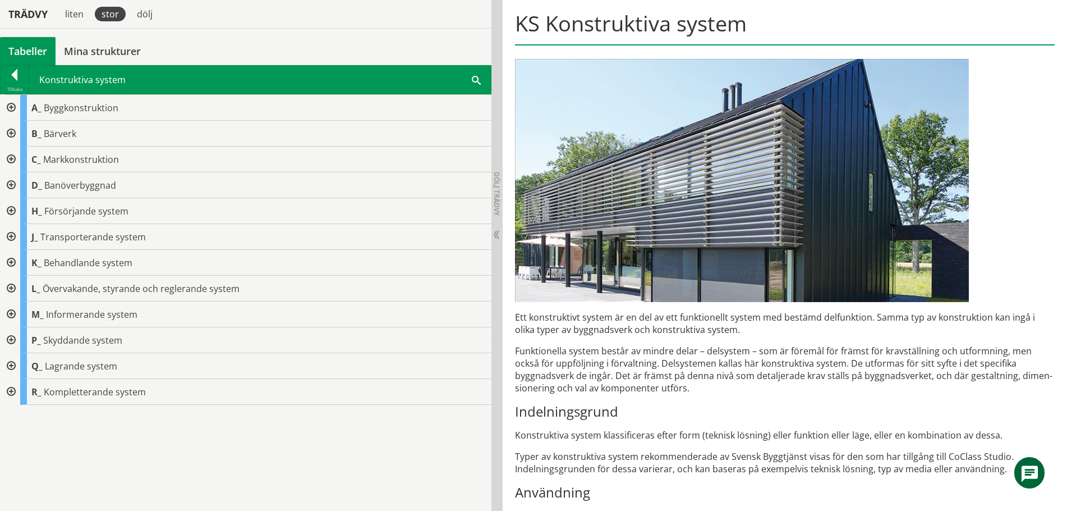
click at [13, 392] on div at bounding box center [10, 392] width 20 height 26
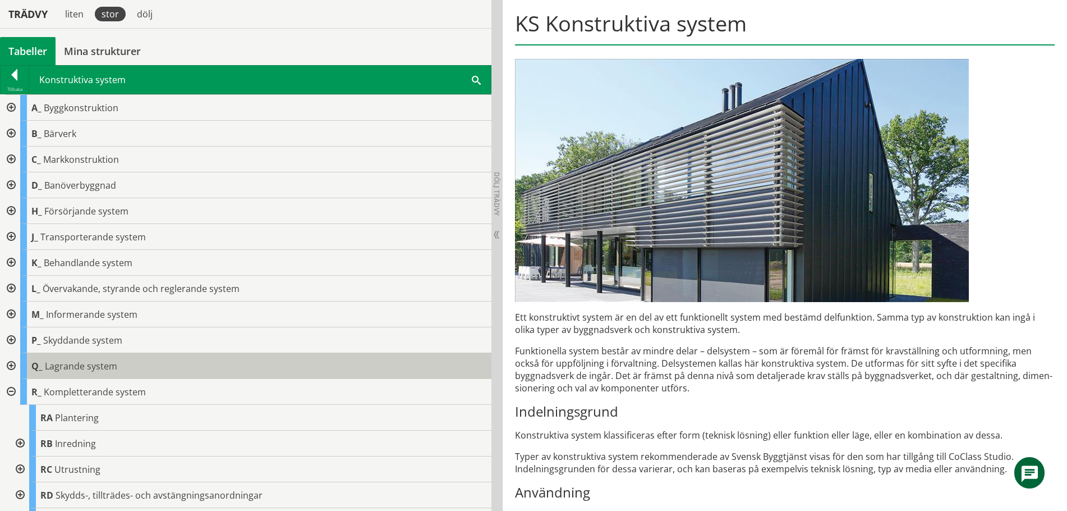
scroll to position [23, 0]
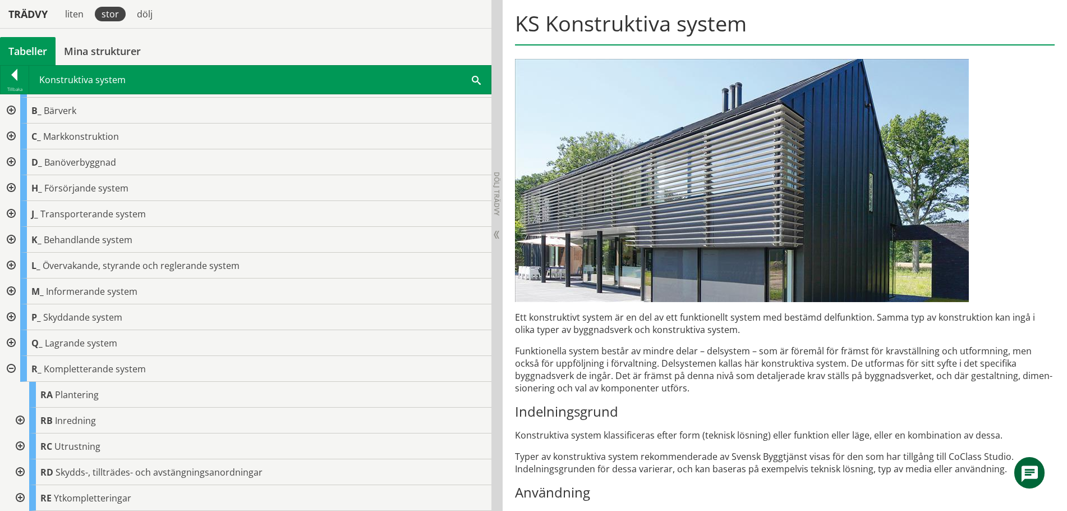
click at [12, 365] on div at bounding box center [10, 369] width 20 height 26
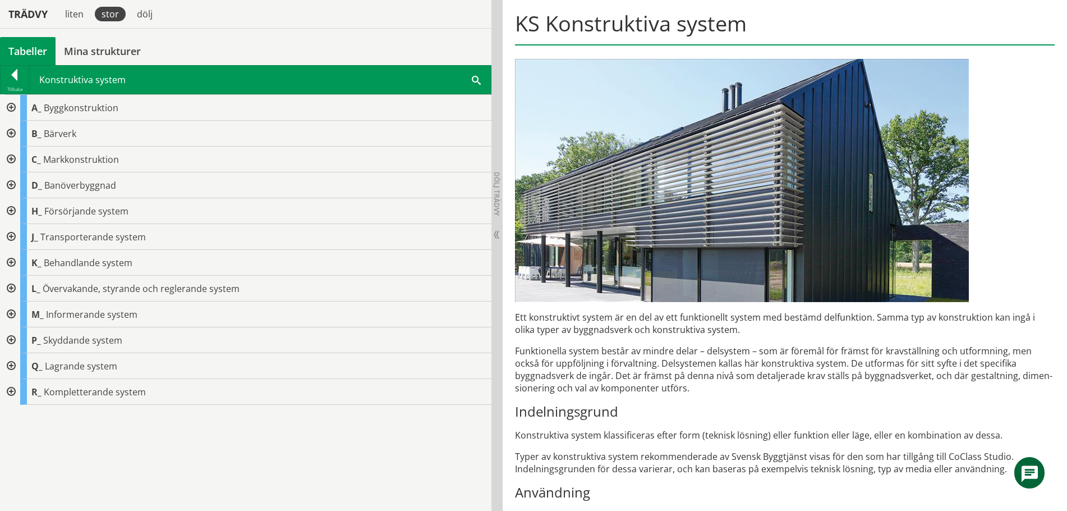
click at [11, 160] on div at bounding box center [10, 159] width 20 height 26
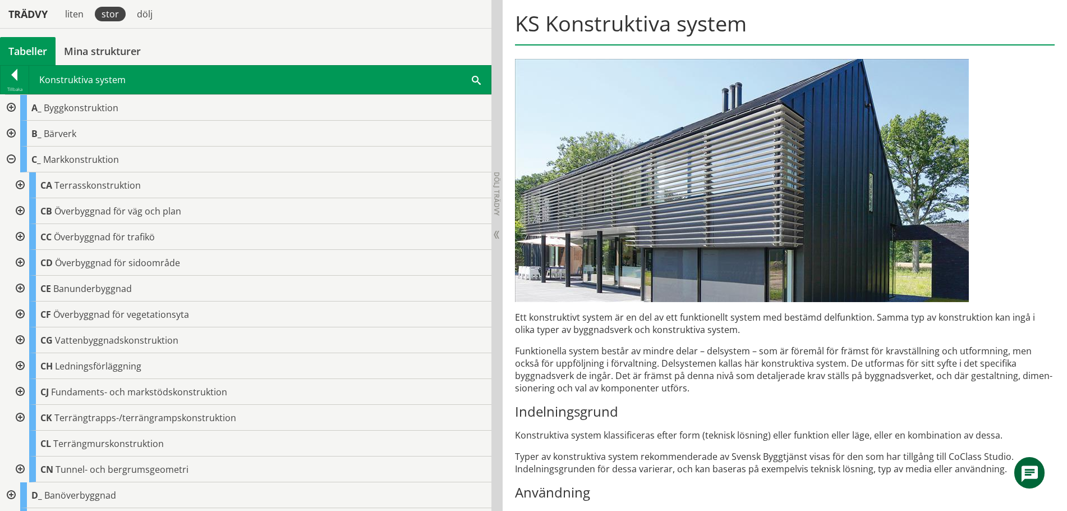
click at [14, 157] on div at bounding box center [10, 159] width 20 height 26
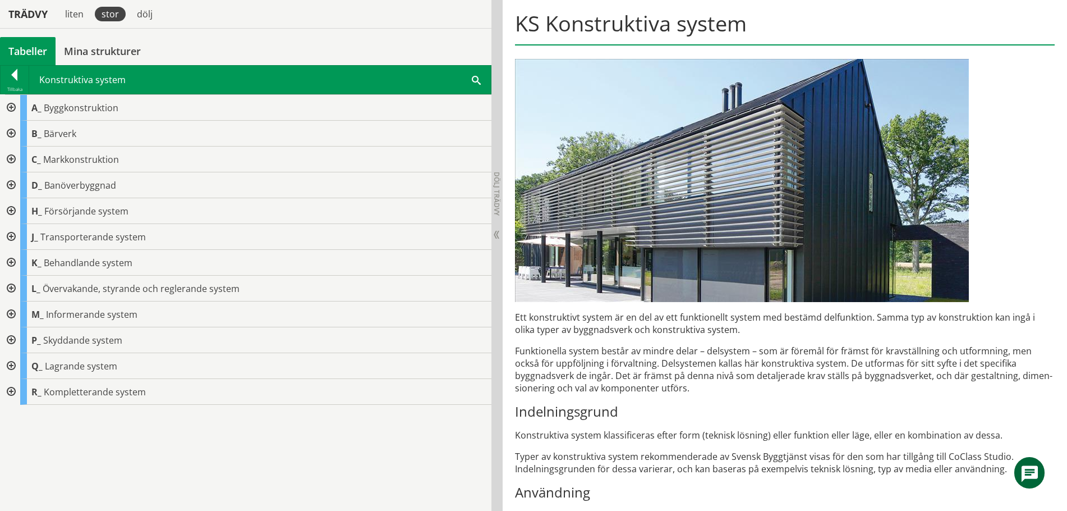
click at [11, 286] on div at bounding box center [10, 288] width 20 height 26
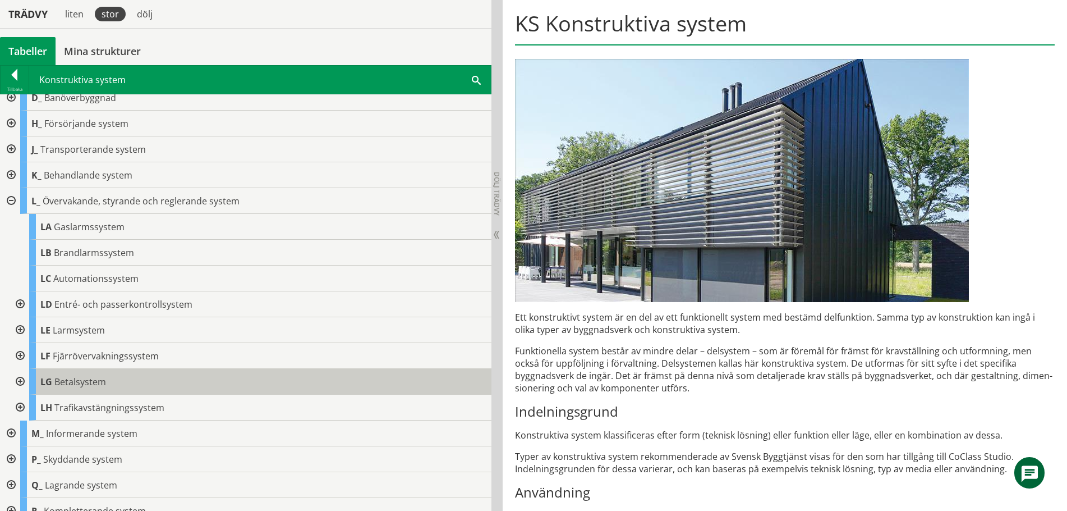
scroll to position [100, 0]
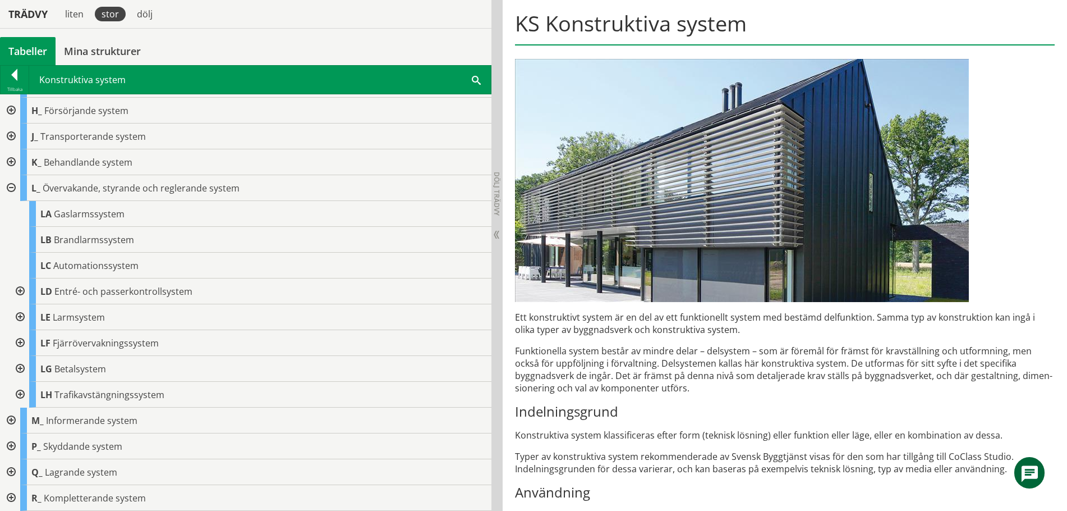
click at [12, 187] on div at bounding box center [10, 188] width 20 height 26
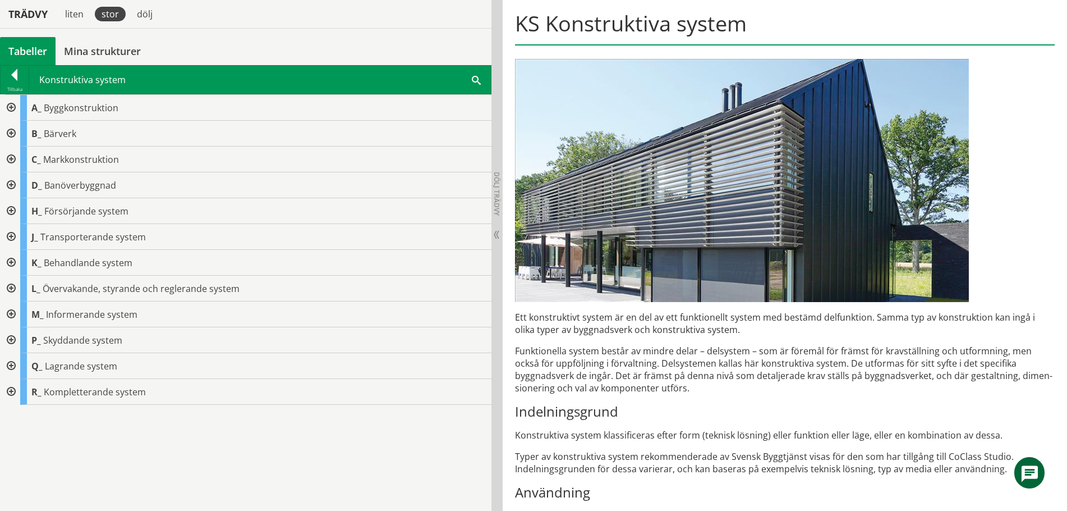
scroll to position [0, 0]
click at [11, 284] on div at bounding box center [10, 288] width 20 height 26
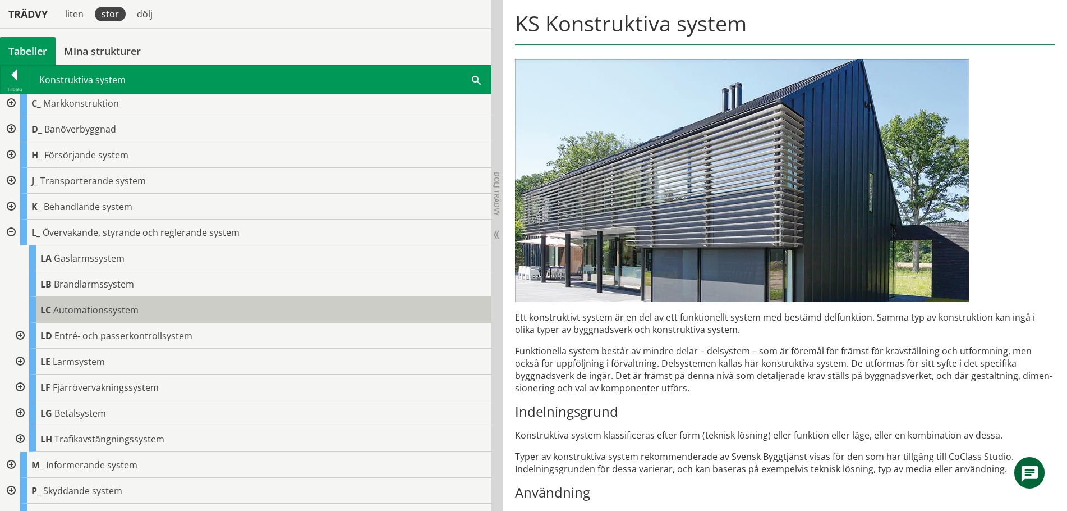
scroll to position [100, 0]
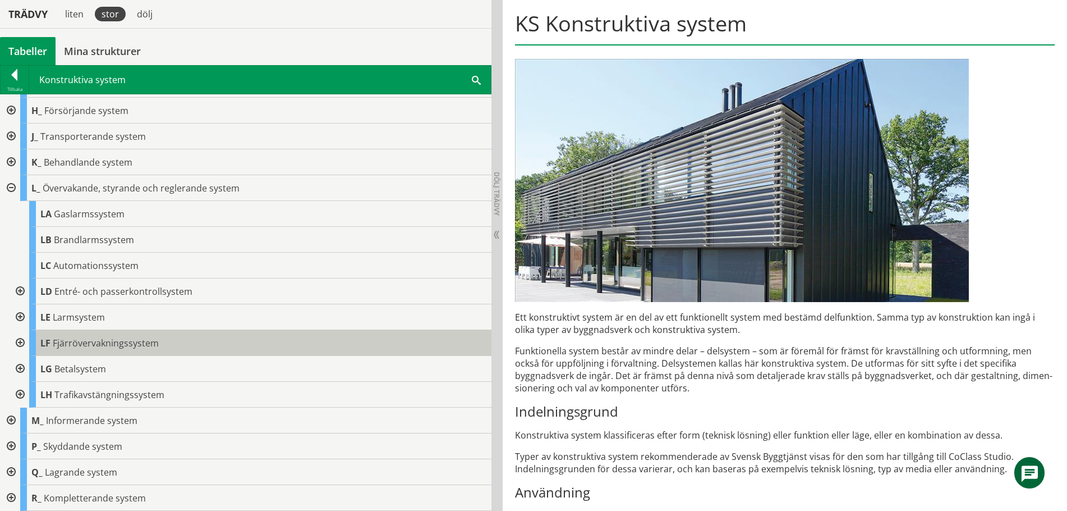
click at [101, 341] on span "Fjärrövervakningssystem" at bounding box center [106, 343] width 106 height 12
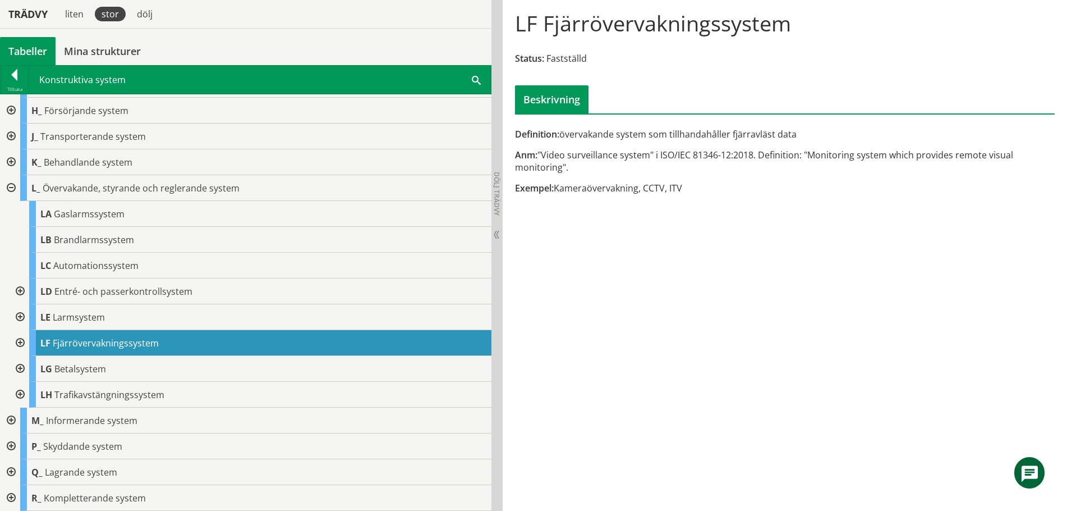
click at [16, 341] on div at bounding box center [19, 343] width 20 height 26
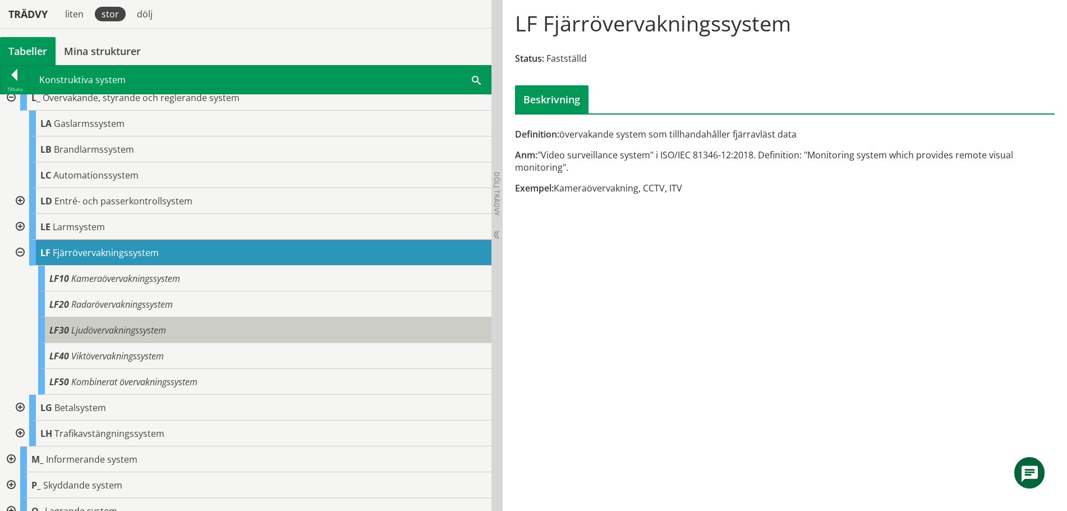
scroll to position [229, 0]
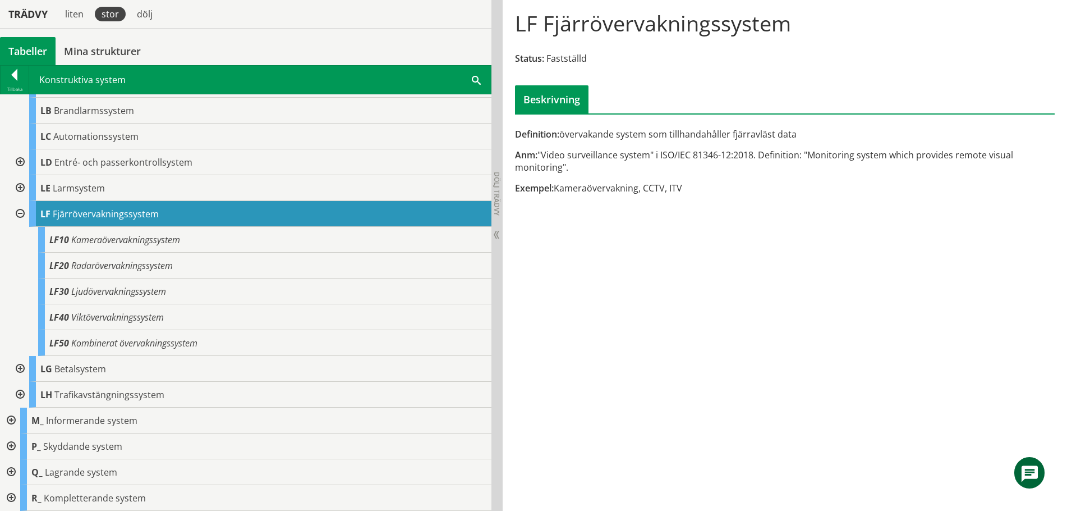
click at [17, 210] on div at bounding box center [19, 214] width 20 height 26
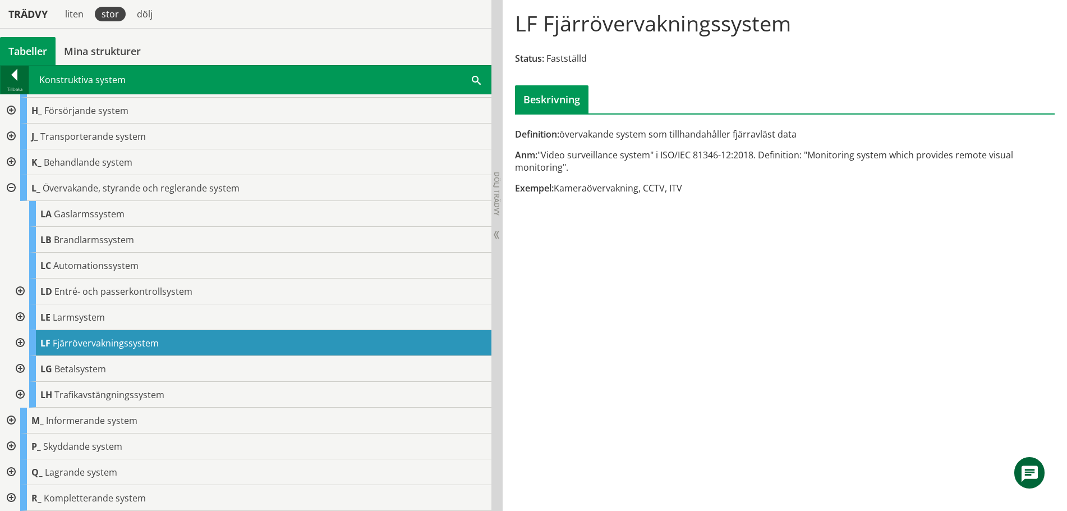
click at [15, 76] on div at bounding box center [15, 77] width 28 height 16
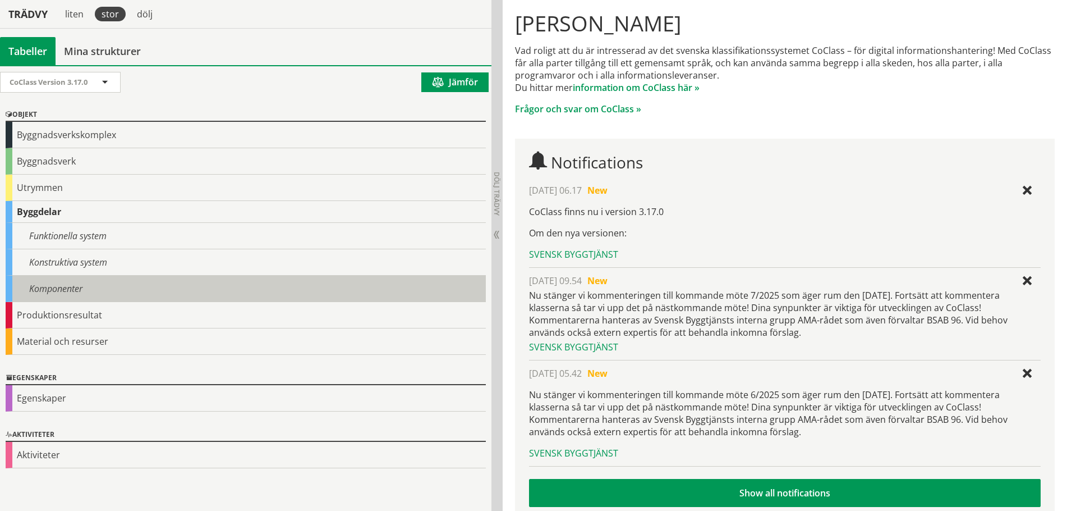
click at [45, 288] on div "Komponenter" at bounding box center [246, 288] width 480 height 26
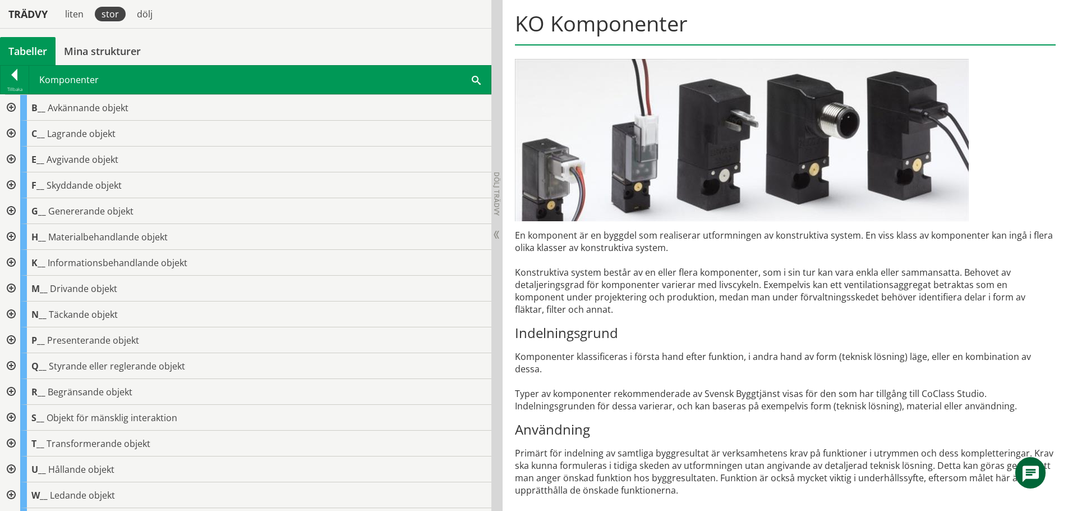
click at [7, 105] on div at bounding box center [10, 108] width 20 height 26
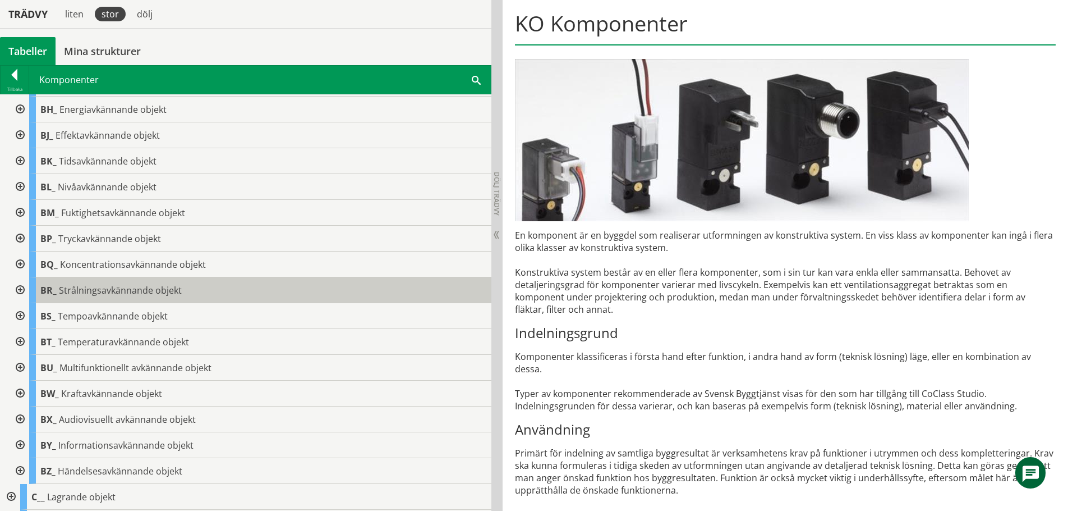
scroll to position [224, 0]
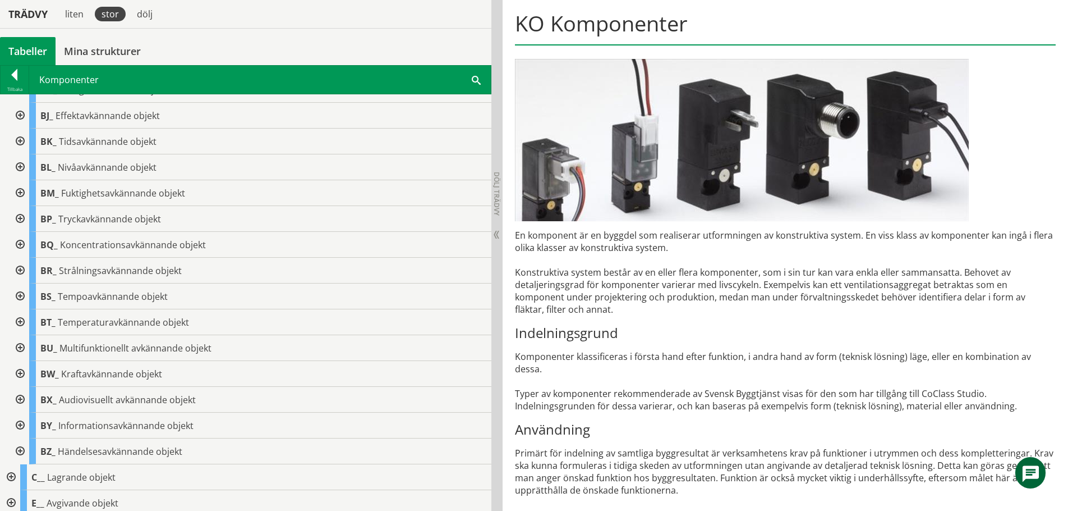
click at [20, 424] on div at bounding box center [19, 425] width 20 height 26
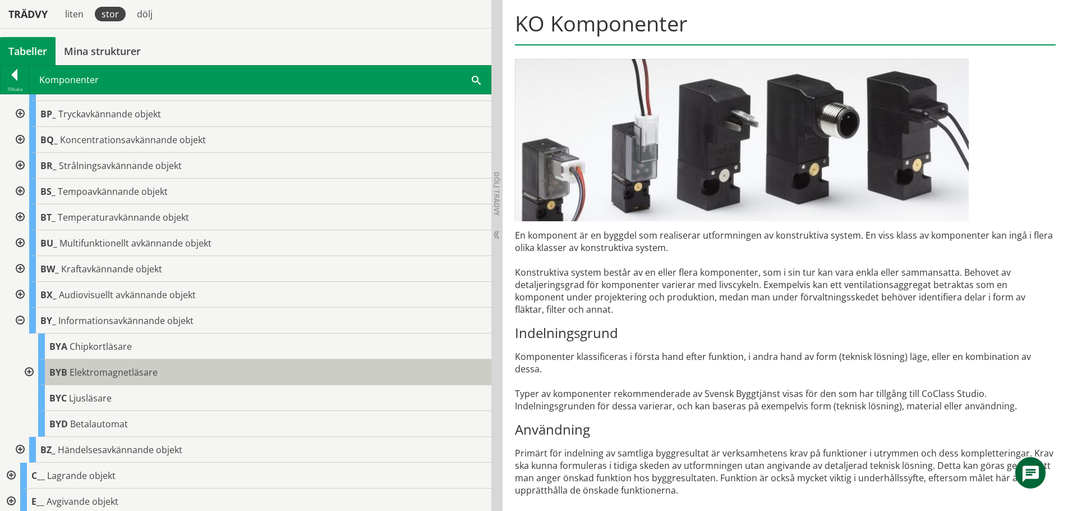
scroll to position [281, 0]
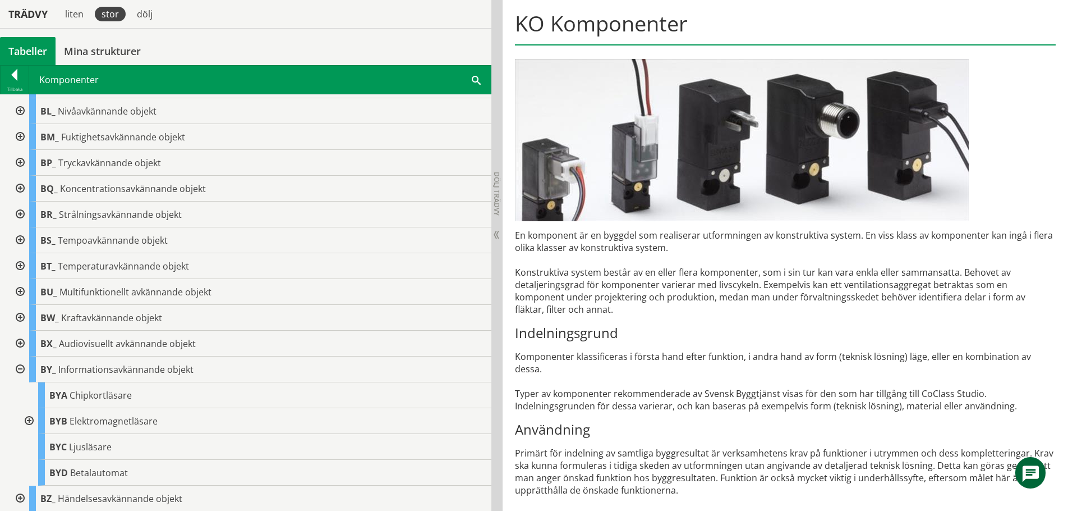
click at [20, 371] on div at bounding box center [19, 369] width 20 height 26
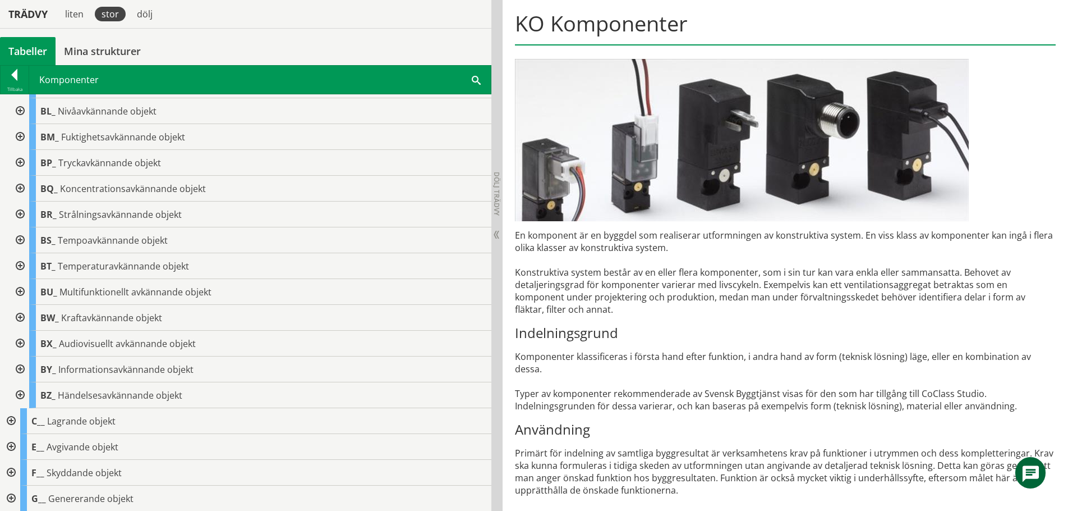
click at [19, 397] on div at bounding box center [19, 395] width 20 height 26
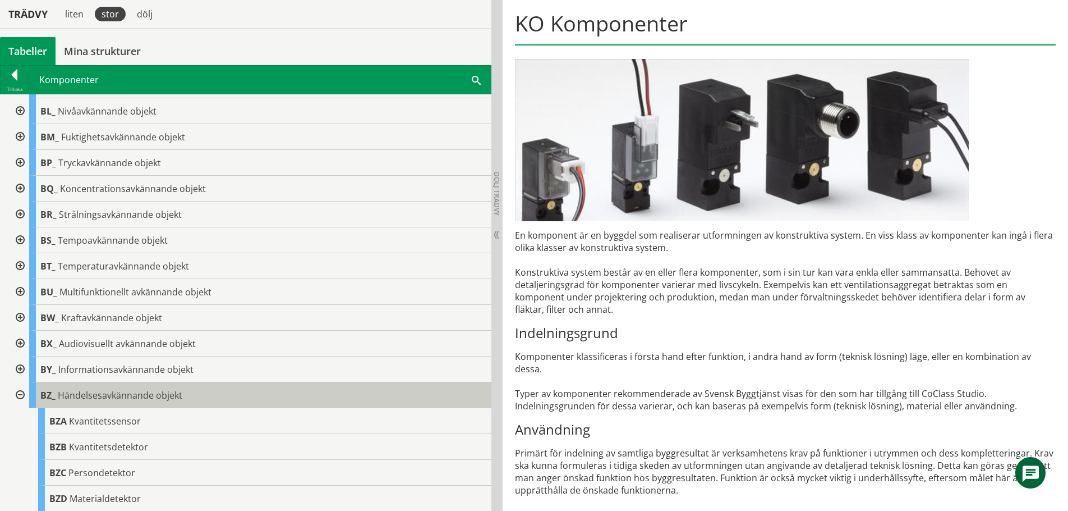
scroll to position [393, 0]
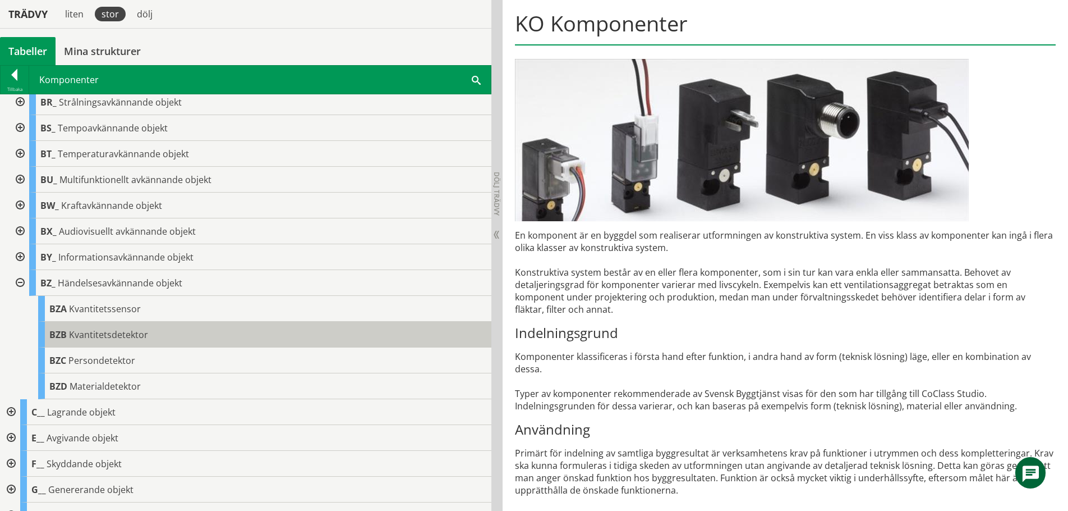
click at [100, 335] on span "Kvantitetsdetektor" at bounding box center [108, 334] width 79 height 12
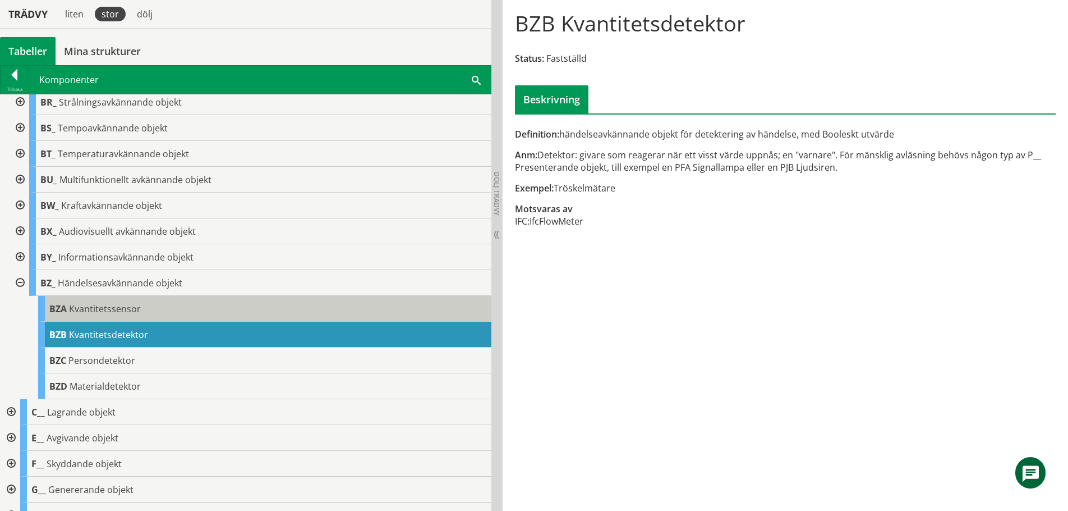
click at [88, 307] on span "Kvantitetssensor" at bounding box center [105, 308] width 72 height 12
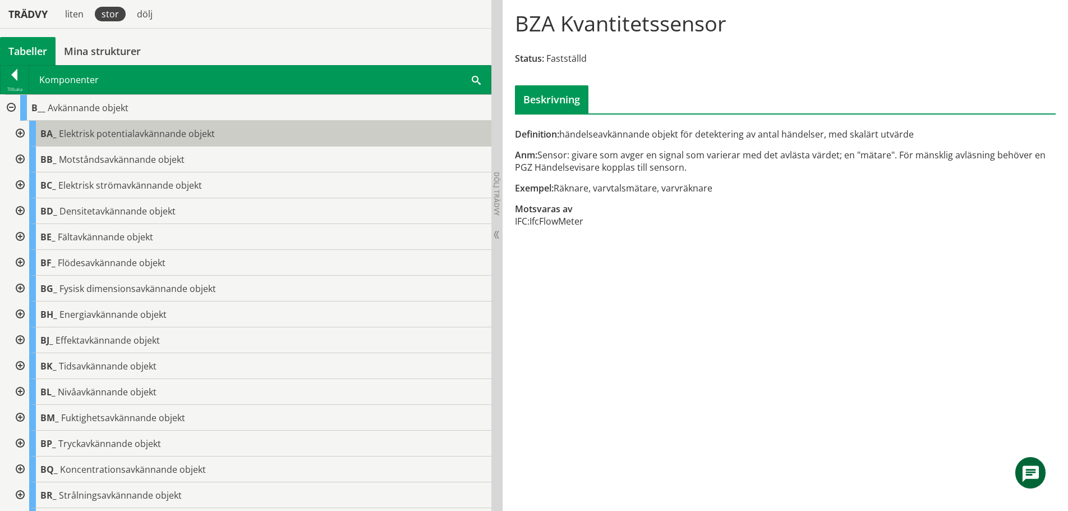
click at [120, 132] on span "Elektrisk potentialavkännande objekt" at bounding box center [137, 133] width 156 height 12
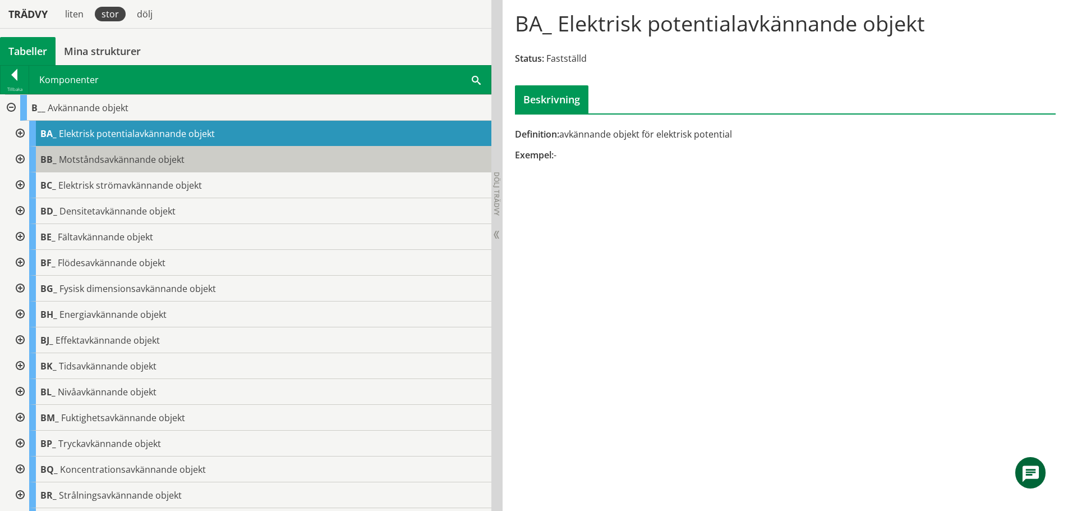
click at [131, 156] on span "Motståndsavkännande objekt" at bounding box center [122, 159] width 126 height 12
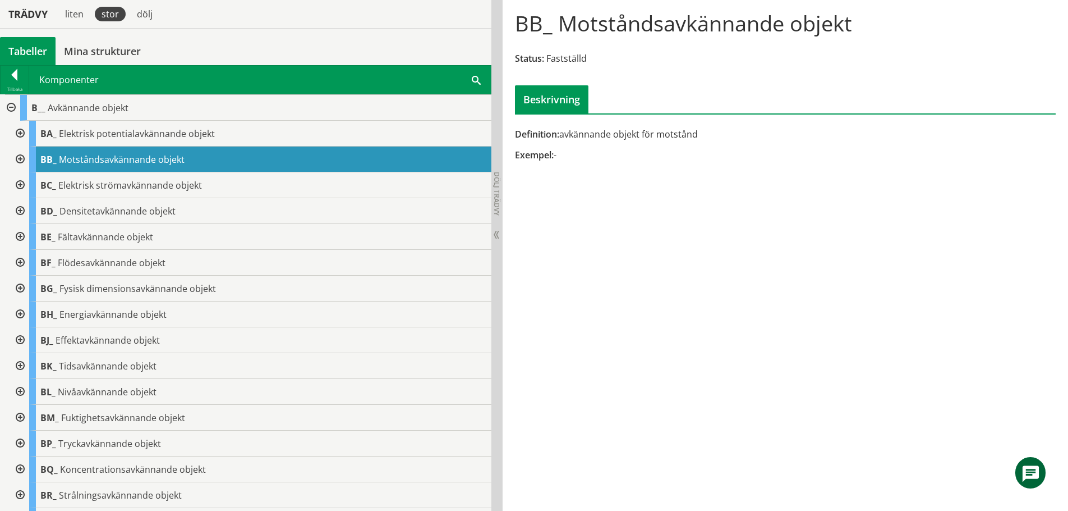
click at [24, 313] on div at bounding box center [19, 314] width 20 height 26
click at [19, 316] on div at bounding box center [19, 314] width 20 height 26
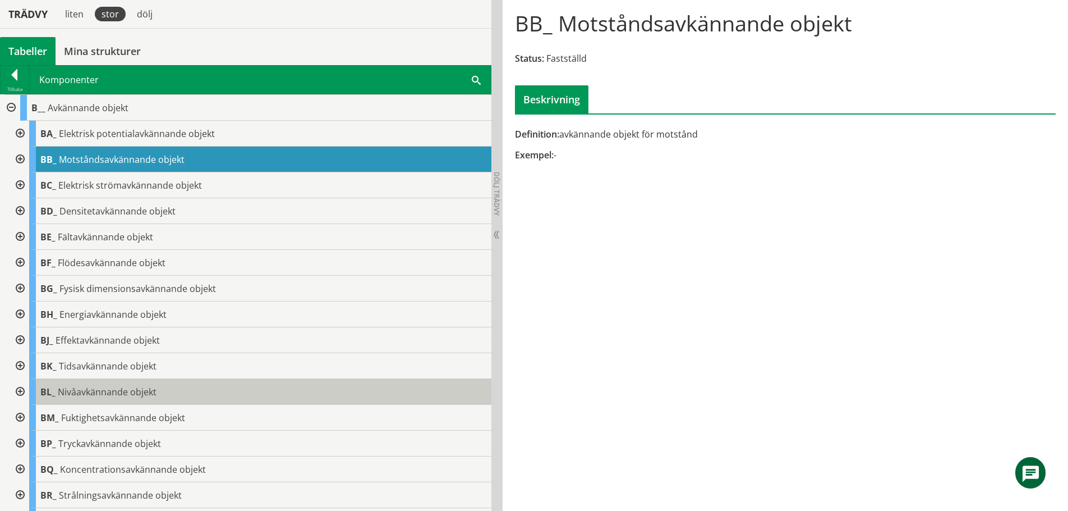
scroll to position [56, 0]
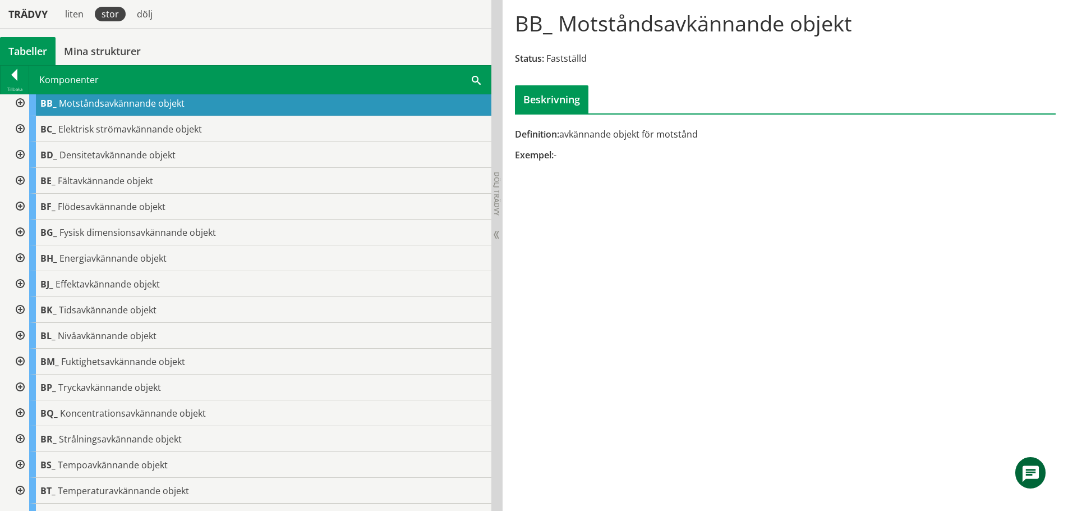
click at [19, 386] on div at bounding box center [19, 387] width 20 height 26
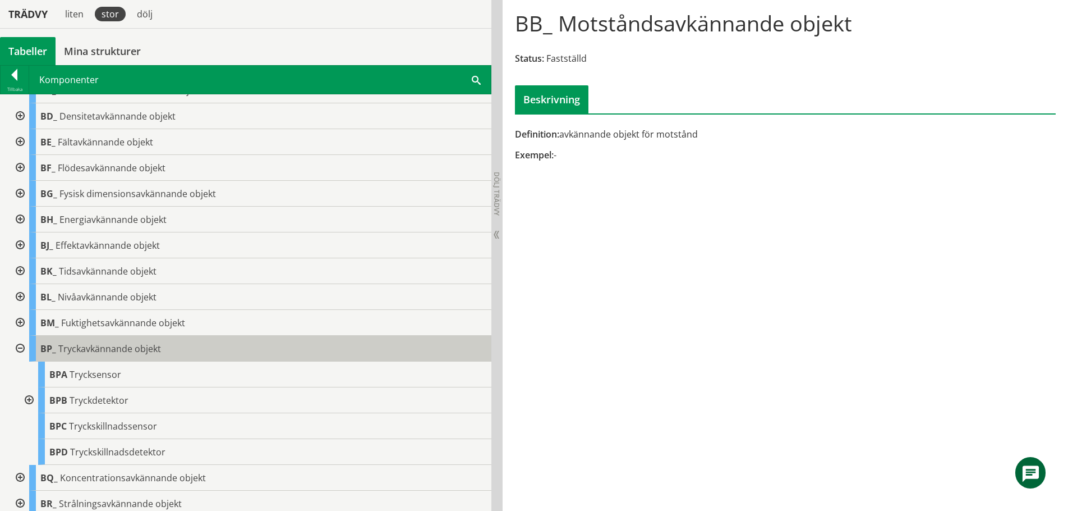
scroll to position [112, 0]
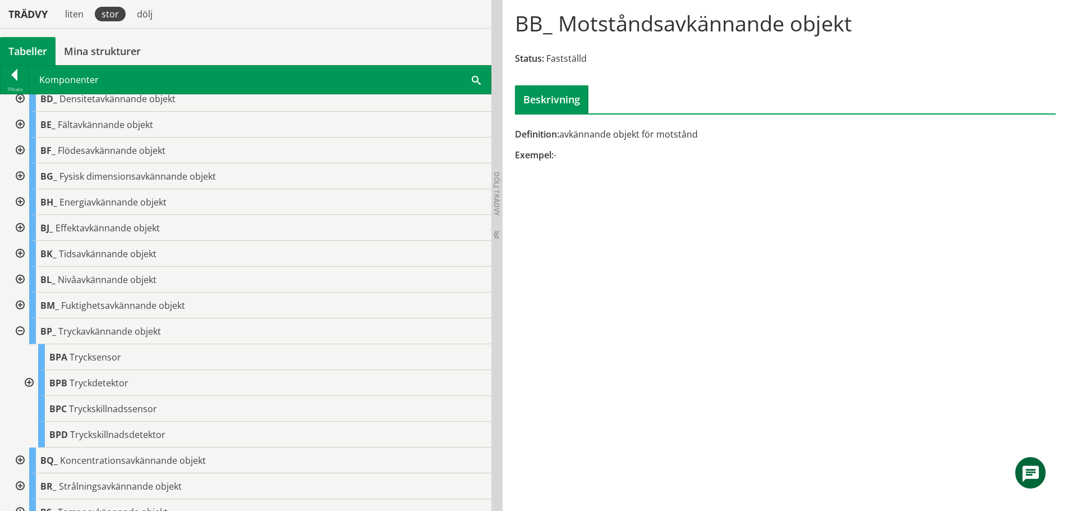
click at [21, 330] on div at bounding box center [19, 331] width 20 height 26
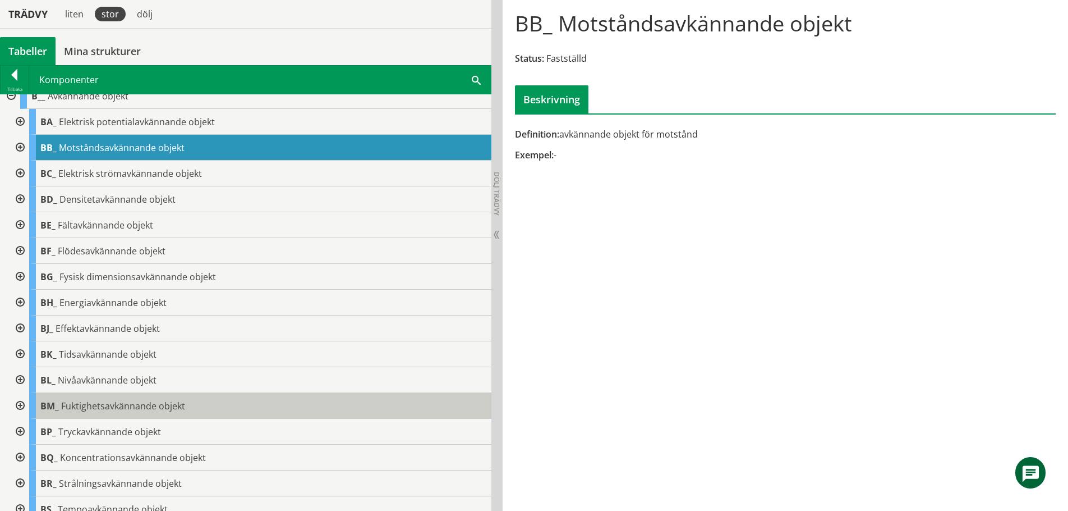
scroll to position [0, 0]
